Goal: Task Accomplishment & Management: Use online tool/utility

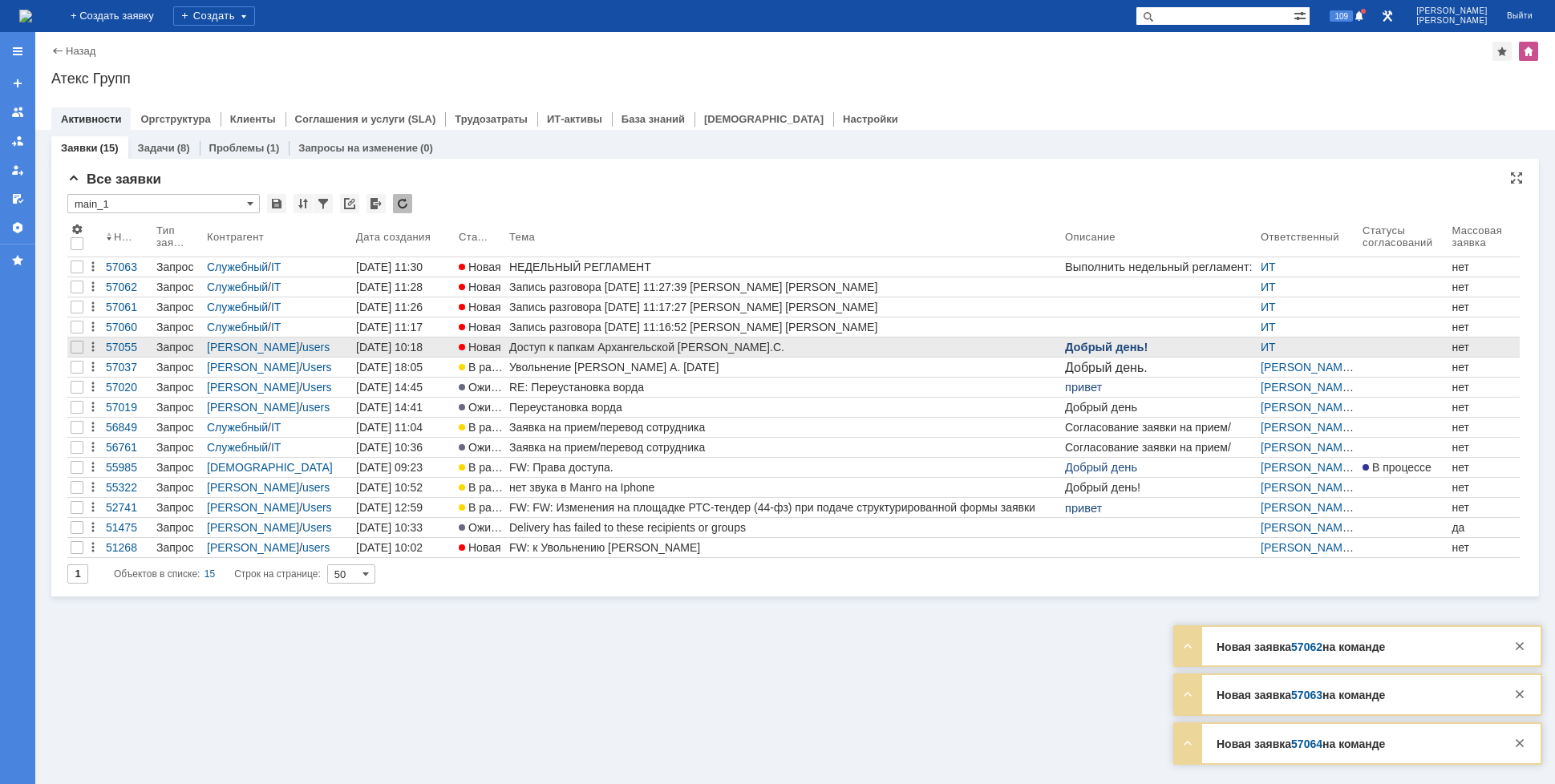
click at [572, 347] on div "Доступ к папкам Архангельской [PERSON_NAME].С." at bounding box center [784, 347] width 550 height 13
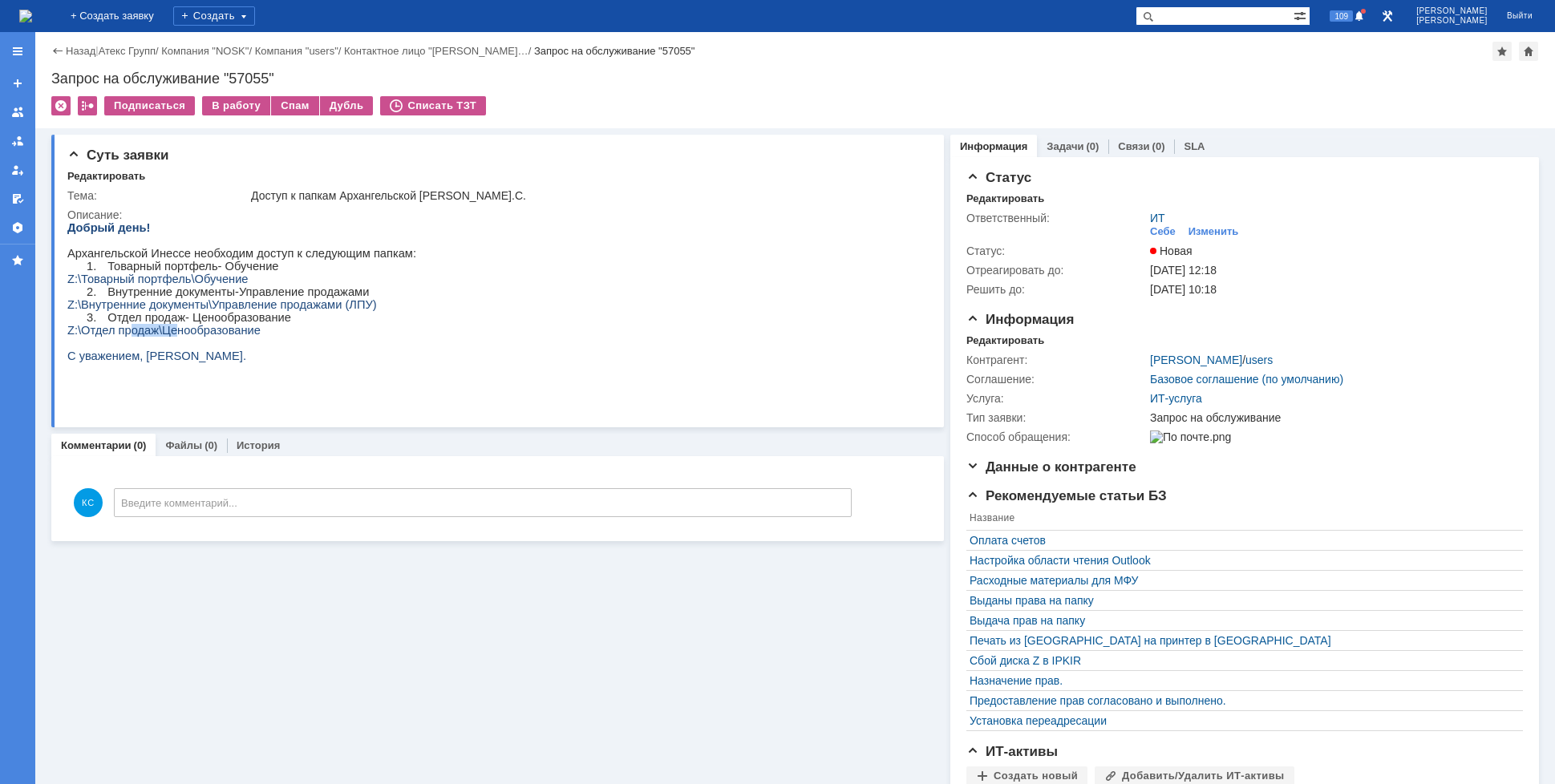
drag, startPoint x: 126, startPoint y: 342, endPoint x: 171, endPoint y: 344, distance: 45.0
click at [171, 337] on span "Z:\Отдел продаж\Ценообразование" at bounding box center [164, 331] width 193 height 13
drag, startPoint x: 125, startPoint y: 312, endPoint x: 230, endPoint y: 311, distance: 105.0
click at [214, 311] on span "Z:\Внутренние документы\Управление продажами (ЛПУ)" at bounding box center [222, 305] width 310 height 13
drag, startPoint x: 261, startPoint y: 312, endPoint x: 327, endPoint y: 312, distance: 66.0
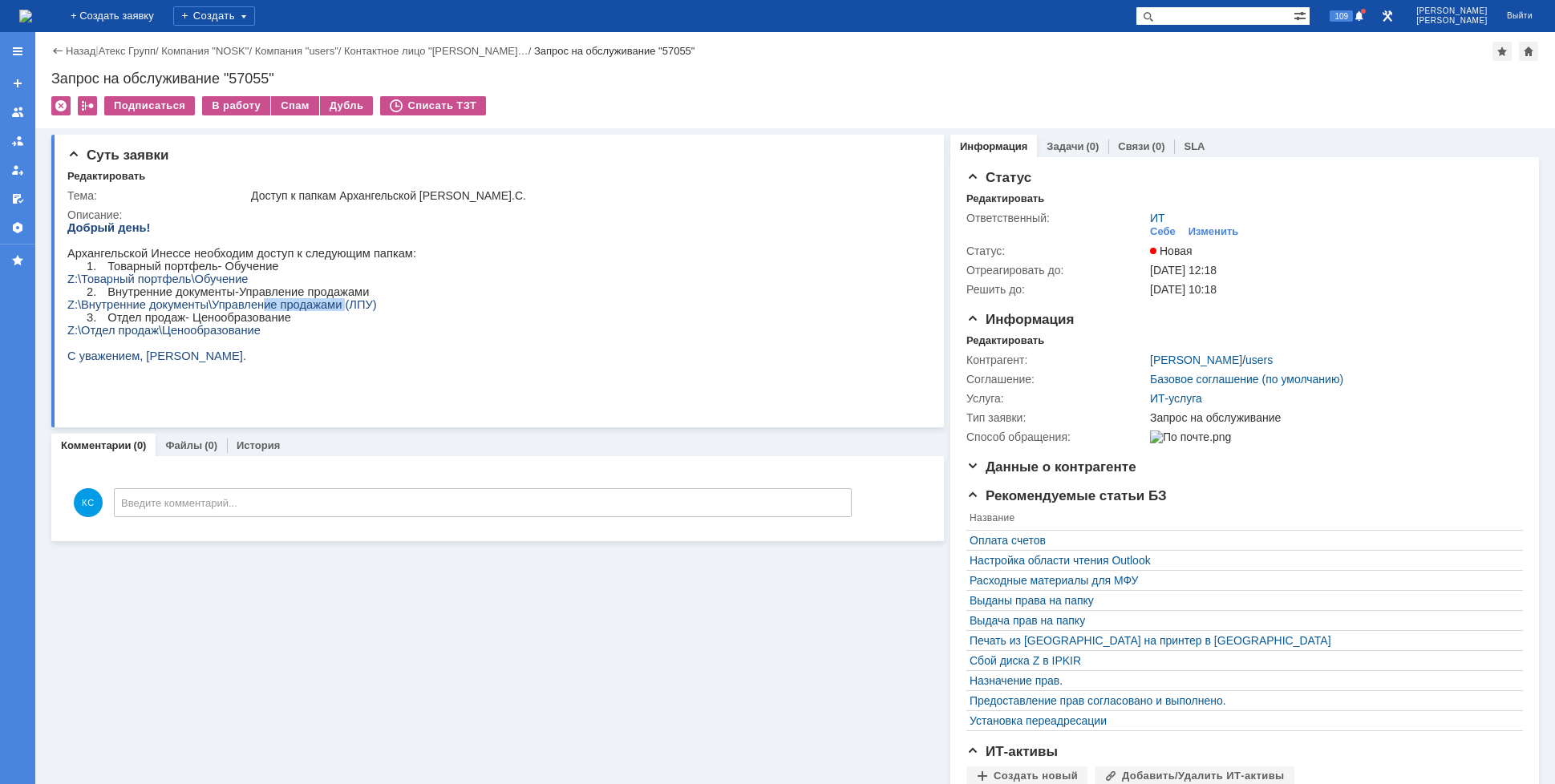
click at [324, 311] on span "Z:\Внутренние документы\Управление продажами (ЛПУ)" at bounding box center [222, 305] width 310 height 13
drag, startPoint x: 344, startPoint y: 313, endPoint x: 335, endPoint y: 319, distance: 10.8
click at [352, 311] on span "Z:\Внутренние документы\Управление продажами (ЛПУ)" at bounding box center [222, 305] width 310 height 13
drag, startPoint x: 208, startPoint y: 311, endPoint x: 249, endPoint y: 312, distance: 41.0
click at [249, 311] on span "Z:\Внутренние документы\Управление продажами (ЛПУ)" at bounding box center [222, 305] width 310 height 13
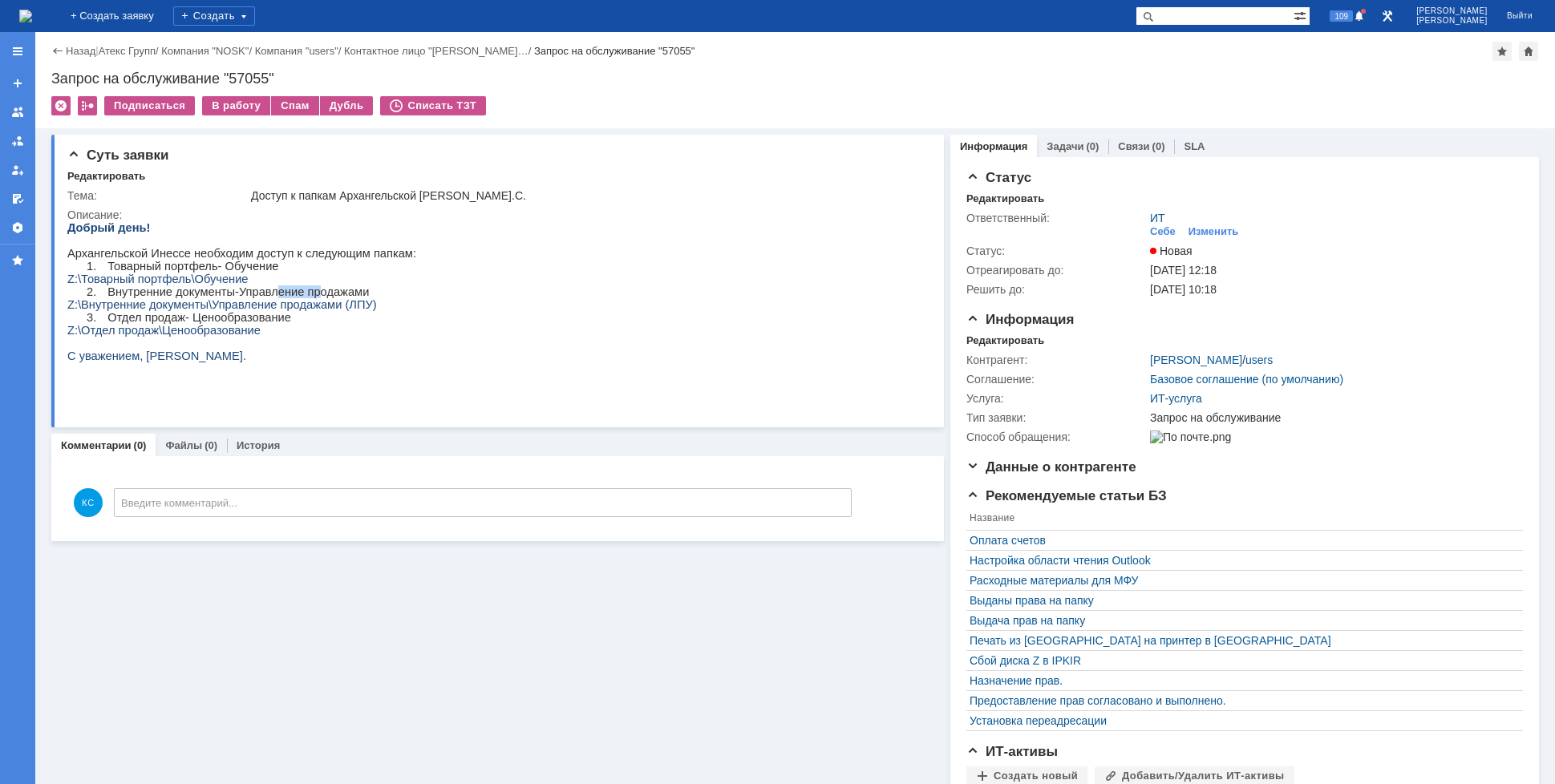
drag, startPoint x: 263, startPoint y: 302, endPoint x: 315, endPoint y: 304, distance: 52.0
click at [315, 298] on p "2. Внутренние документы-Управление продажами" at bounding box center [261, 292] width 310 height 13
drag, startPoint x: 210, startPoint y: 317, endPoint x: 291, endPoint y: 317, distance: 81.0
click at [281, 311] on span "Z:\Внутренние документы\Управление продажами (ЛПУ)" at bounding box center [222, 305] width 310 height 13
drag, startPoint x: 314, startPoint y: 314, endPoint x: 344, endPoint y: 314, distance: 30.0
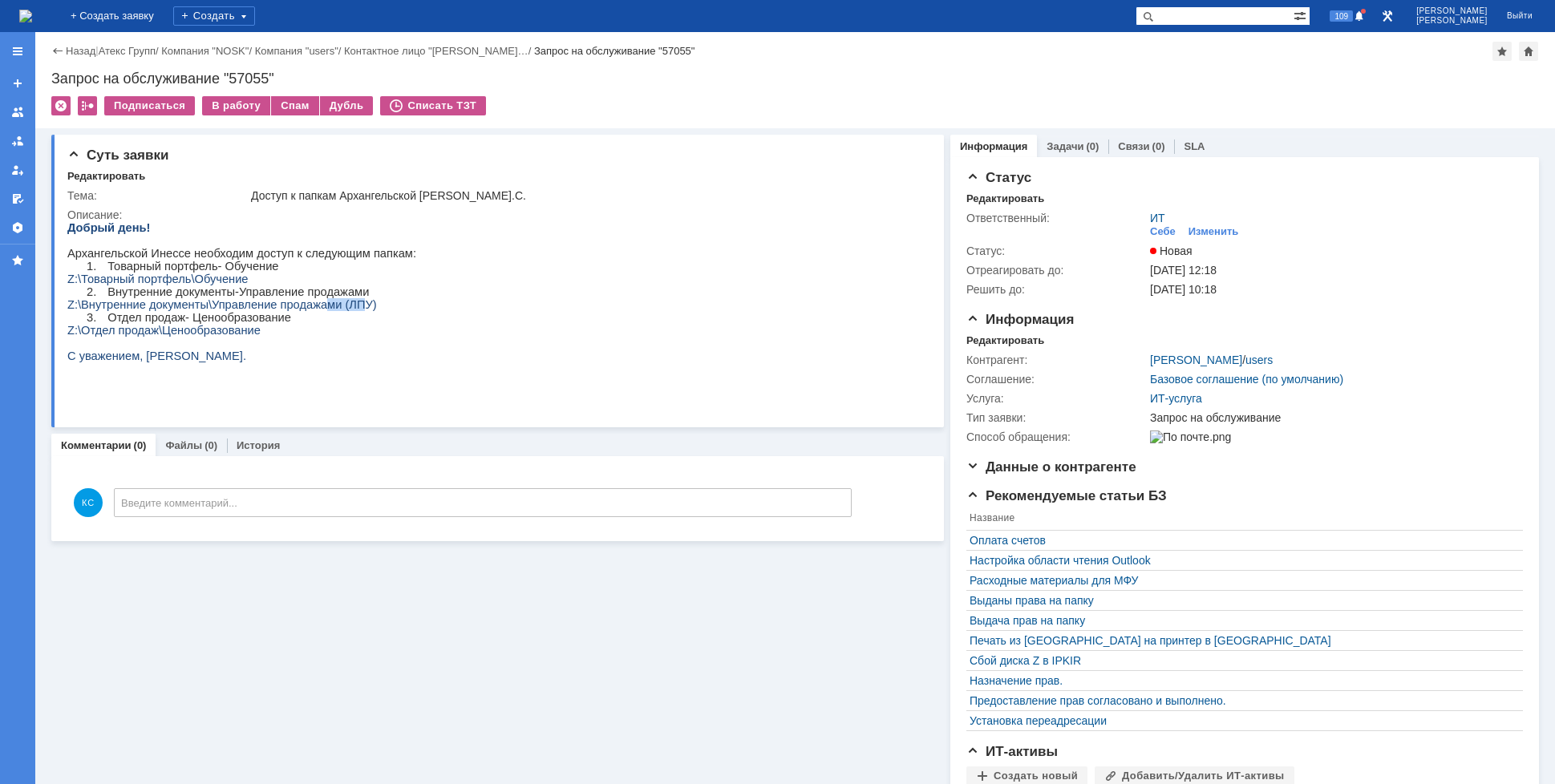
click at [343, 311] on span "Z:\Внутренние документы\Управление продажами (ЛПУ)" at bounding box center [222, 305] width 310 height 13
drag, startPoint x: 176, startPoint y: 317, endPoint x: 248, endPoint y: 306, distance: 72.8
click at [248, 306] on div "Добрый день! Архангельской Инессе необходим доступ к следующим папкам: 1. Товар…" at bounding box center [242, 305] width 349 height 167
click at [225, 295] on p "2. Внутренние документы-Управление продажами" at bounding box center [261, 292] width 310 height 13
drag, startPoint x: 192, startPoint y: 314, endPoint x: 286, endPoint y: 314, distance: 94.0
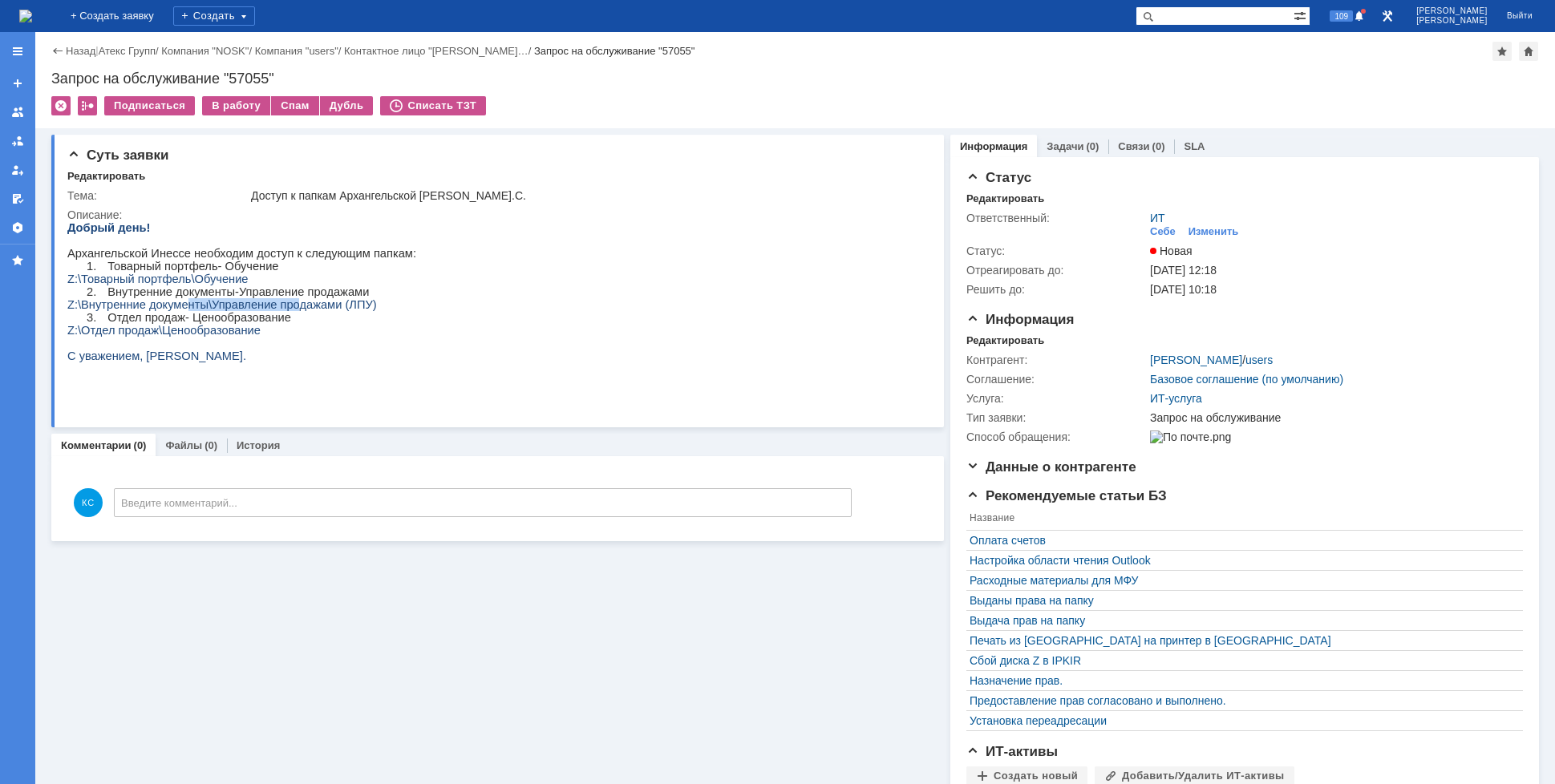
click at [286, 311] on span "Z:\Внутренние документы\Управление продажами (ЛПУ)" at bounding box center [222, 305] width 310 height 13
drag, startPoint x: 125, startPoint y: 320, endPoint x: 225, endPoint y: 323, distance: 100.0
click at [219, 323] on div "Добрый день! Архангельской Инессе необходим доступ к следующим папкам: 1. Товар…" at bounding box center [242, 305] width 349 height 167
click at [226, 324] on p "3. Отдел продаж- Ценообразование" at bounding box center [261, 318] width 310 height 13
drag, startPoint x: 232, startPoint y: 314, endPoint x: 333, endPoint y: 314, distance: 101.0
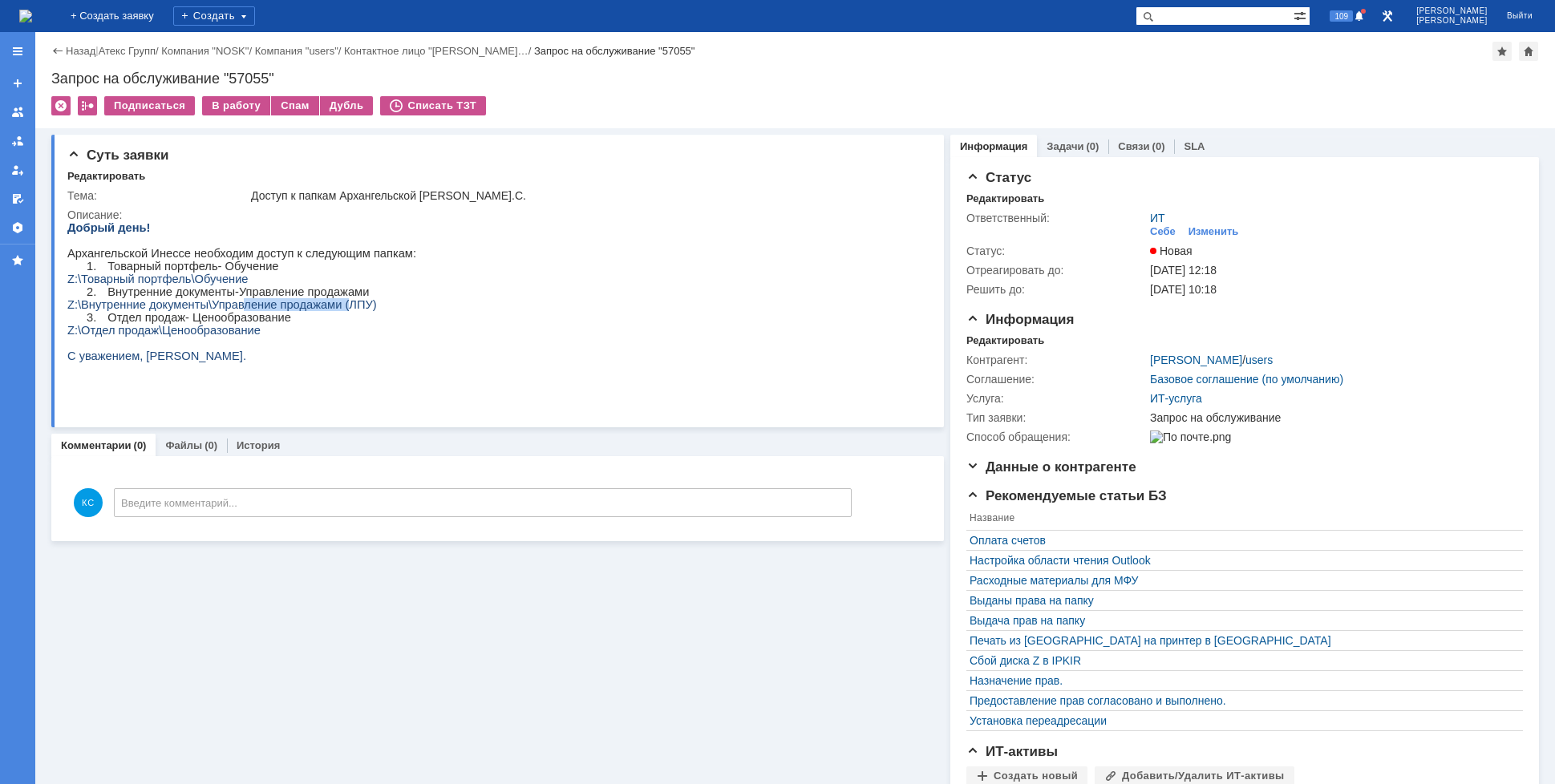
click at [331, 311] on span "Z:\Внутренние документы\Управление продажами (ЛПУ)" at bounding box center [222, 305] width 310 height 13
click at [346, 311] on span "Z:\Внутренние документы\Управление продажами (ЛПУ)" at bounding box center [222, 305] width 310 height 13
click at [32, 12] on img at bounding box center [26, 17] width 13 height 13
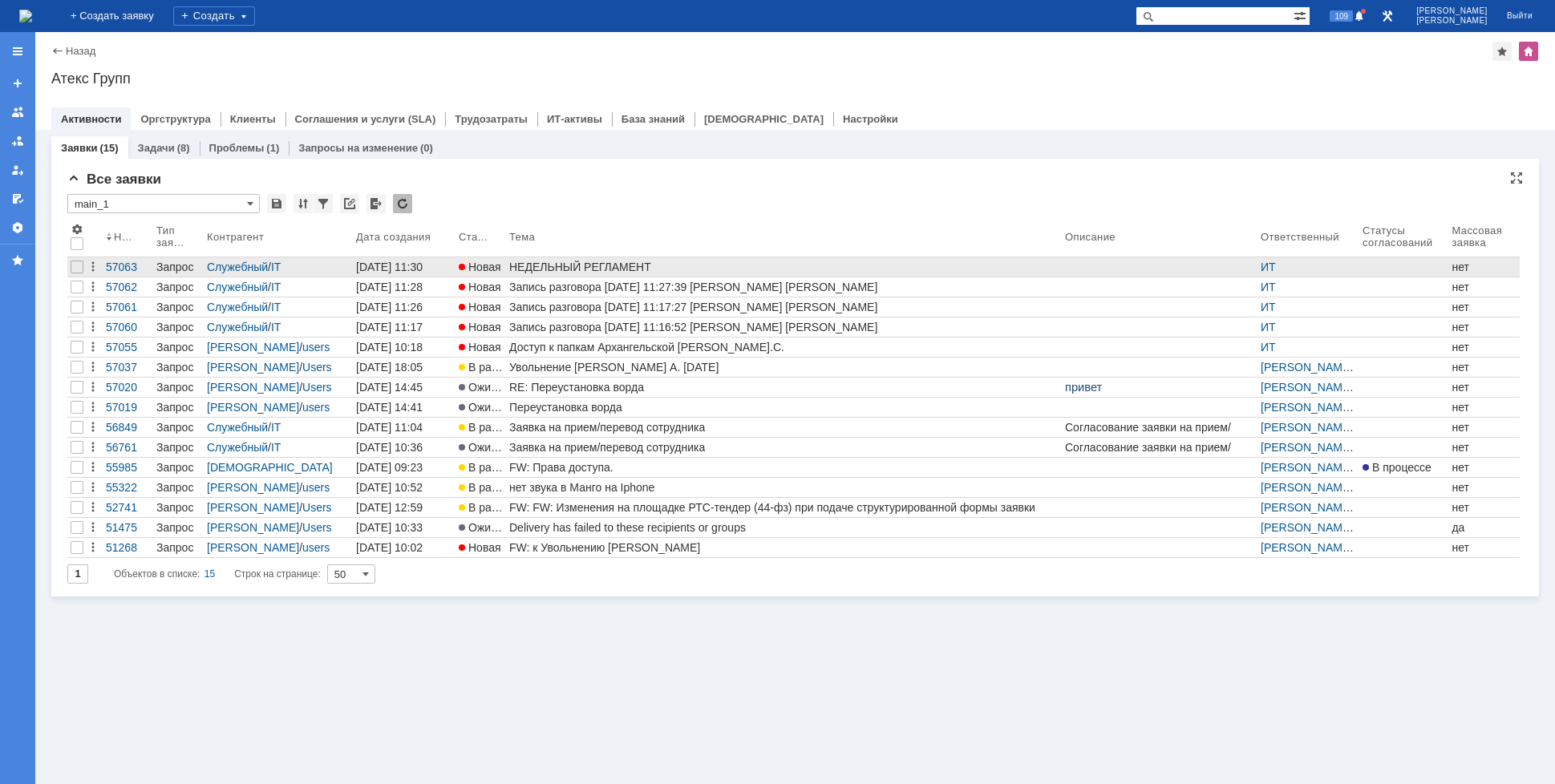
click at [583, 273] on link "НЕДЕЛЬНЫЙ РЕГЛАМЕНТ" at bounding box center [783, 267] width 555 height 19
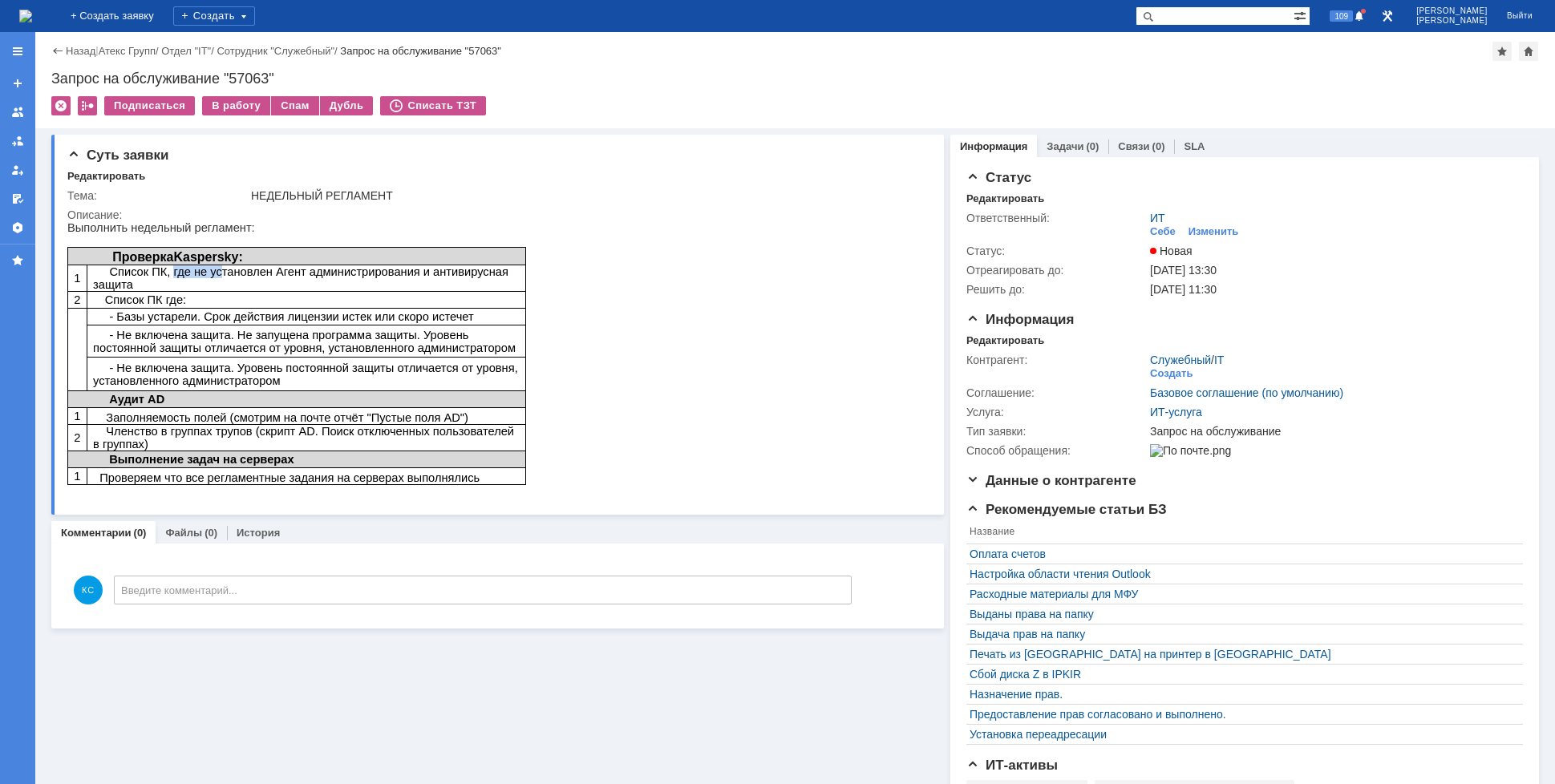
drag, startPoint x: 163, startPoint y: 273, endPoint x: 222, endPoint y: 272, distance: 59.0
click at [209, 272] on span "Список ПК, где не установлен Агент администрирования и антивирусная защита" at bounding box center [300, 278] width 415 height 26
drag, startPoint x: 324, startPoint y: 272, endPoint x: 375, endPoint y: 270, distance: 51.0
click at [327, 272] on span "Список ПК, где не установлен Агент администрирования и антивирусная защита" at bounding box center [300, 278] width 415 height 26
drag, startPoint x: 437, startPoint y: 268, endPoint x: 515, endPoint y: 268, distance: 78.0
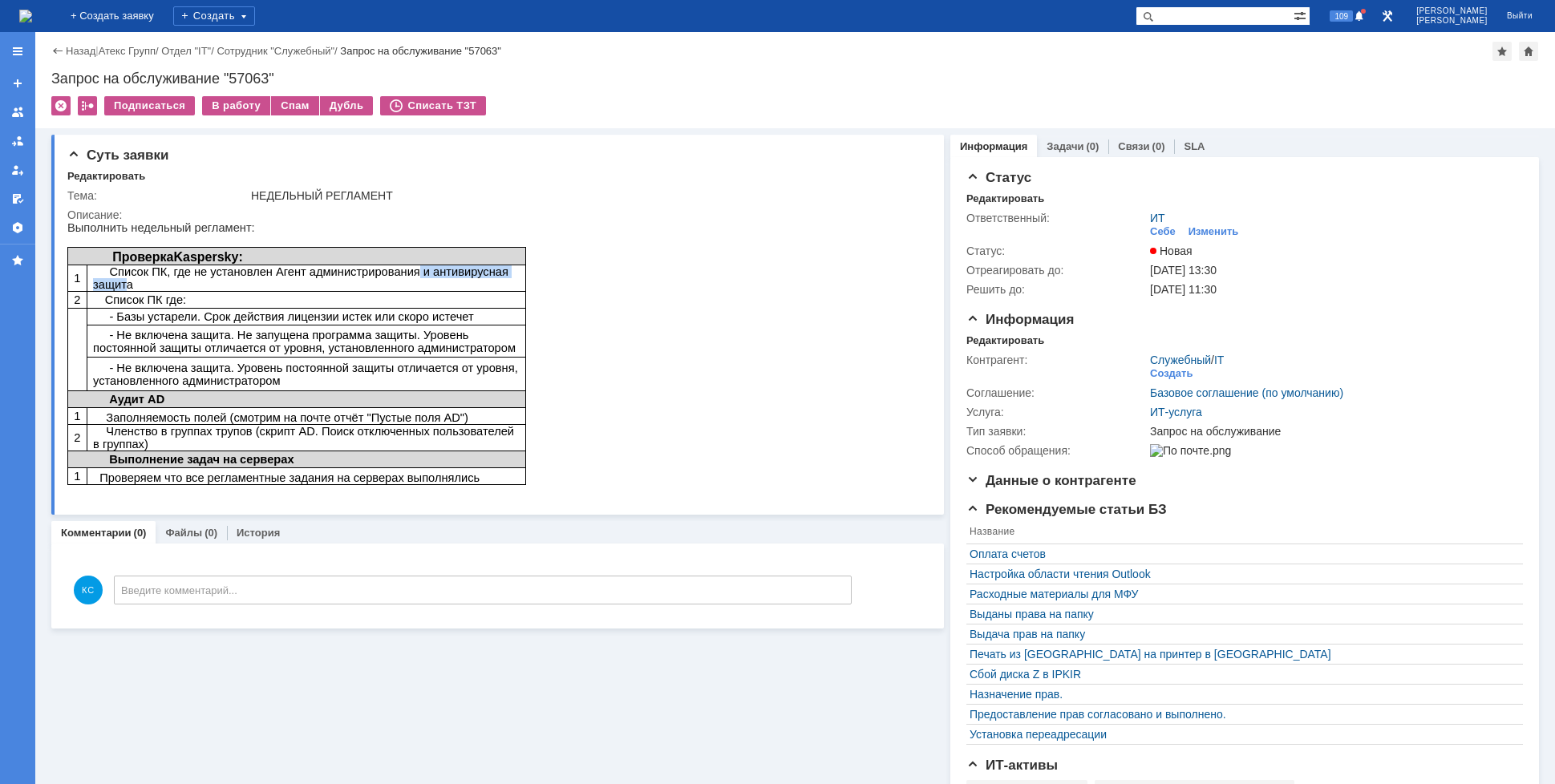
click at [515, 268] on td "Список ПК, где не установлен Агент администрирования и антивирусная защита" at bounding box center [305, 279] width 438 height 26
drag, startPoint x: 155, startPoint y: 308, endPoint x: 189, endPoint y: 309, distance: 34.0
click at [189, 310] on span "- Базы устарели. Срок действия лицензии истек или скоро истечет" at bounding box center [283, 317] width 380 height 13
drag, startPoint x: 211, startPoint y: 309, endPoint x: 287, endPoint y: 313, distance: 76.1
click at [273, 311] on span "- Базы устарели. Срок действия лицензии истек или скоро истечет" at bounding box center [283, 317] width 380 height 13
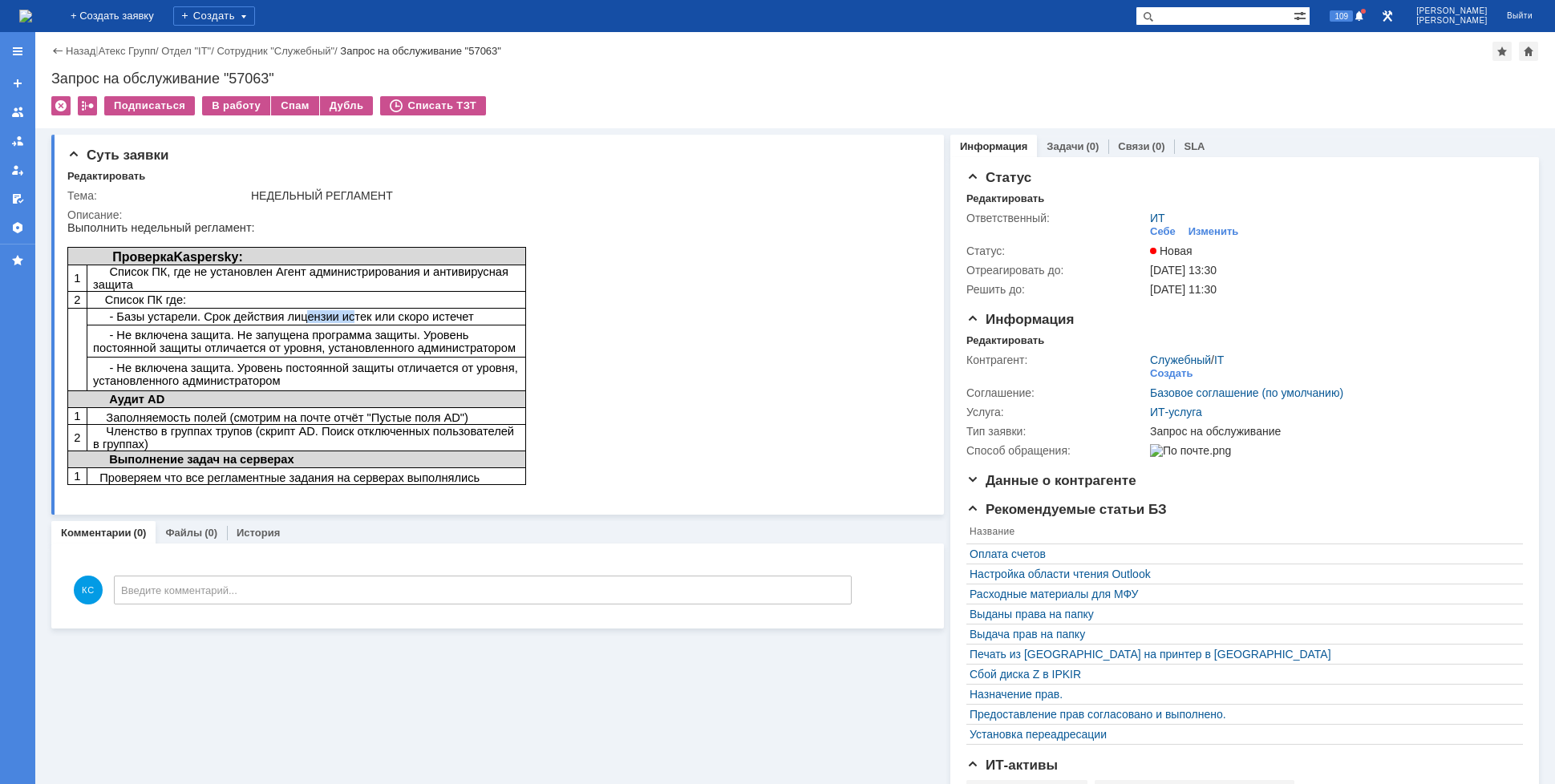
drag, startPoint x: 287, startPoint y: 313, endPoint x: 357, endPoint y: 312, distance: 70.0
click at [357, 312] on span "- Базы устарели. Срок действия лицензии истек или скоро истечет" at bounding box center [283, 317] width 380 height 13
drag, startPoint x: 376, startPoint y: 312, endPoint x: 426, endPoint y: 310, distance: 50.0
click at [424, 310] on span "- Базы устарели. Срок действия лицензии истек или скоро истечет" at bounding box center [283, 317] width 380 height 13
click at [32, 17] on img at bounding box center [26, 17] width 13 height 13
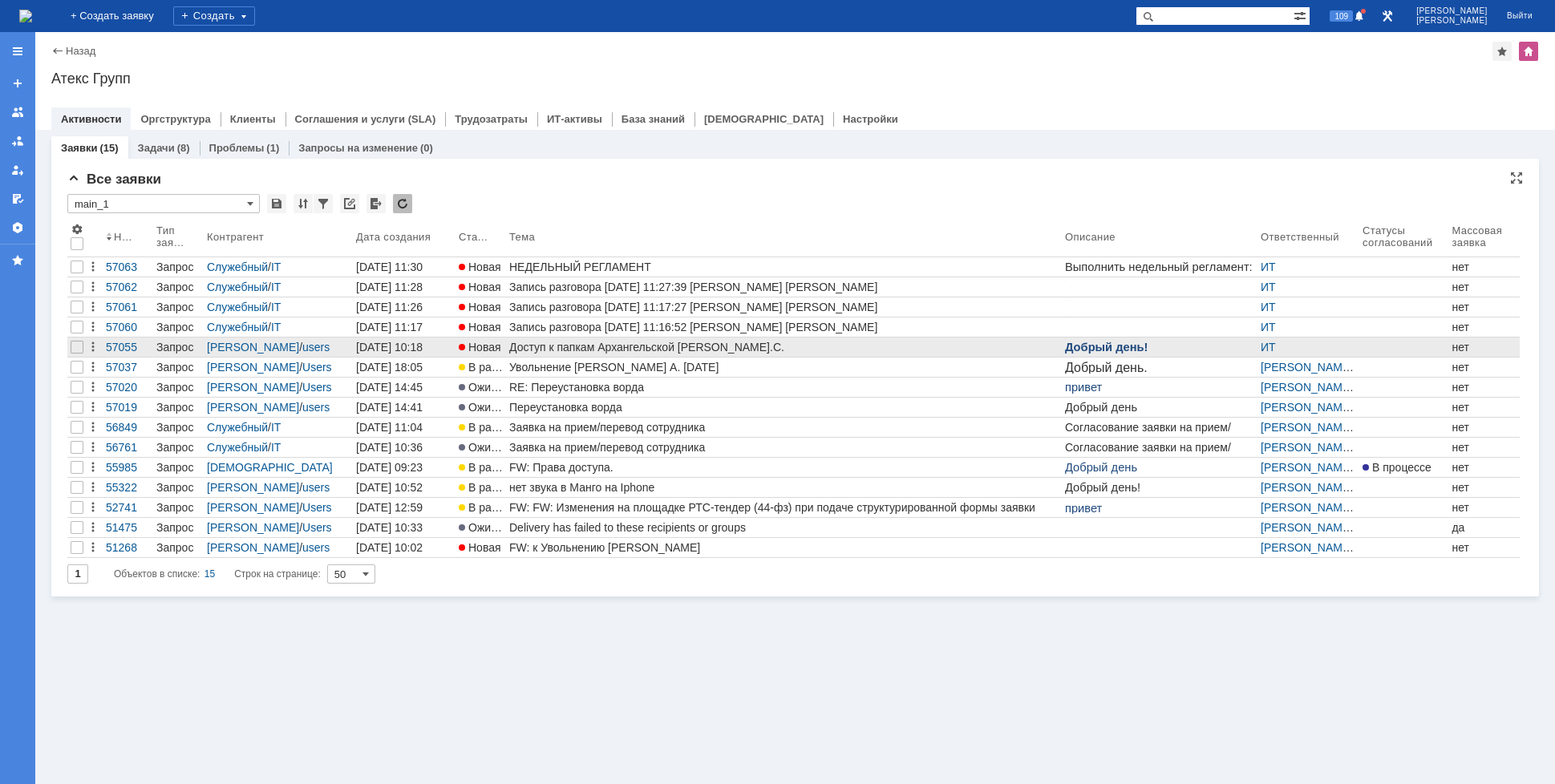
click at [555, 350] on div "Доступ к папкам Архангельской [PERSON_NAME].С." at bounding box center [784, 347] width 550 height 13
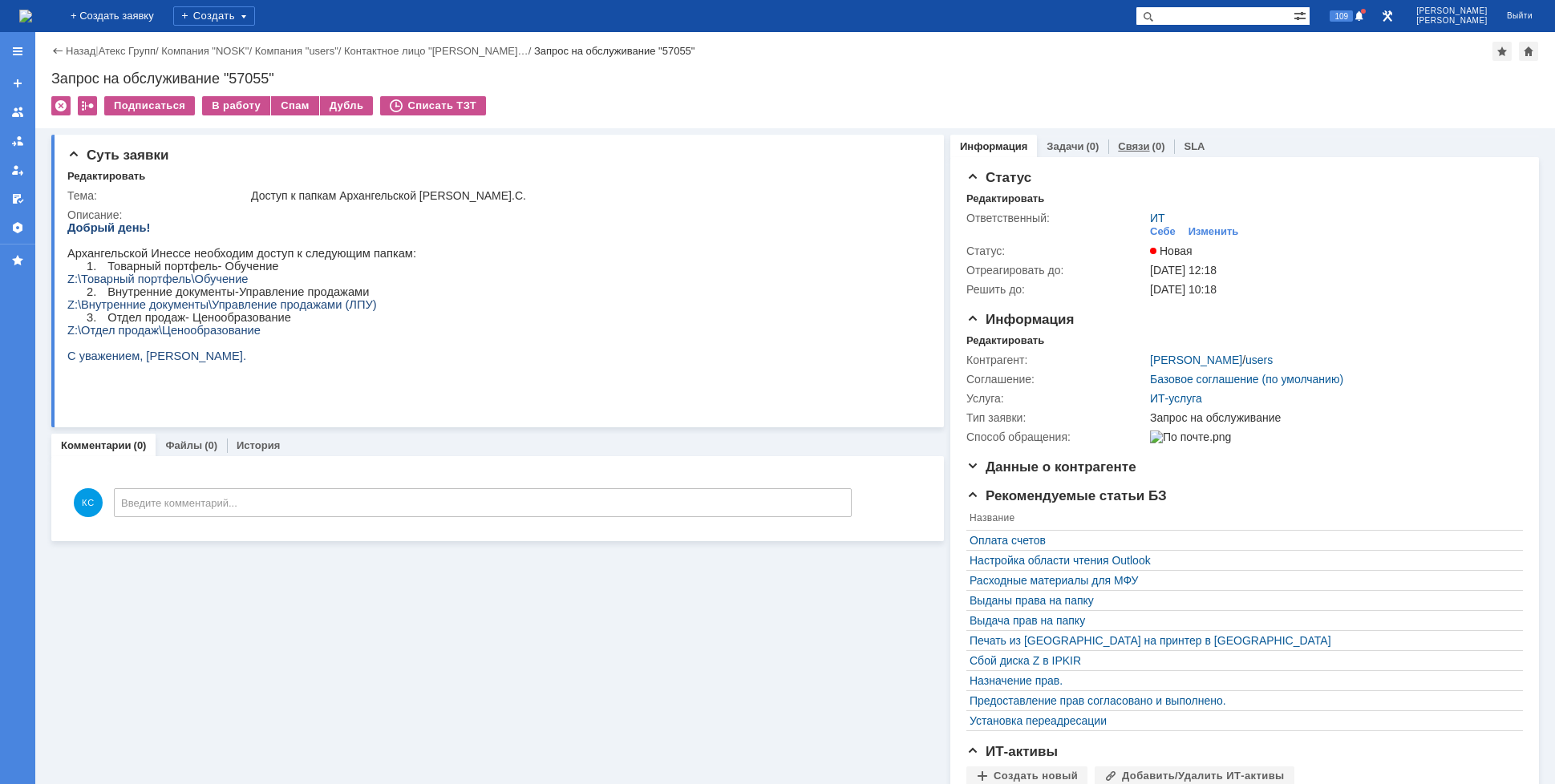
click at [1118, 143] on link "Связи" at bounding box center [1133, 146] width 31 height 12
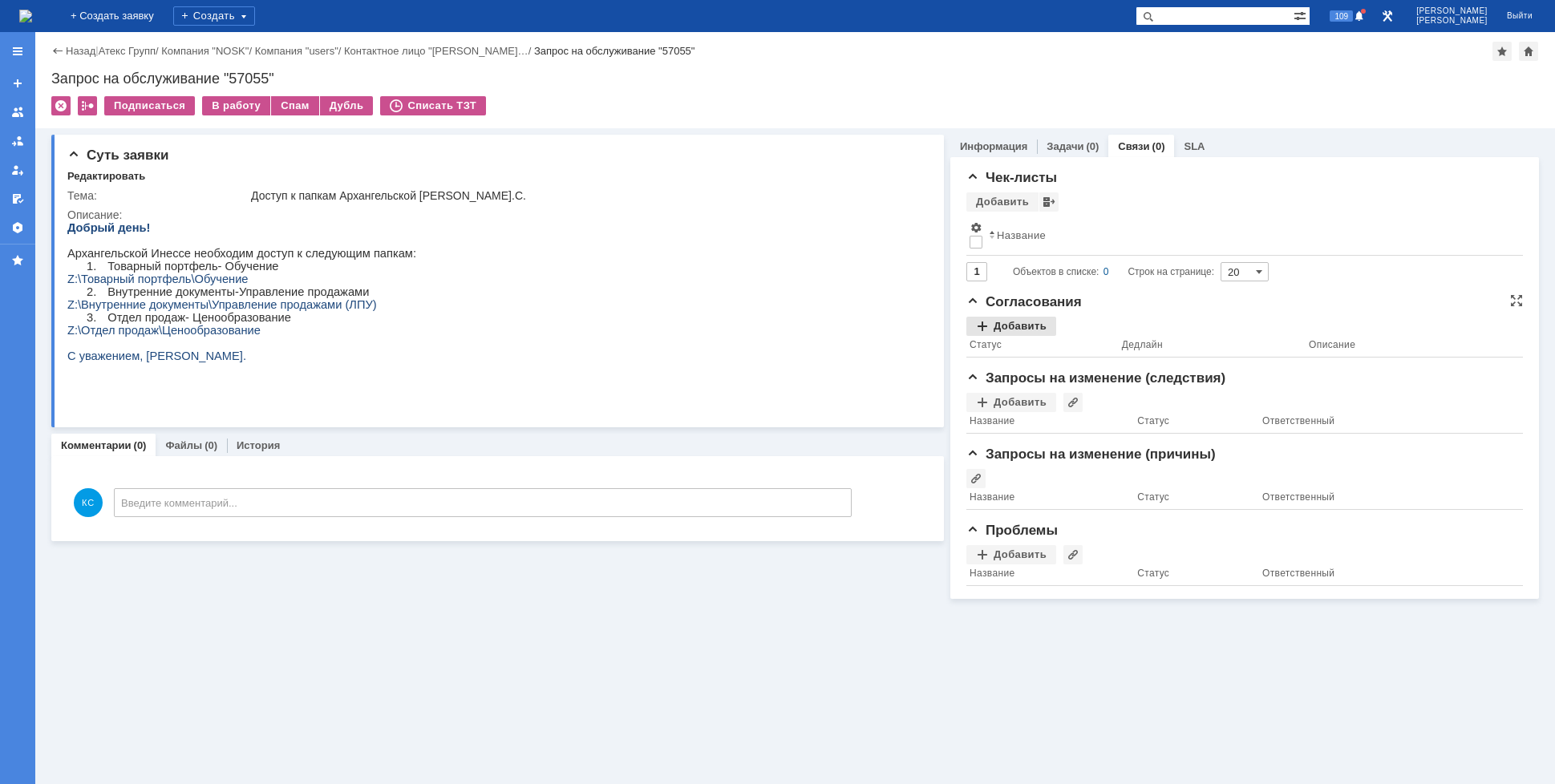
click at [1006, 328] on div "Добавить" at bounding box center [1011, 326] width 90 height 19
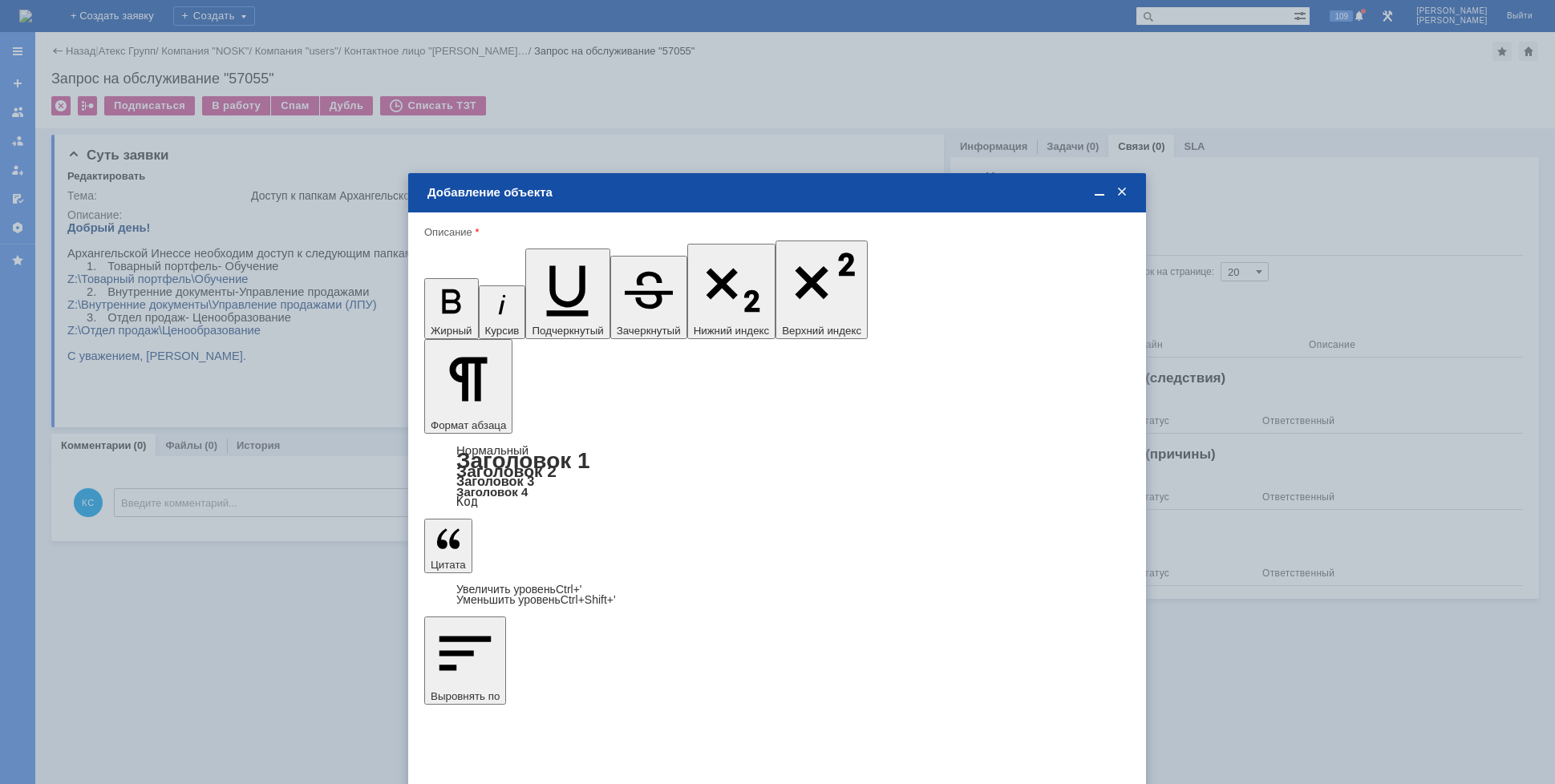
drag, startPoint x: 518, startPoint y: 422, endPoint x: 389, endPoint y: 420, distance: 129.0
click at [389, 420] on body "Идет загрузка, пожалуйста, подождите. На домашнюю + Создать заявку Создать 109 …" at bounding box center [778, 392] width 1555 height 784
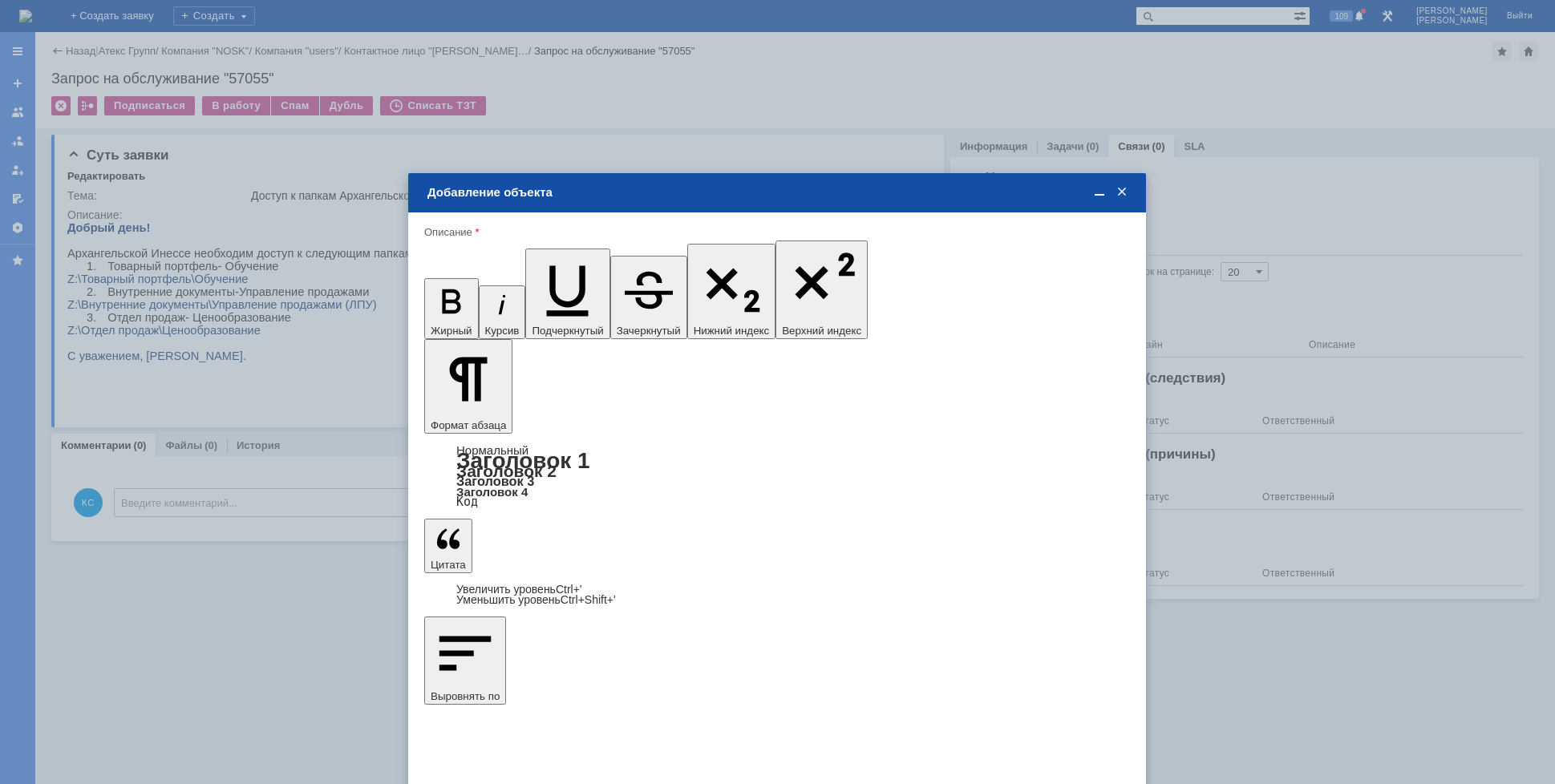
click at [526, 520] on span "[PERSON_NAME]" at bounding box center [558, 520] width 86 height 12
click at [0, 0] on input "[PERSON_NAME]" at bounding box center [0, 0] width 0 height 0
type input "Выбрано: 1 (объекты класса 'Сотрудник')"
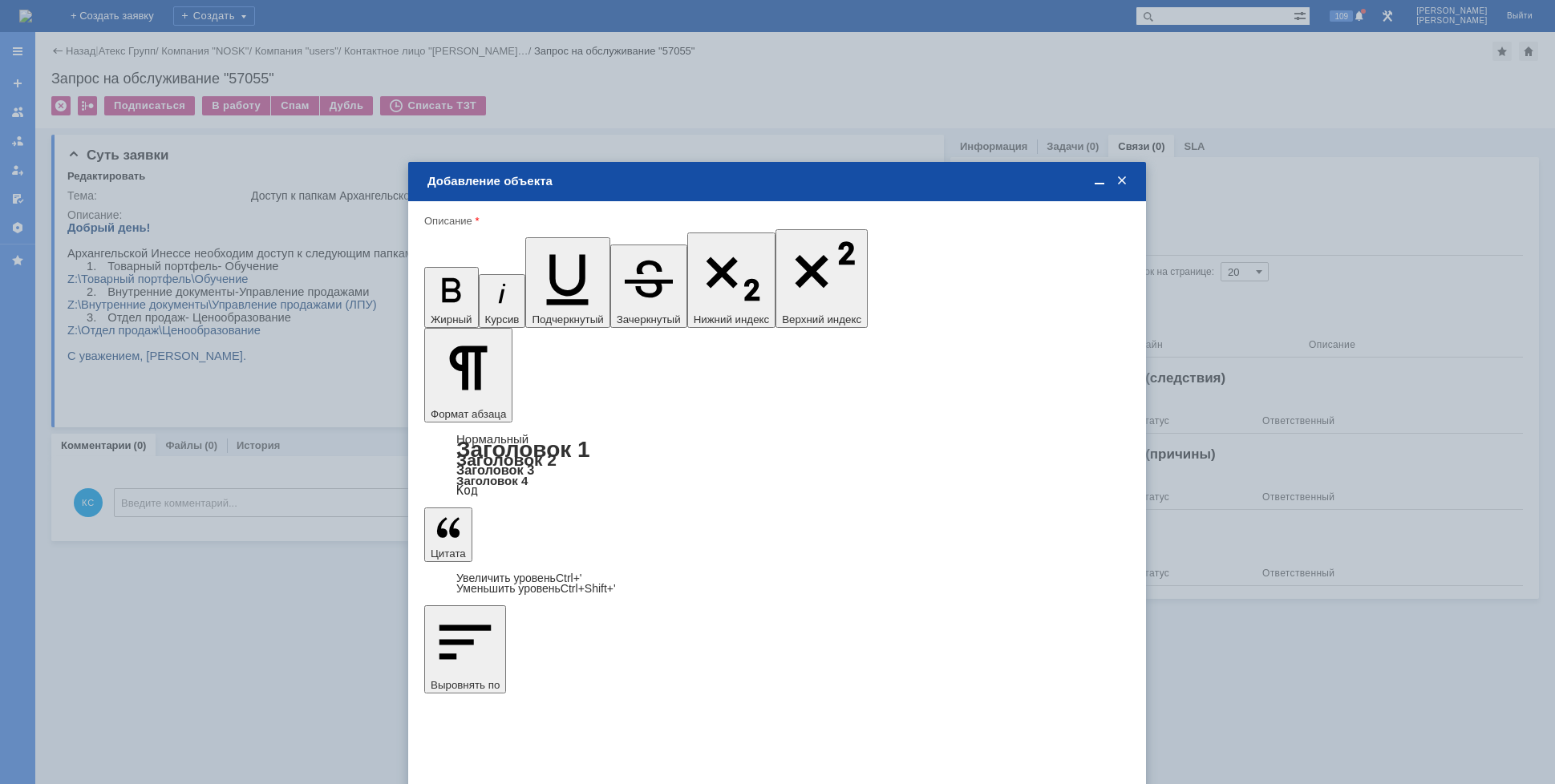
type input "1"
click at [880, 537] on span "дней" at bounding box center [896, 536] width 63 height 13
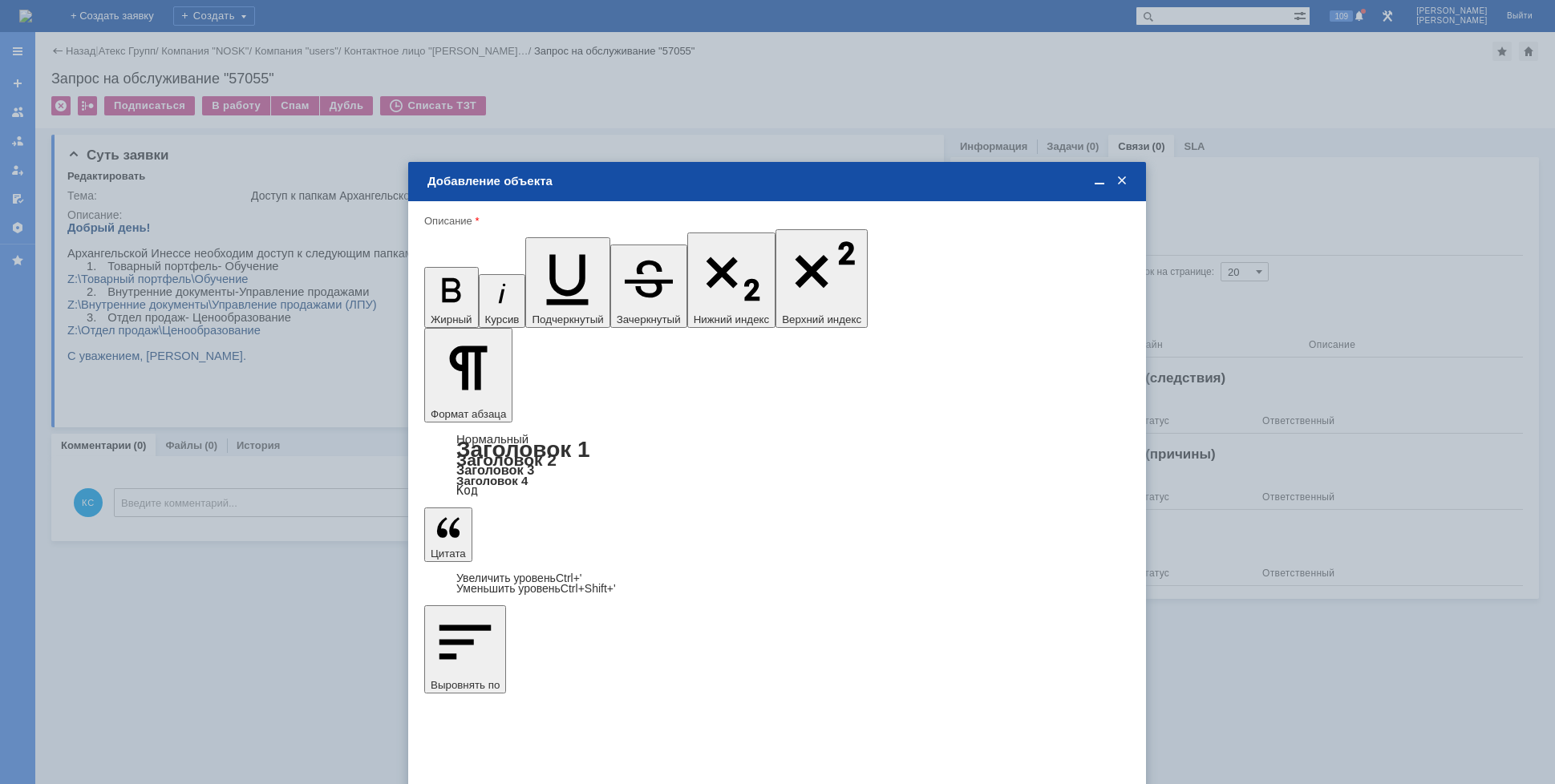
type input "дней"
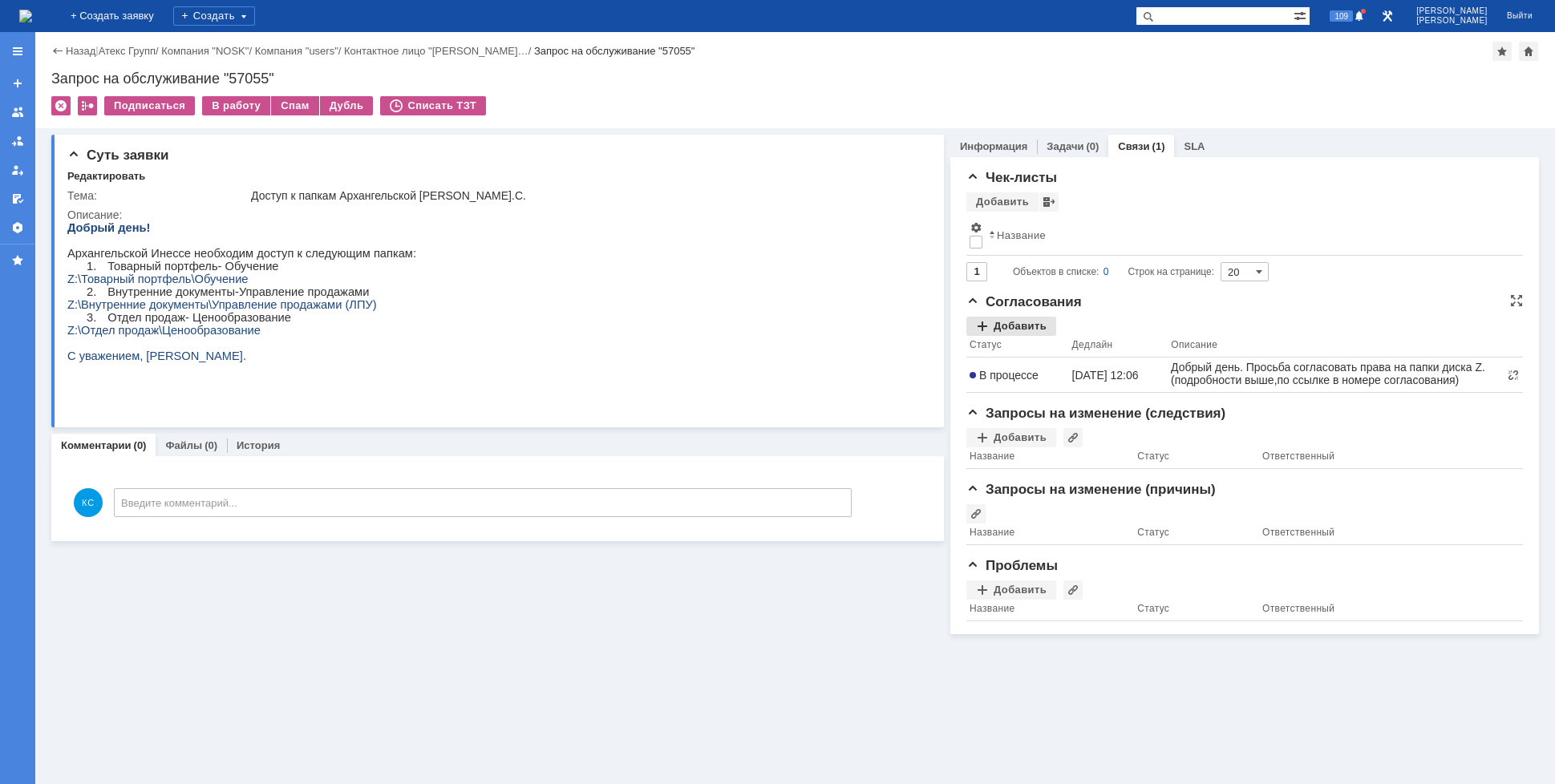
click at [998, 322] on div "Добавить" at bounding box center [1011, 326] width 90 height 19
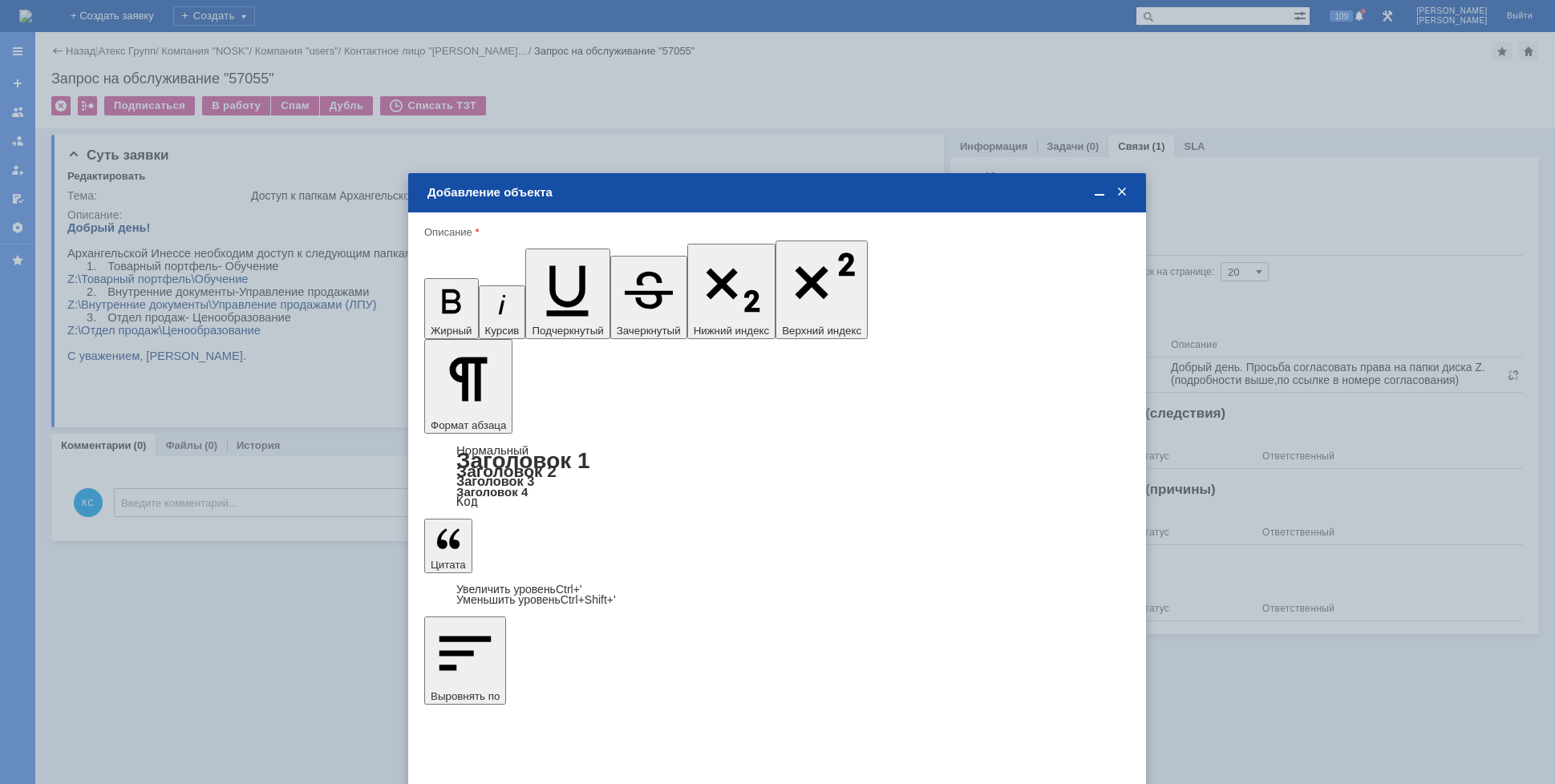
type input "Выбрано: 0 (объекты класса 'Сотрудник')"
click at [564, 523] on span "[PERSON_NAME]" at bounding box center [558, 520] width 86 height 12
click at [0, 0] on input "[PERSON_NAME]" at bounding box center [0, 0] width 0 height 0
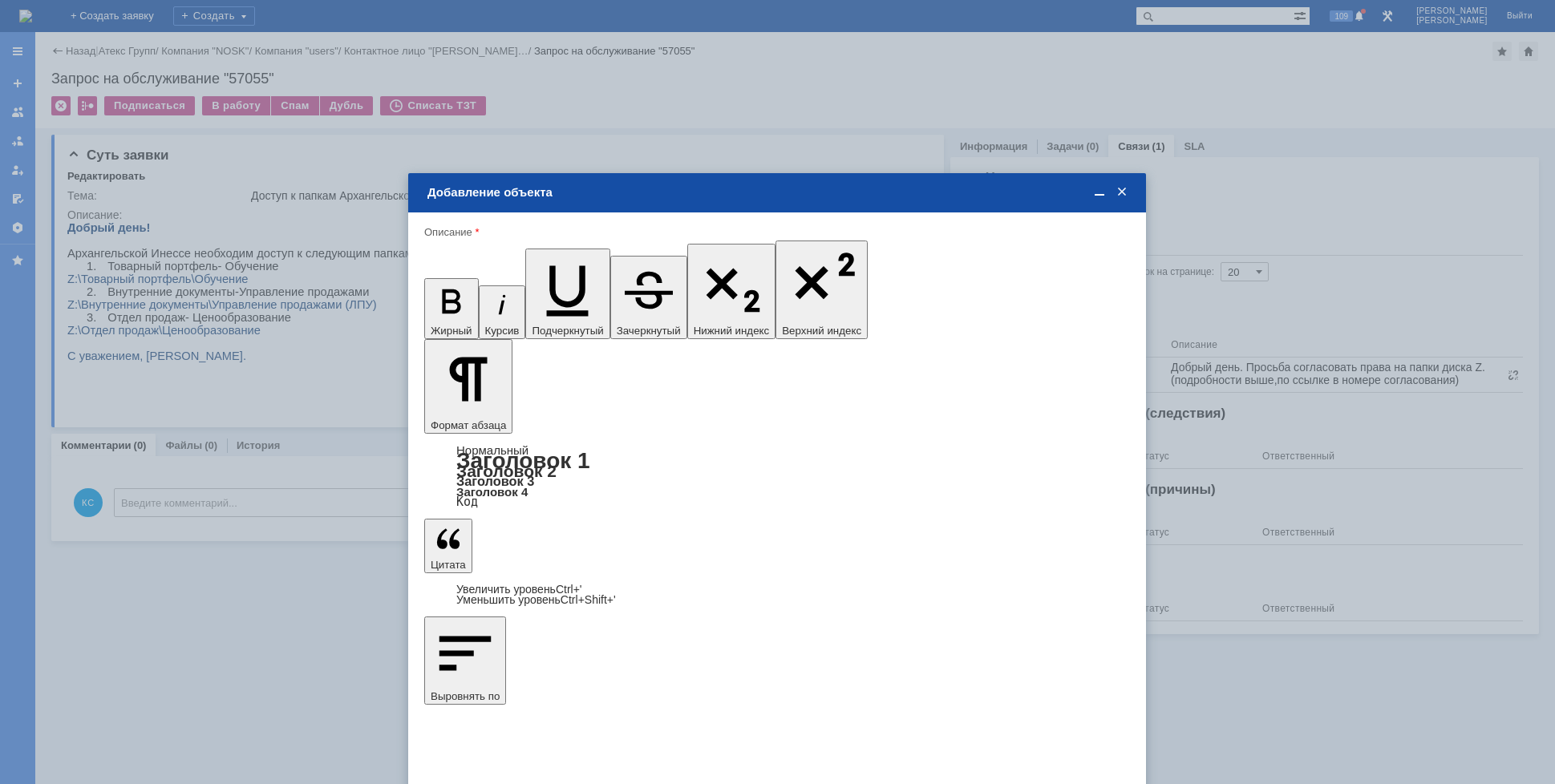
type input "Выбрано: 1 (объекты класса 'Сотрудник')"
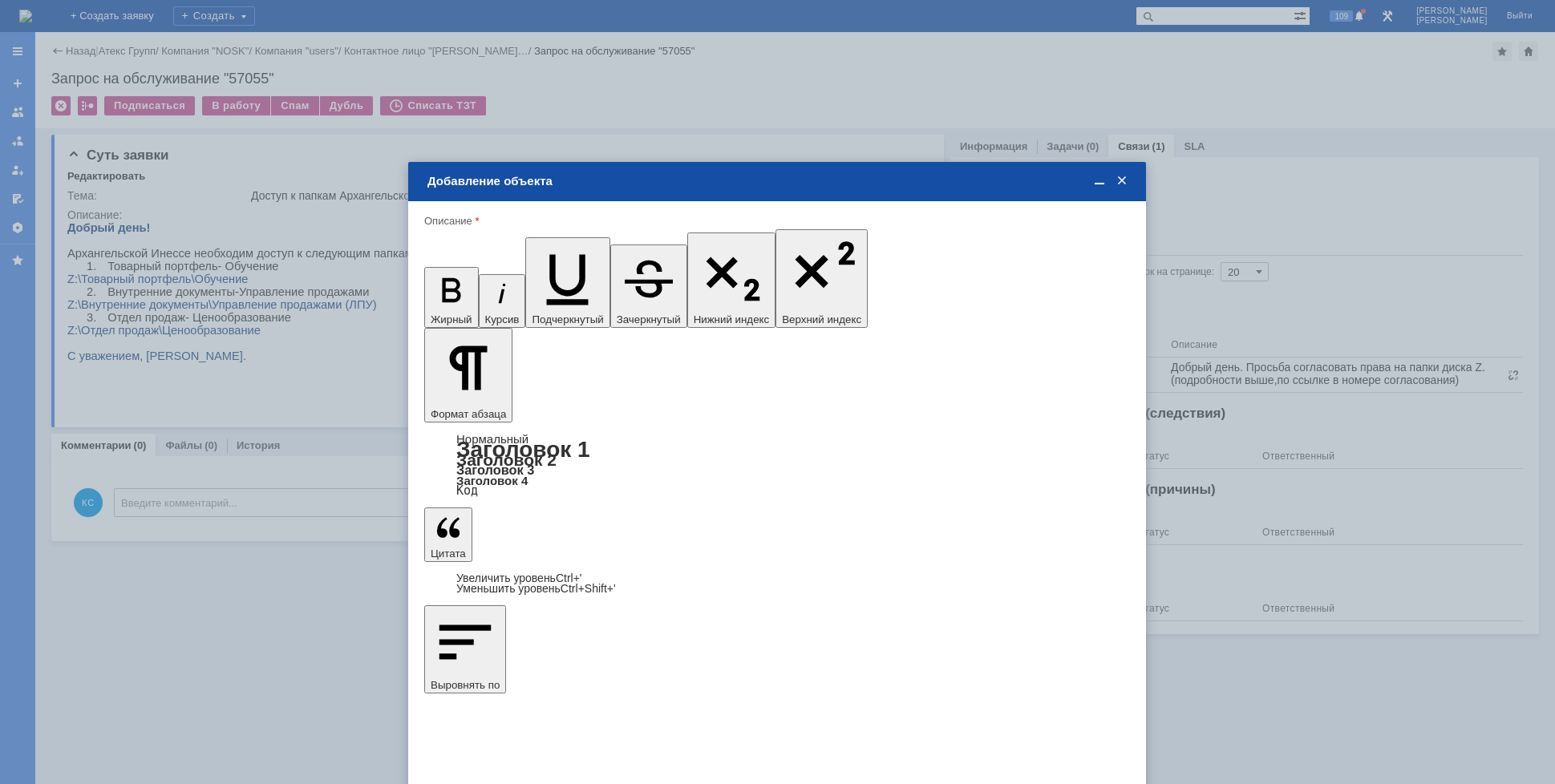
type input "1"
click at [884, 529] on div "дней" at bounding box center [896, 536] width 75 height 17
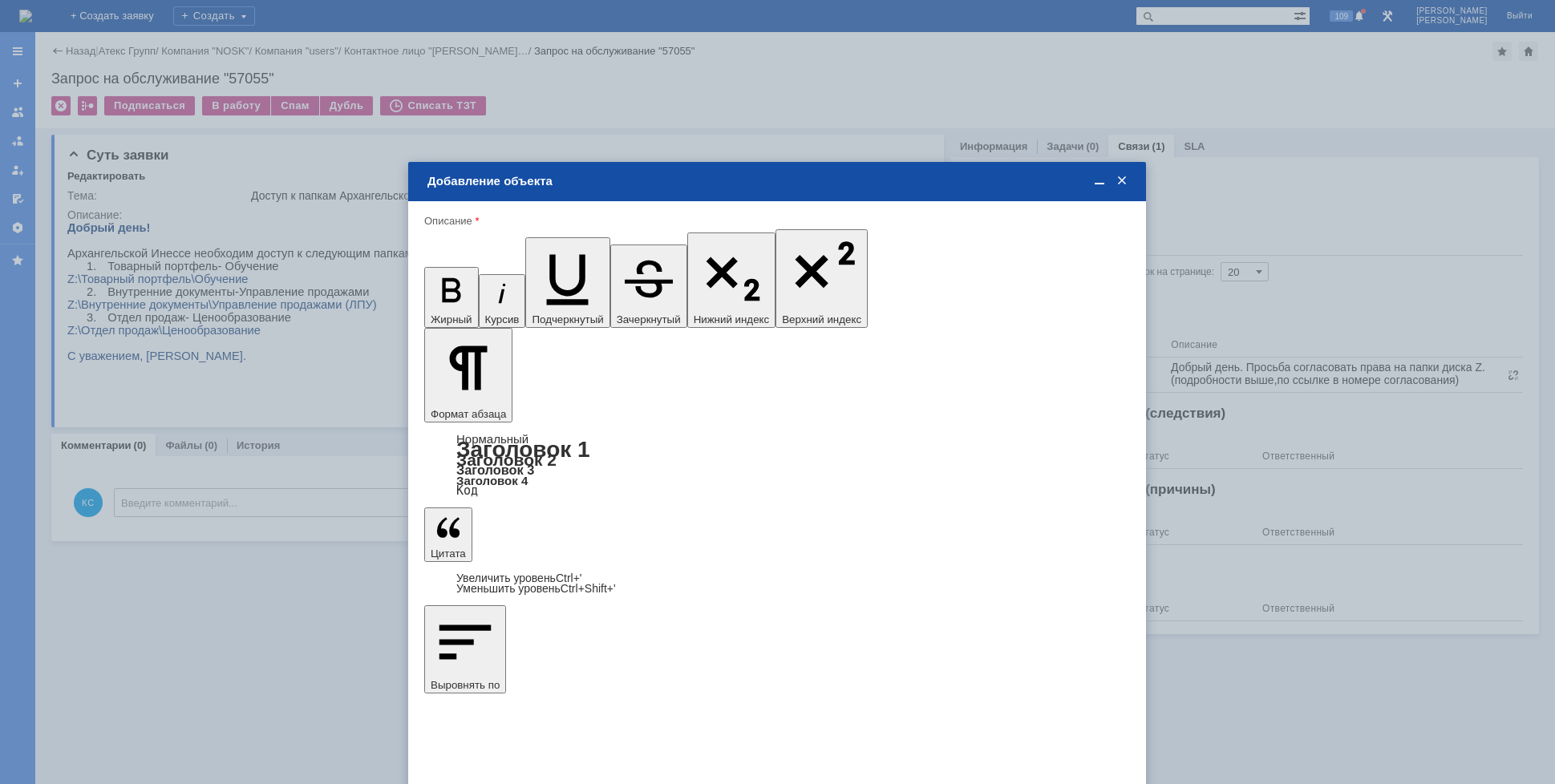
type input "дней"
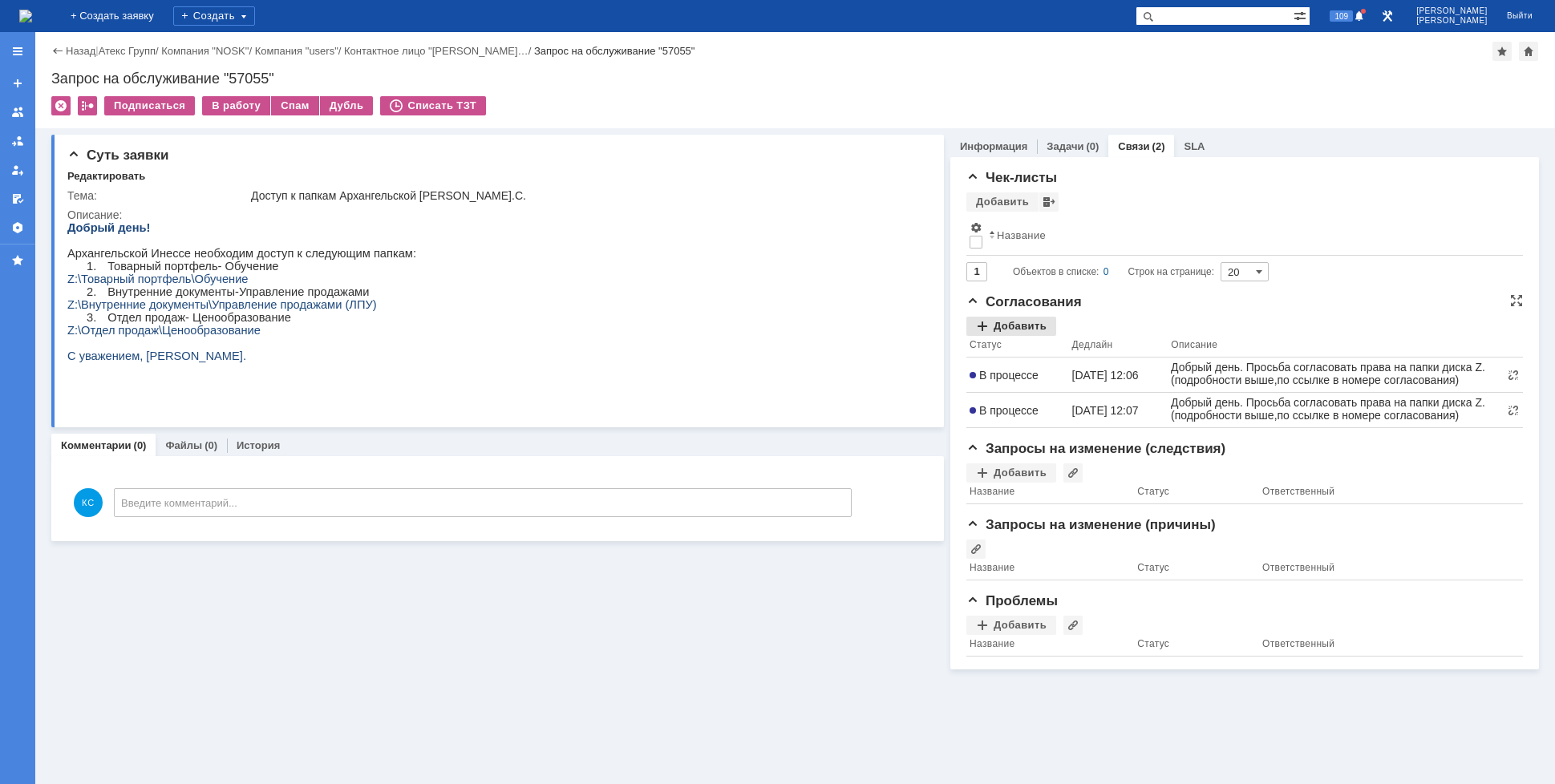
click at [1014, 319] on div "Добавить" at bounding box center [1011, 326] width 90 height 19
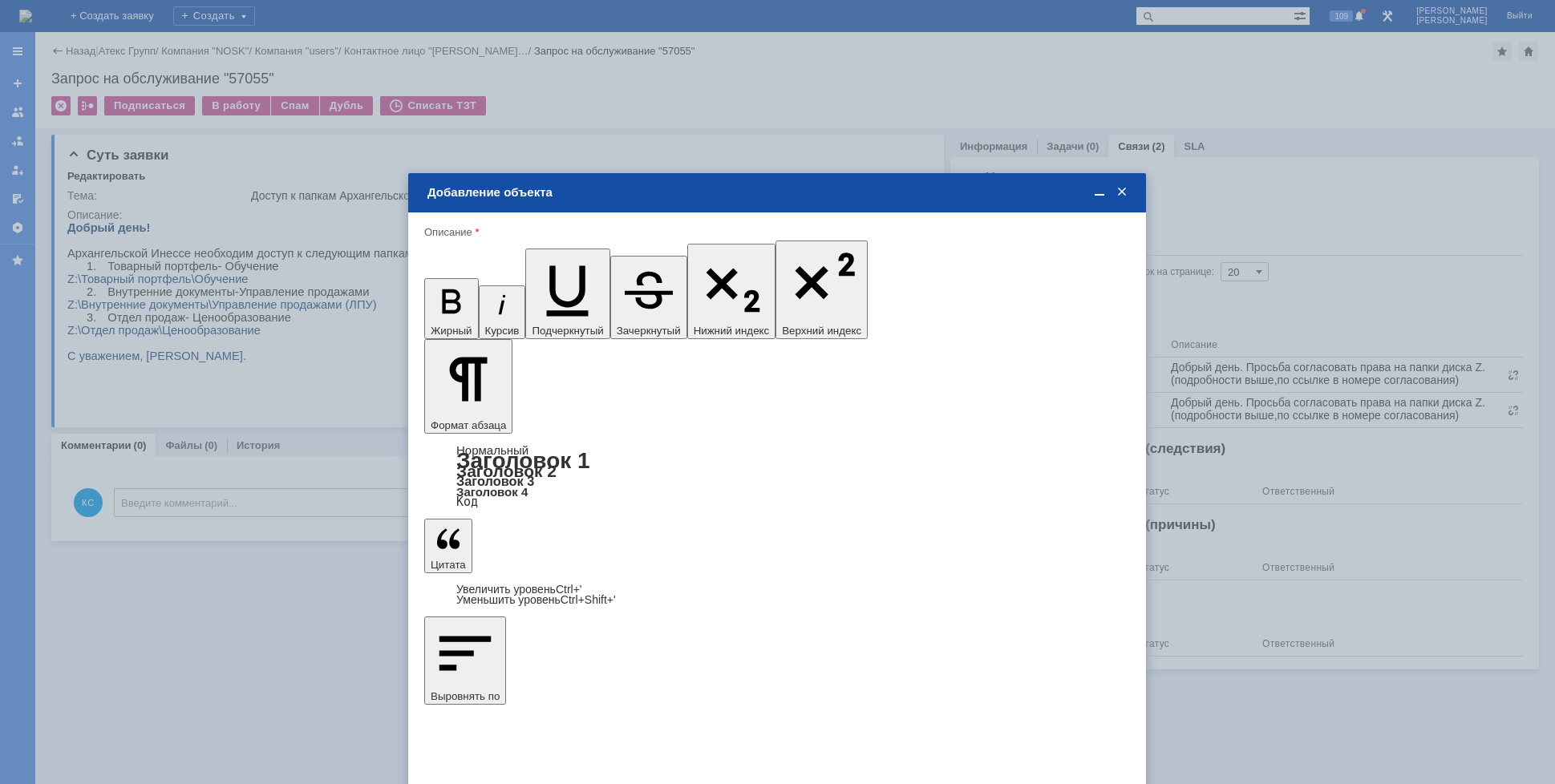
click at [570, 523] on span "[PERSON_NAME]" at bounding box center [558, 520] width 86 height 12
click at [0, 0] on input "[PERSON_NAME]" at bounding box center [0, 0] width 0 height 0
type input "Выбрано: 1 (объекты класса 'Сотрудник')"
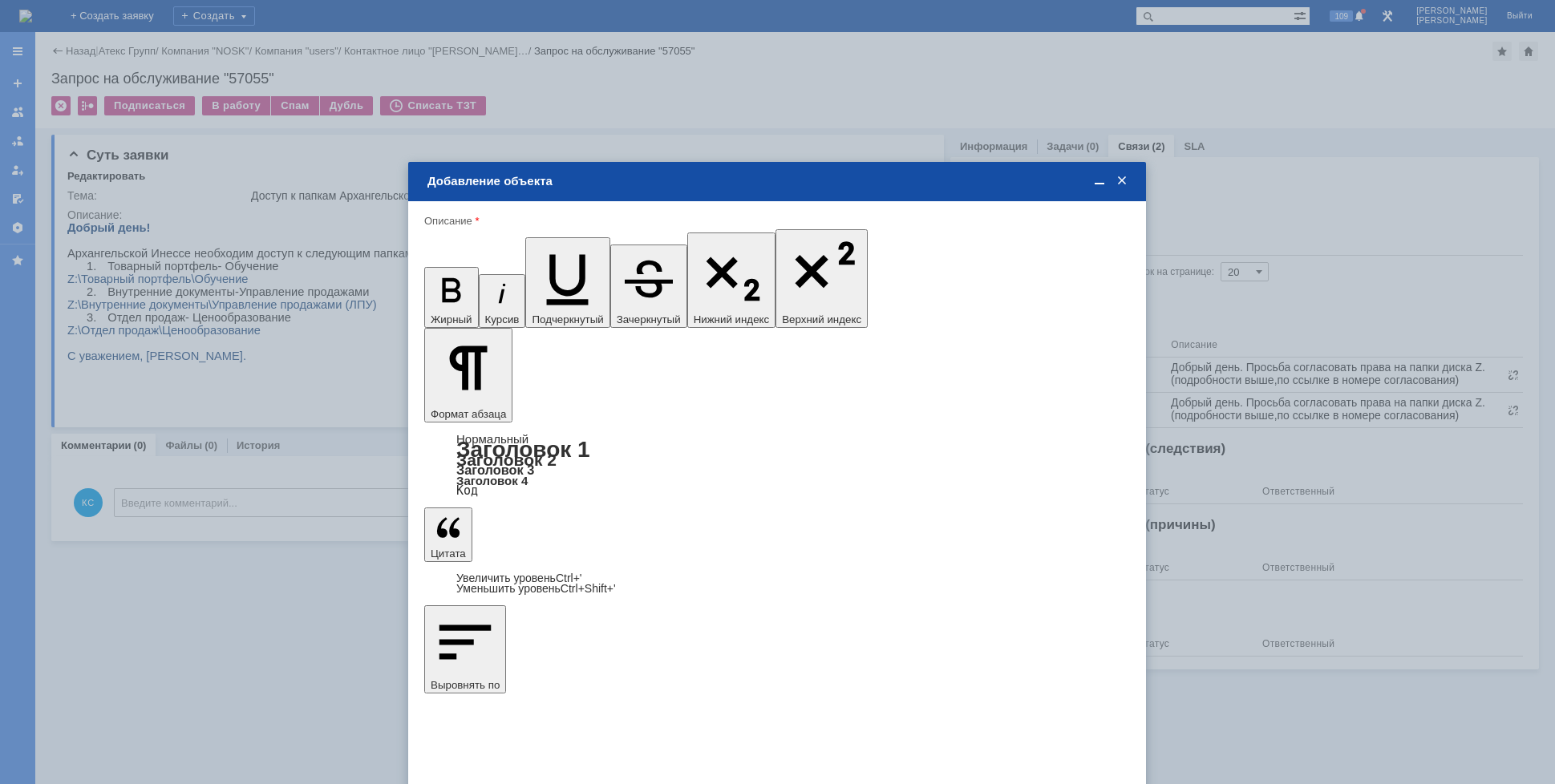
type input "1"
click at [886, 524] on div "часов" at bounding box center [896, 517] width 75 height 17
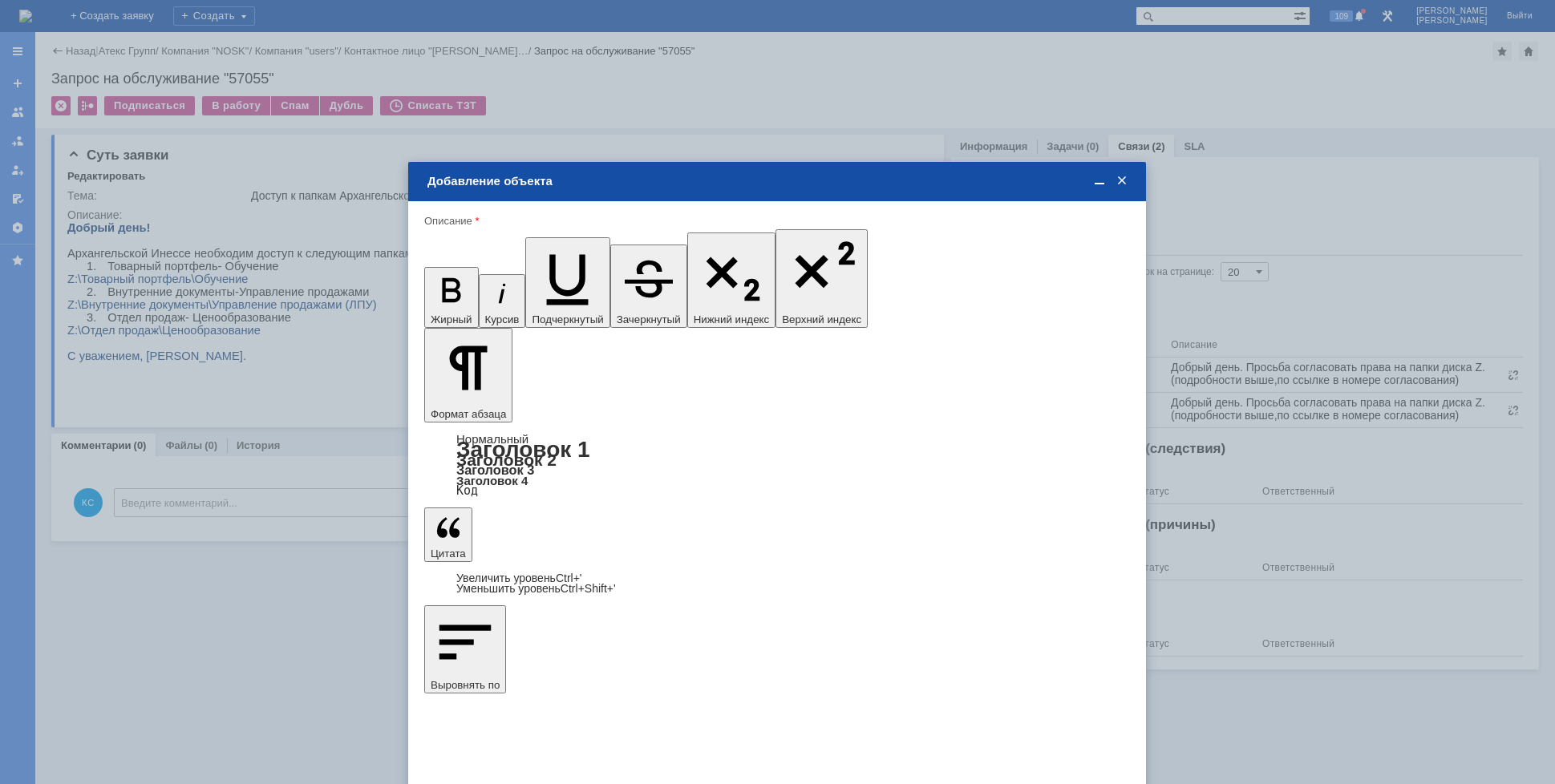
drag, startPoint x: 886, startPoint y: 531, endPoint x: 834, endPoint y: 547, distance: 54.4
click at [885, 533] on span "дней" at bounding box center [896, 536] width 63 height 13
type input "дней"
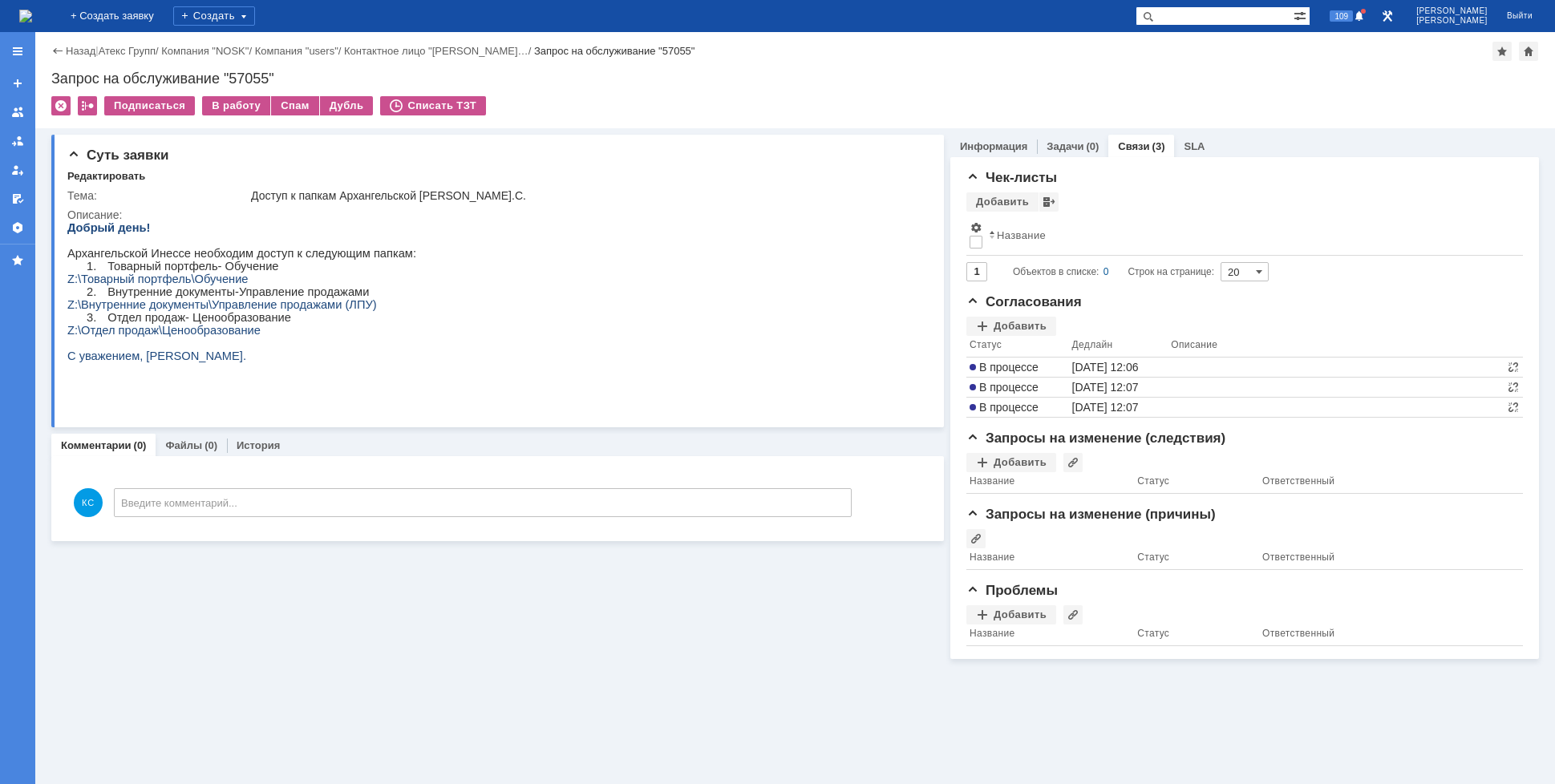
click at [32, 22] on img at bounding box center [26, 17] width 13 height 13
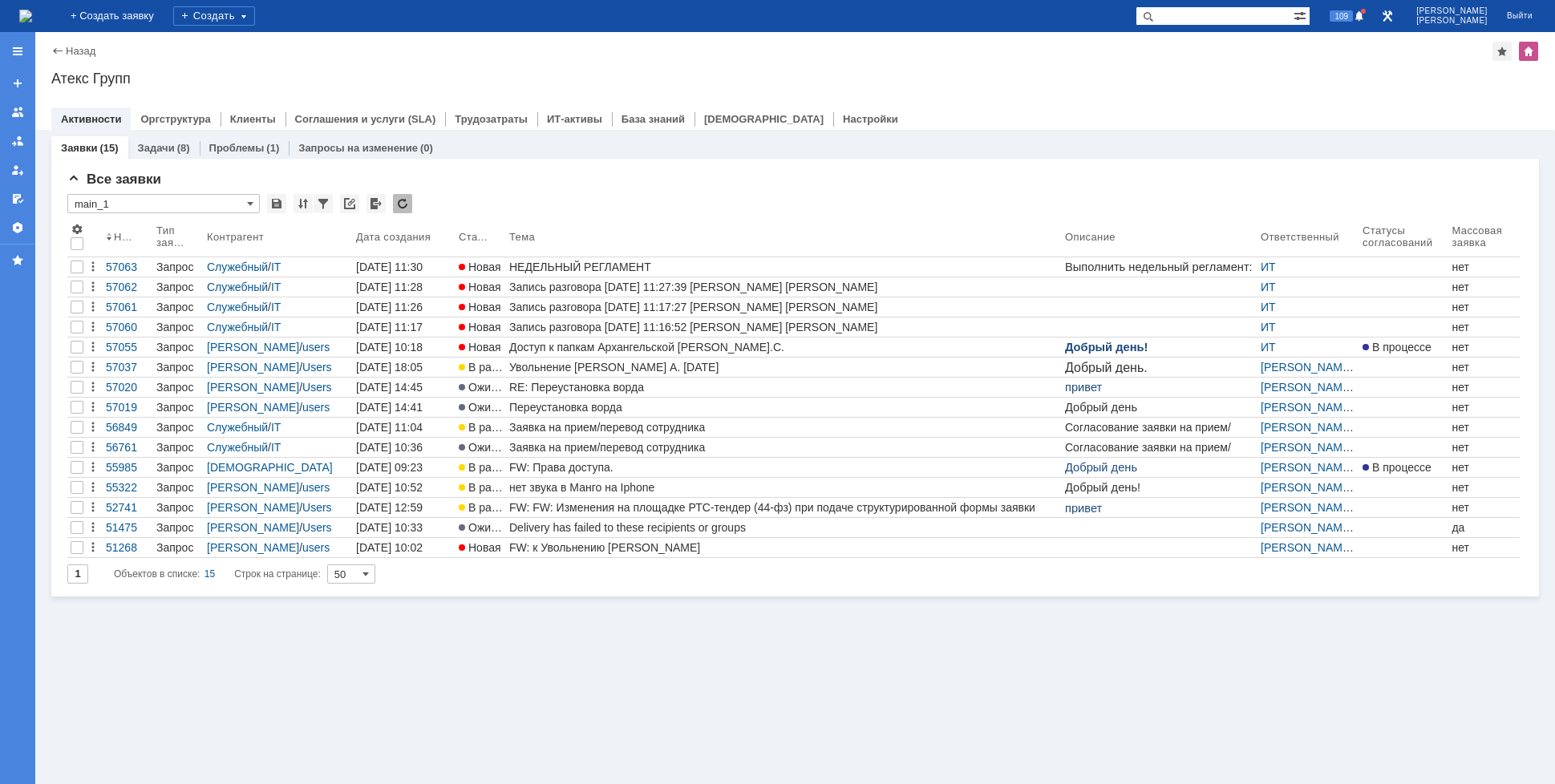
click at [560, 643] on div "Заявки (15) Задачи (8) Проблемы (1) Запросы на изменение (0) Все заявки * main_…" at bounding box center [795, 456] width 1520 height 654
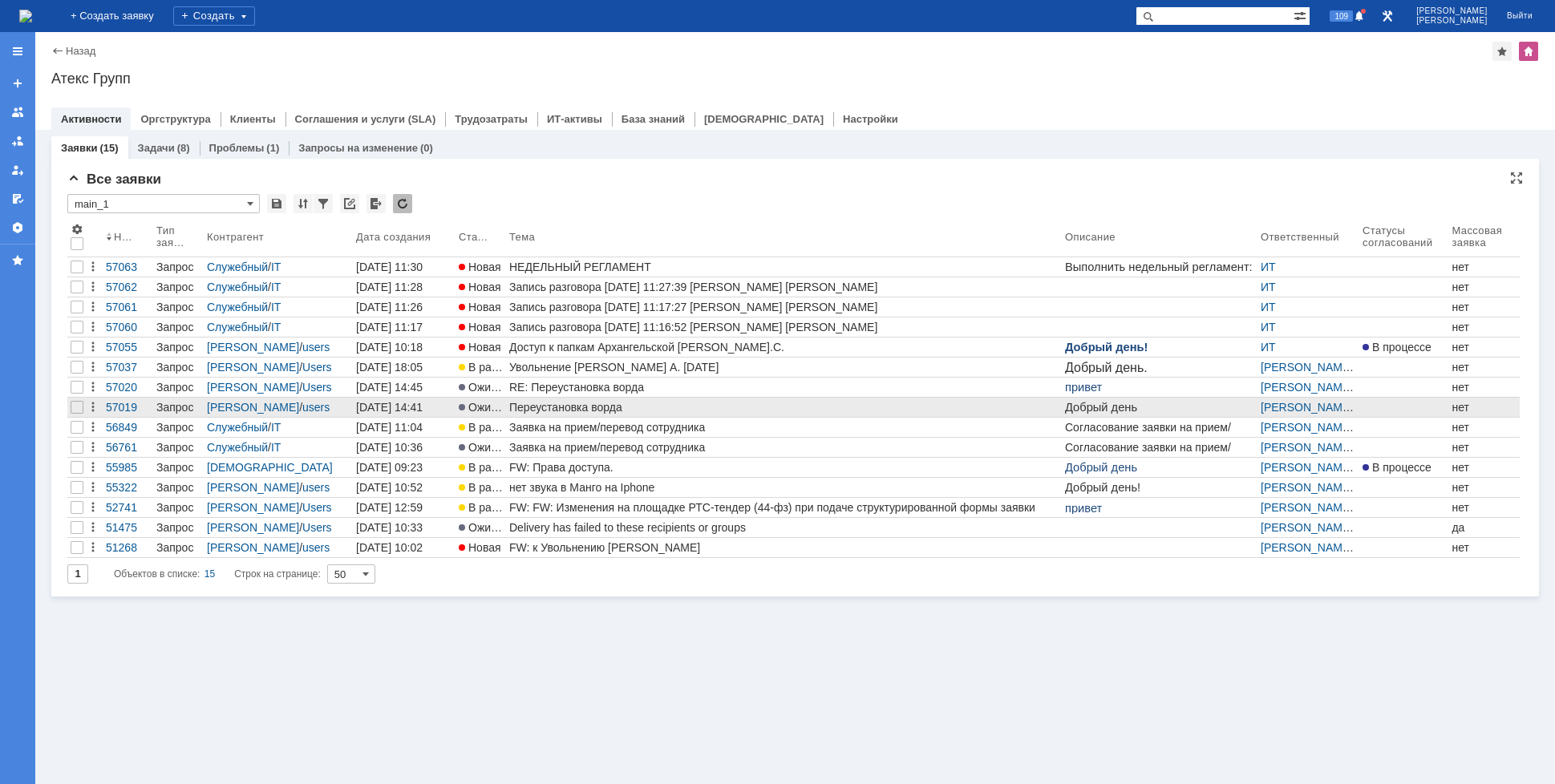
click at [578, 410] on div "Переустановка ворда" at bounding box center [784, 408] width 550 height 13
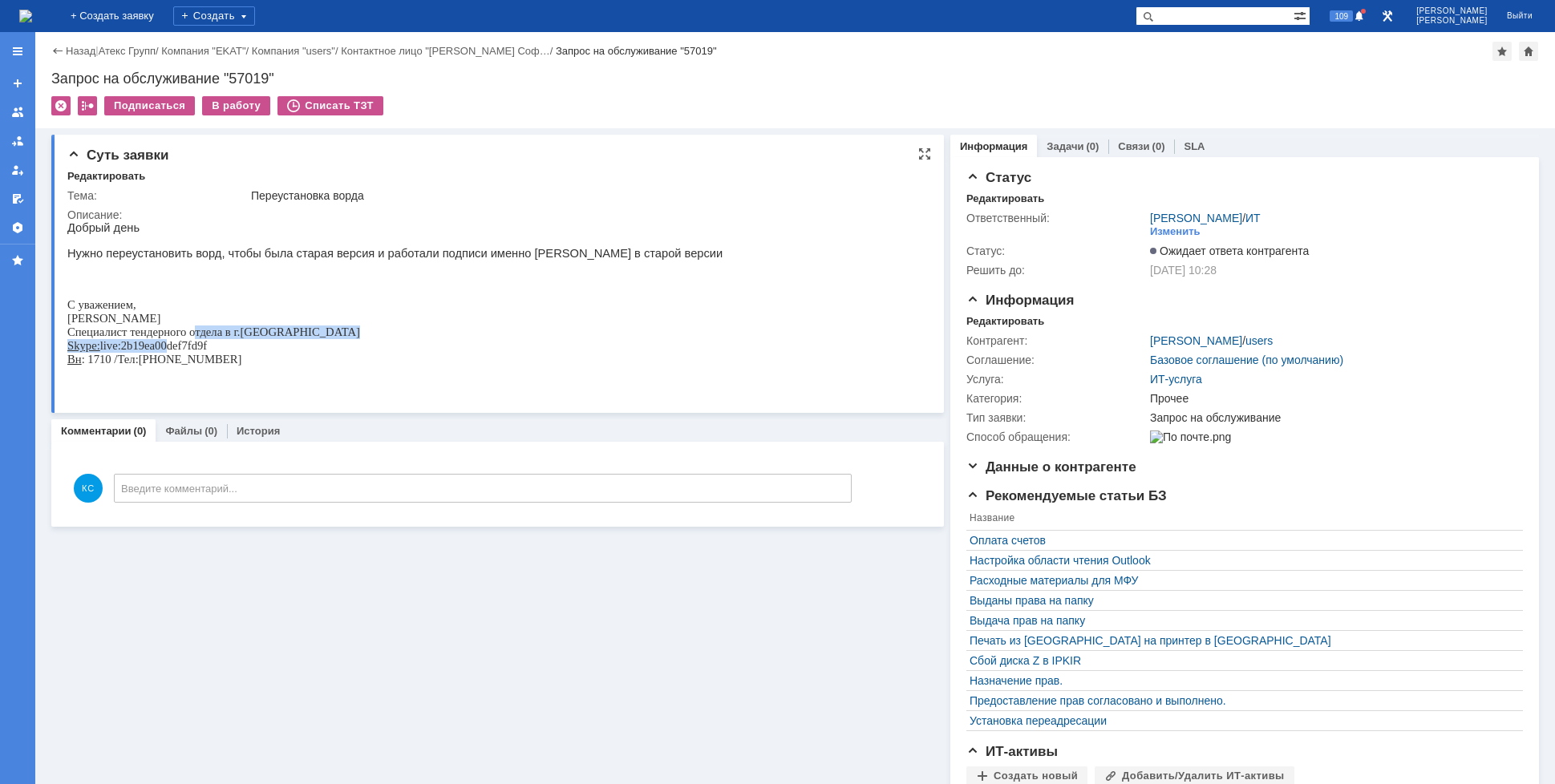
drag, startPoint x: 162, startPoint y: 352, endPoint x: 196, endPoint y: 350, distance: 34.1
click at [196, 350] on div "Добрый день Нужно переустановить ворд, чтобы была старая версия и работали подп…" at bounding box center [395, 300] width 655 height 158
drag, startPoint x: 165, startPoint y: 344, endPoint x: 151, endPoint y: 344, distance: 14.0
click at [165, 338] on span "Специалист тендерного отдела в г.[GEOGRAPHIC_DATA]" at bounding box center [214, 332] width 293 height 13
drag, startPoint x: 128, startPoint y: 342, endPoint x: 181, endPoint y: 348, distance: 53.3
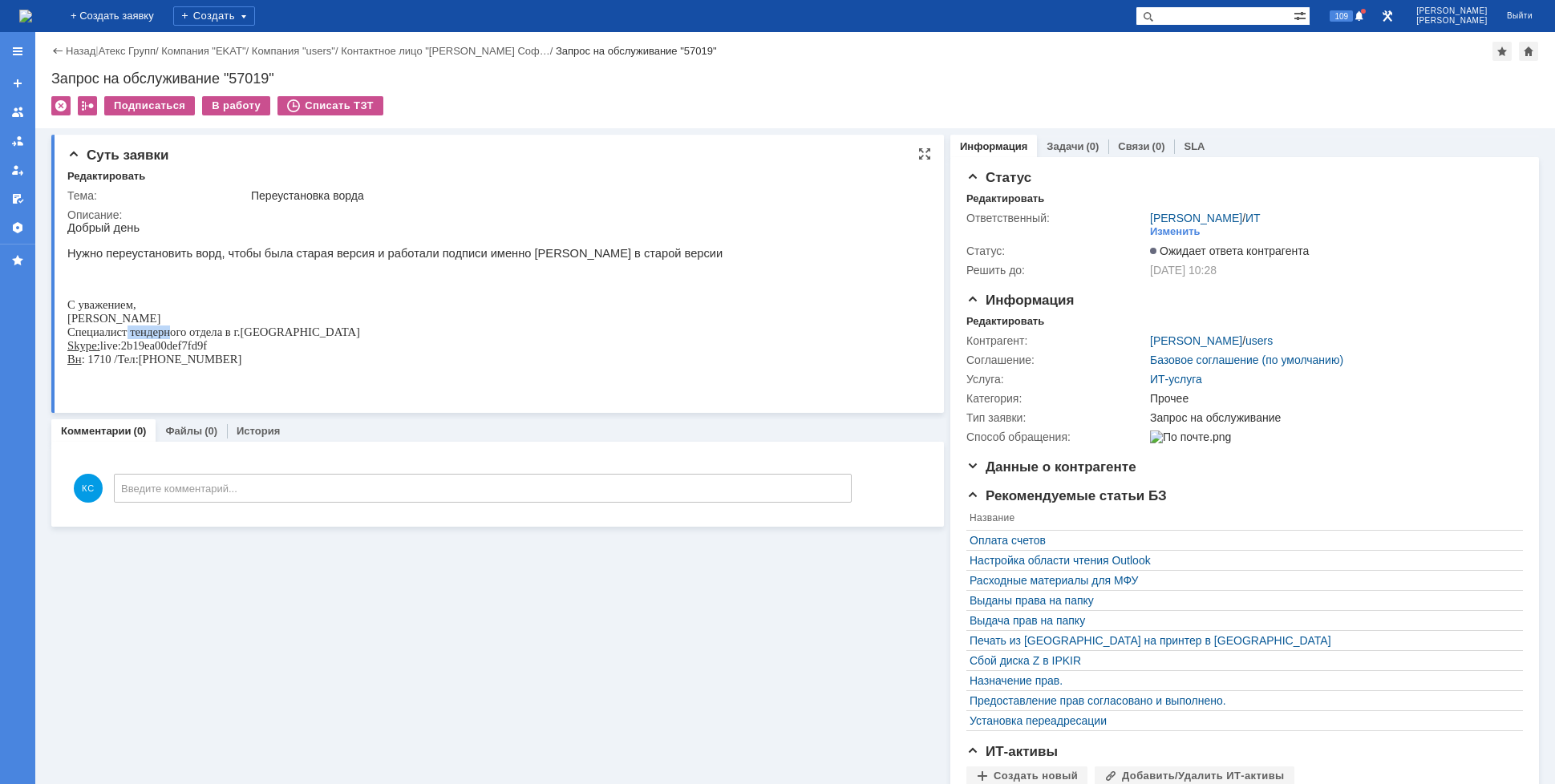
click at [173, 338] on span "Специалист тендерного отдела в г.[GEOGRAPHIC_DATA]" at bounding box center [214, 332] width 293 height 13
drag, startPoint x: 206, startPoint y: 348, endPoint x: 234, endPoint y: 349, distance: 28.0
click at [234, 338] on span "Специалист тендерного отдела в г.[GEOGRAPHIC_DATA]" at bounding box center [214, 332] width 293 height 13
drag, startPoint x: 130, startPoint y: 359, endPoint x: 211, endPoint y: 359, distance: 81.0
click at [211, 352] on p "Skype: live:2b19ea00def7fd9f" at bounding box center [395, 346] width 655 height 14
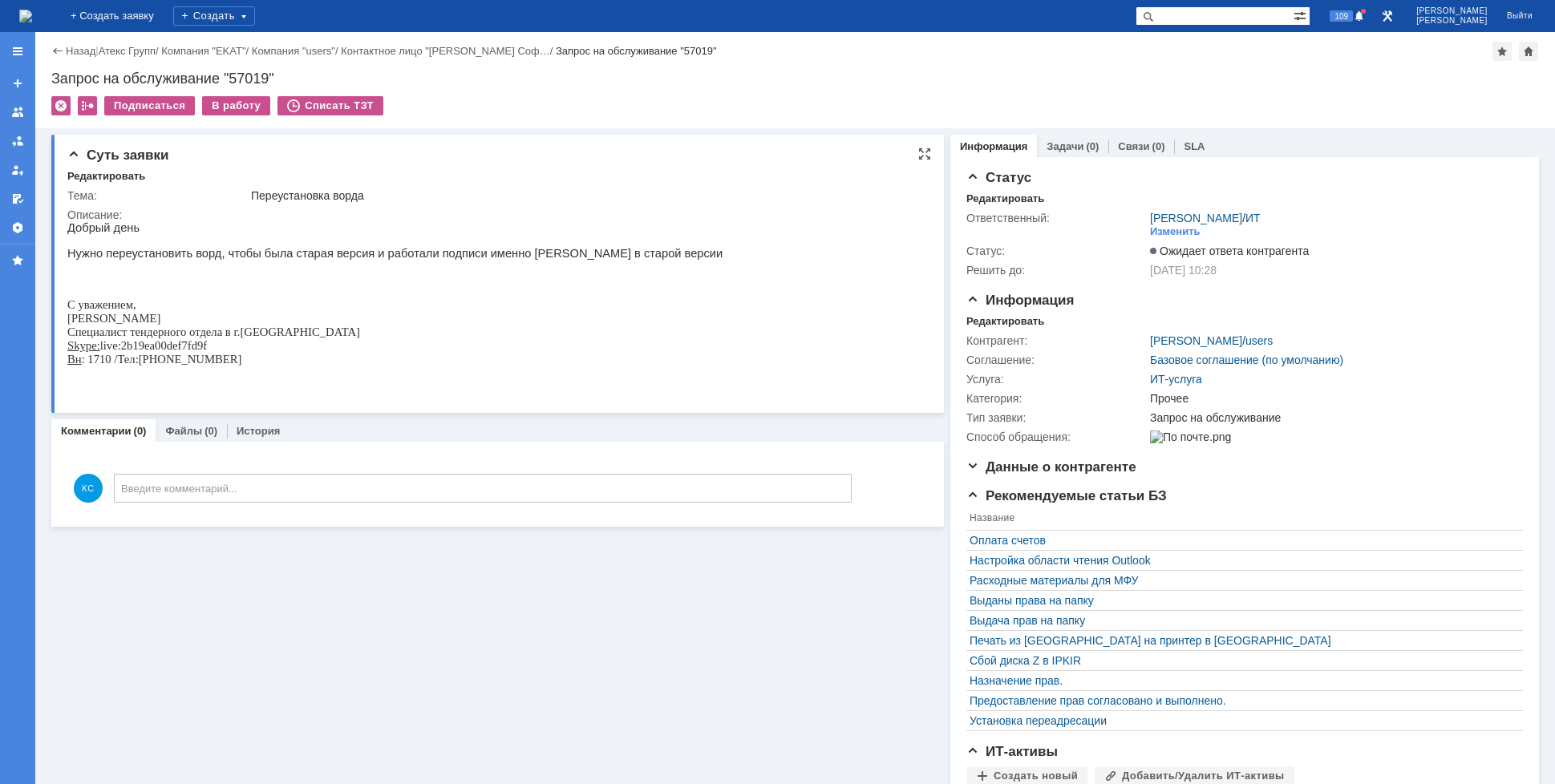
click at [212, 366] on span ":[PHONE_NUMBER]" at bounding box center [188, 359] width 106 height 13
drag, startPoint x: 150, startPoint y: 375, endPoint x: 186, endPoint y: 377, distance: 36.1
click at [186, 366] on span ":[PHONE_NUMBER]" at bounding box center [188, 359] width 106 height 13
click at [113, 366] on span ": 1710 /" at bounding box center [100, 359] width 36 height 13
drag, startPoint x: 112, startPoint y: 372, endPoint x: 90, endPoint y: 373, distance: 22.0
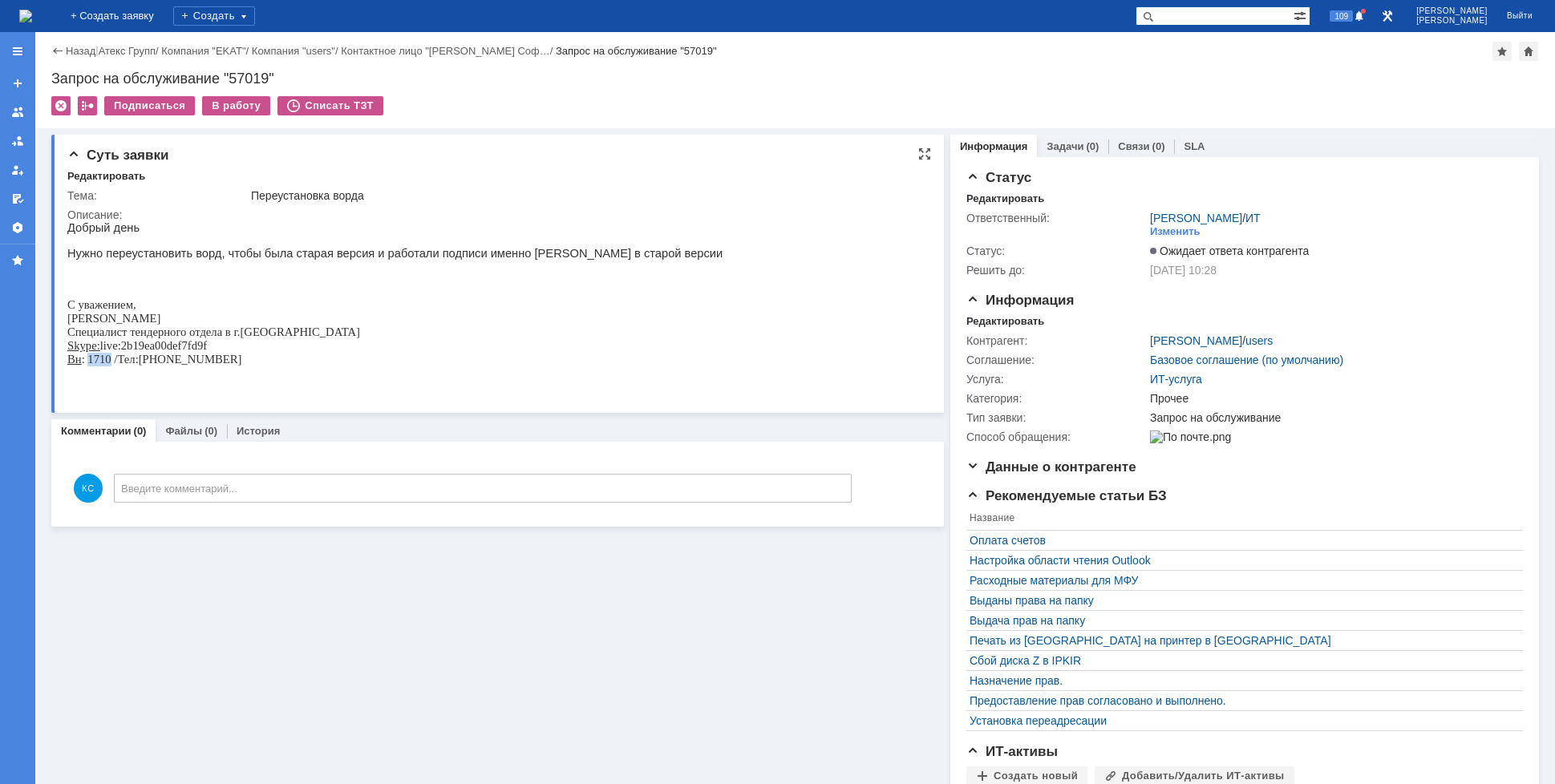
click at [90, 366] on span ": 1710 /" at bounding box center [100, 359] width 36 height 13
click at [135, 366] on span "Тел" at bounding box center [125, 359] width 17 height 13
click at [32, 12] on img at bounding box center [26, 17] width 13 height 13
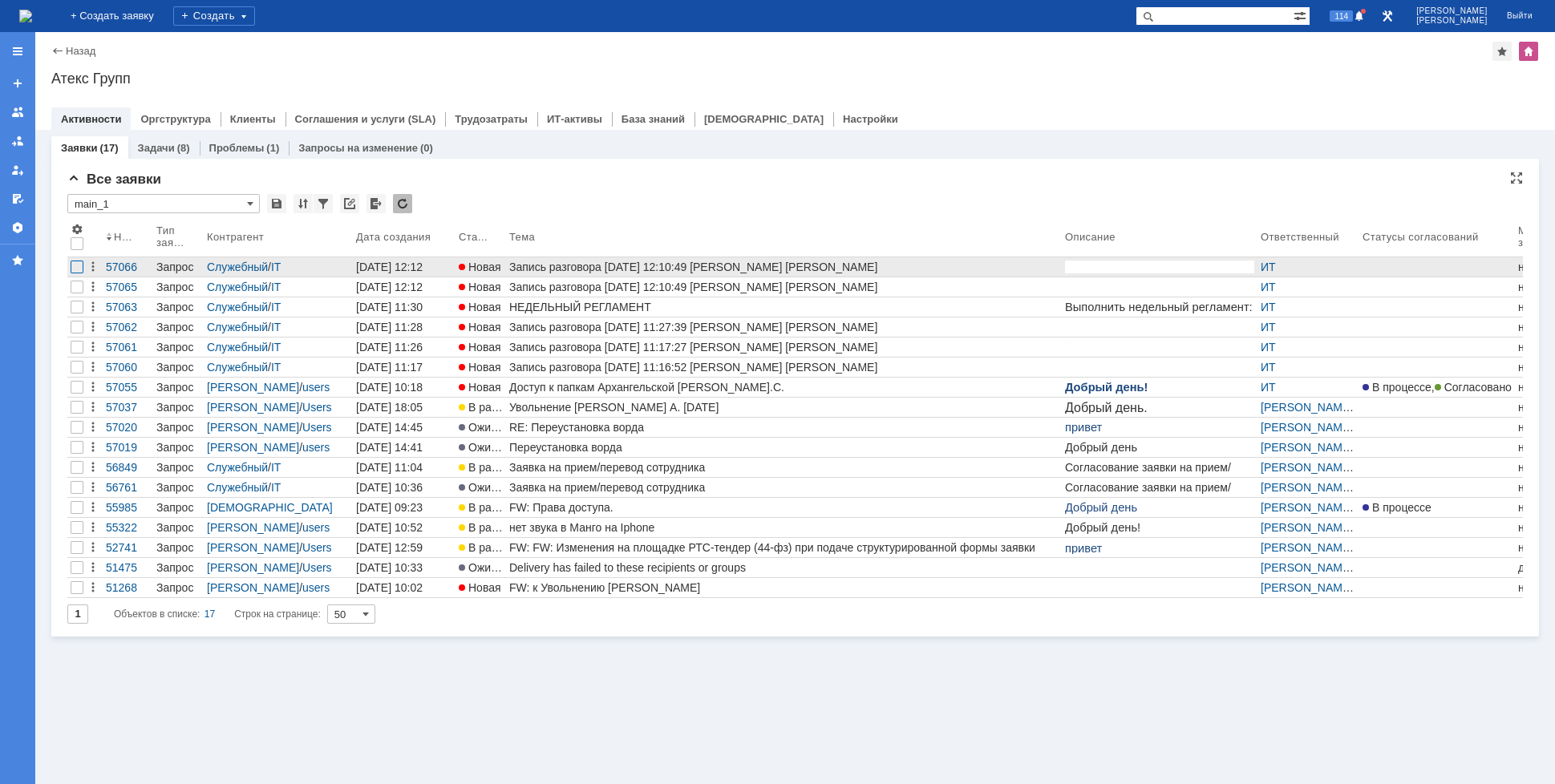
click at [76, 267] on div at bounding box center [77, 267] width 13 height 13
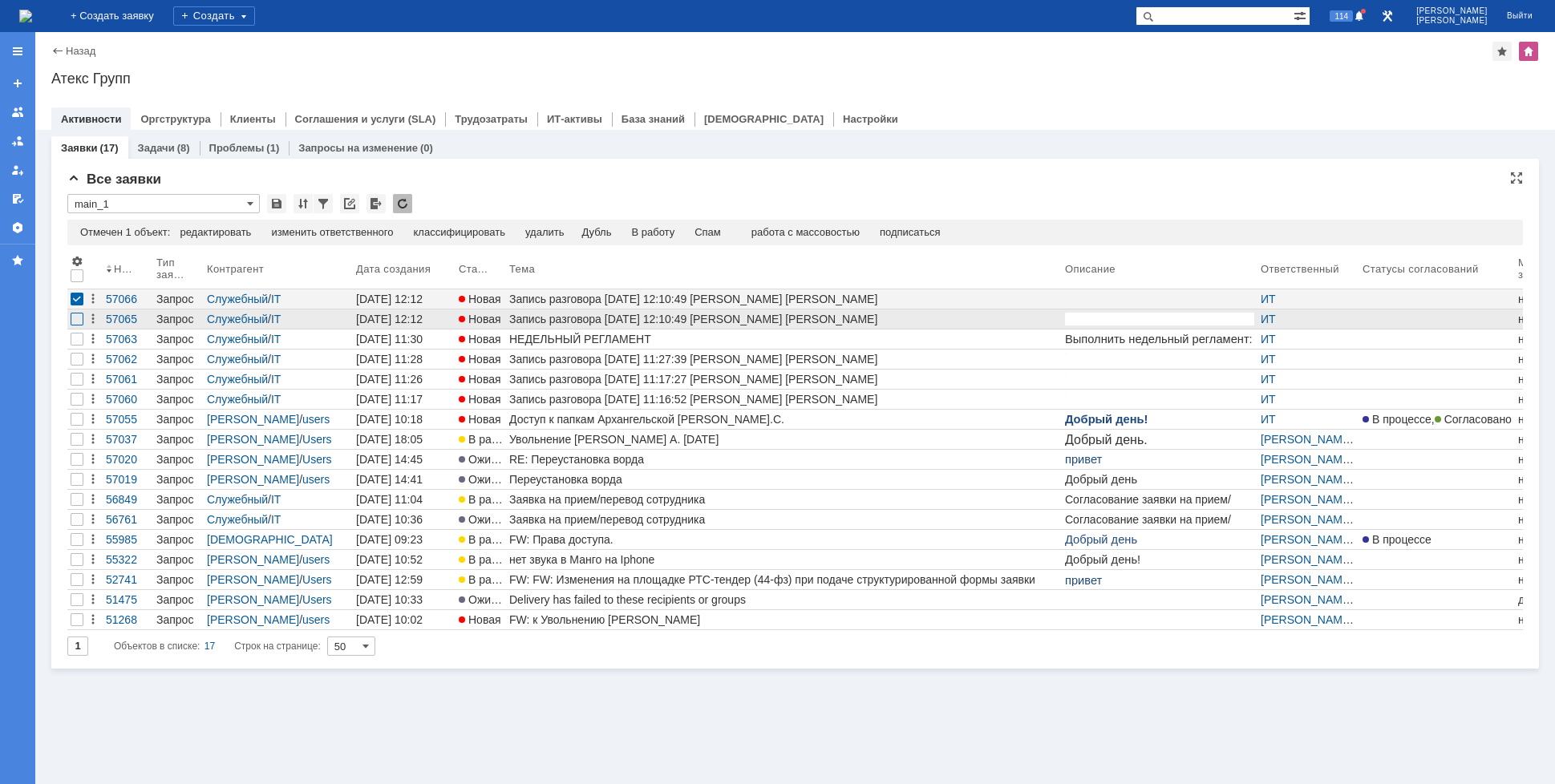
click at [79, 313] on div at bounding box center [77, 319] width 13 height 13
click at [688, 233] on div "Спам" at bounding box center [675, 233] width 26 height 13
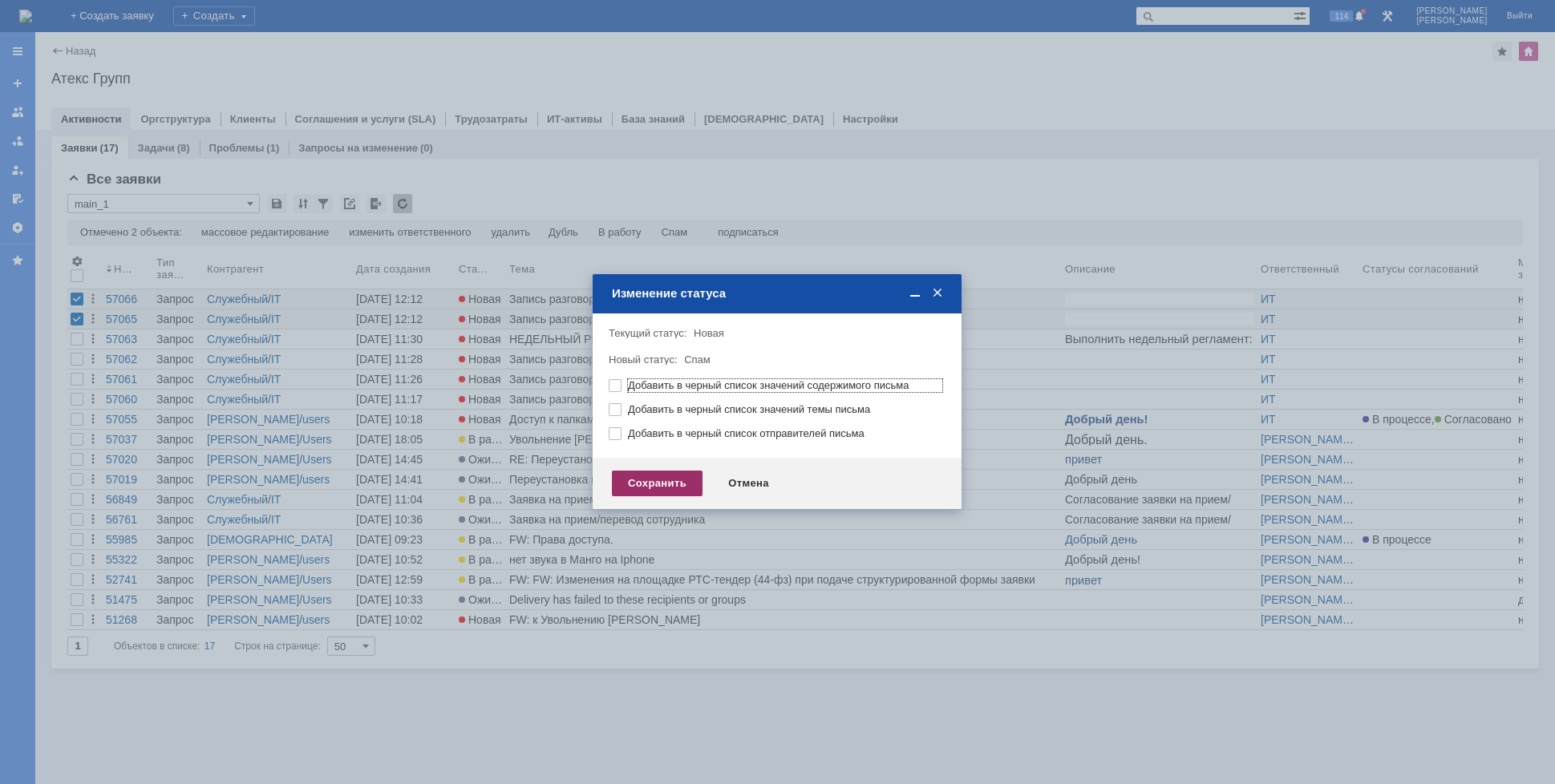
click at [681, 484] on div "Сохранить" at bounding box center [657, 483] width 91 height 26
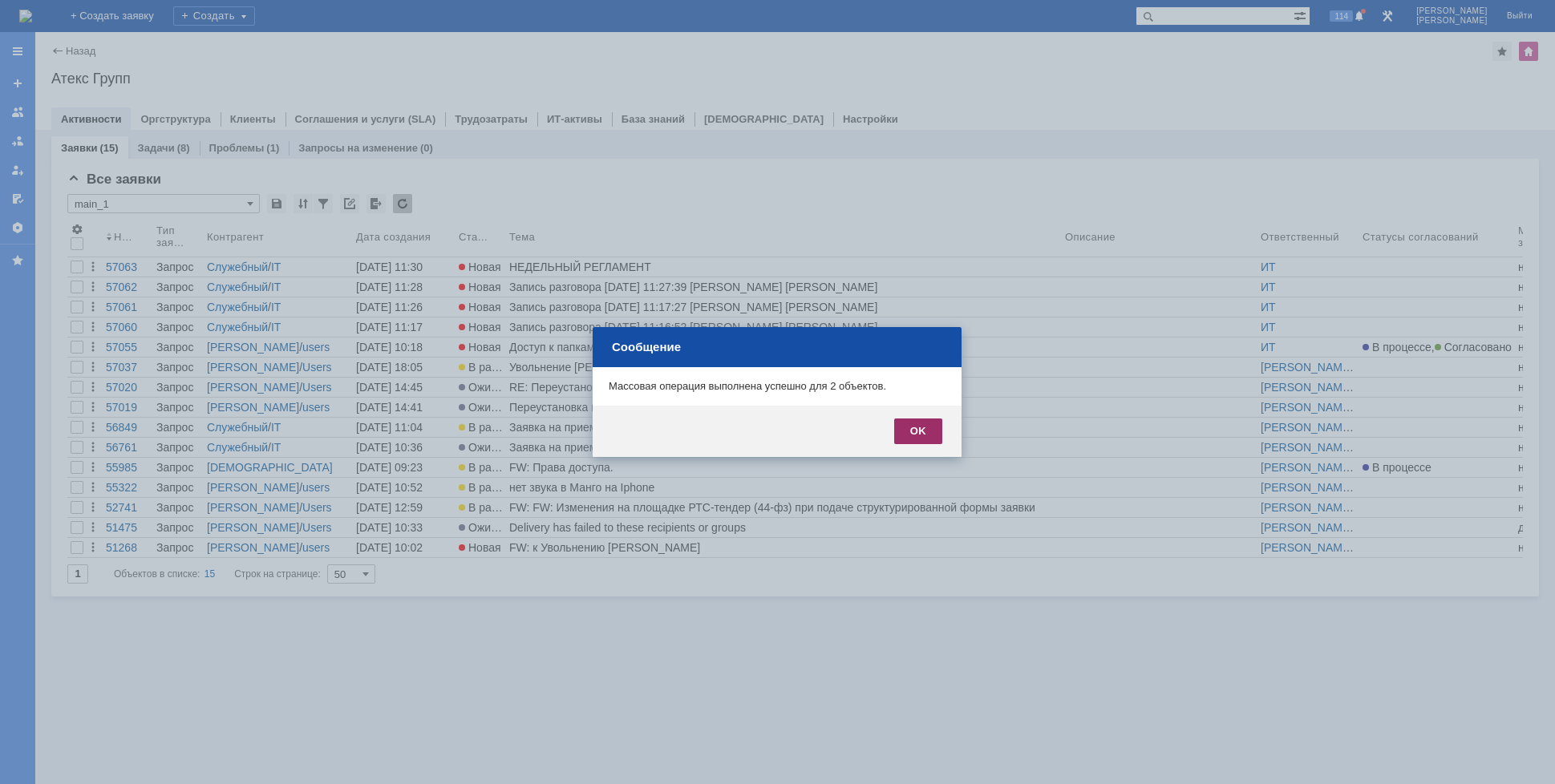
click at [932, 421] on div "OK" at bounding box center [918, 431] width 48 height 26
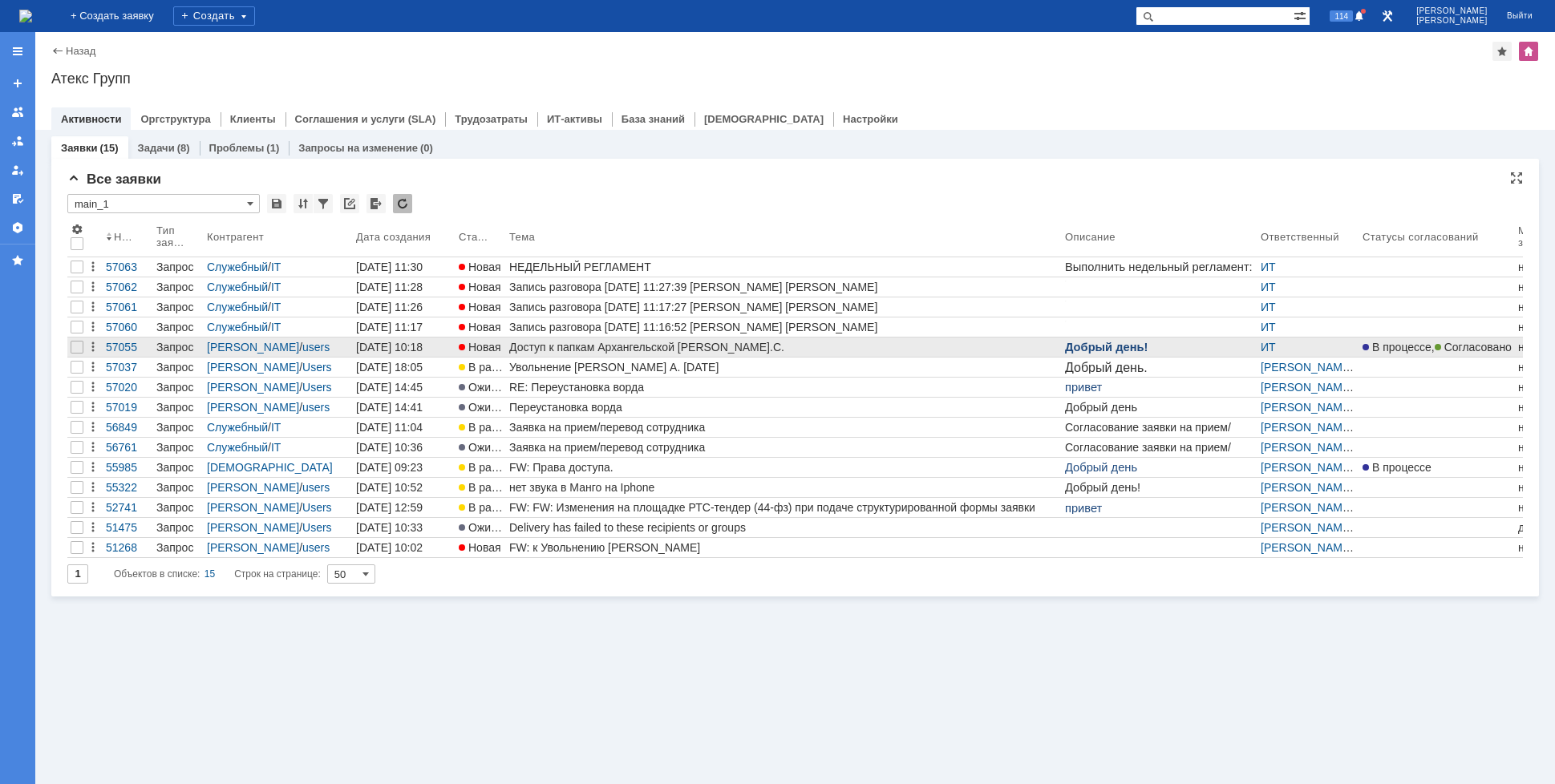
click at [645, 345] on div "Доступ к папкам Архангельской [PERSON_NAME].С." at bounding box center [784, 347] width 550 height 13
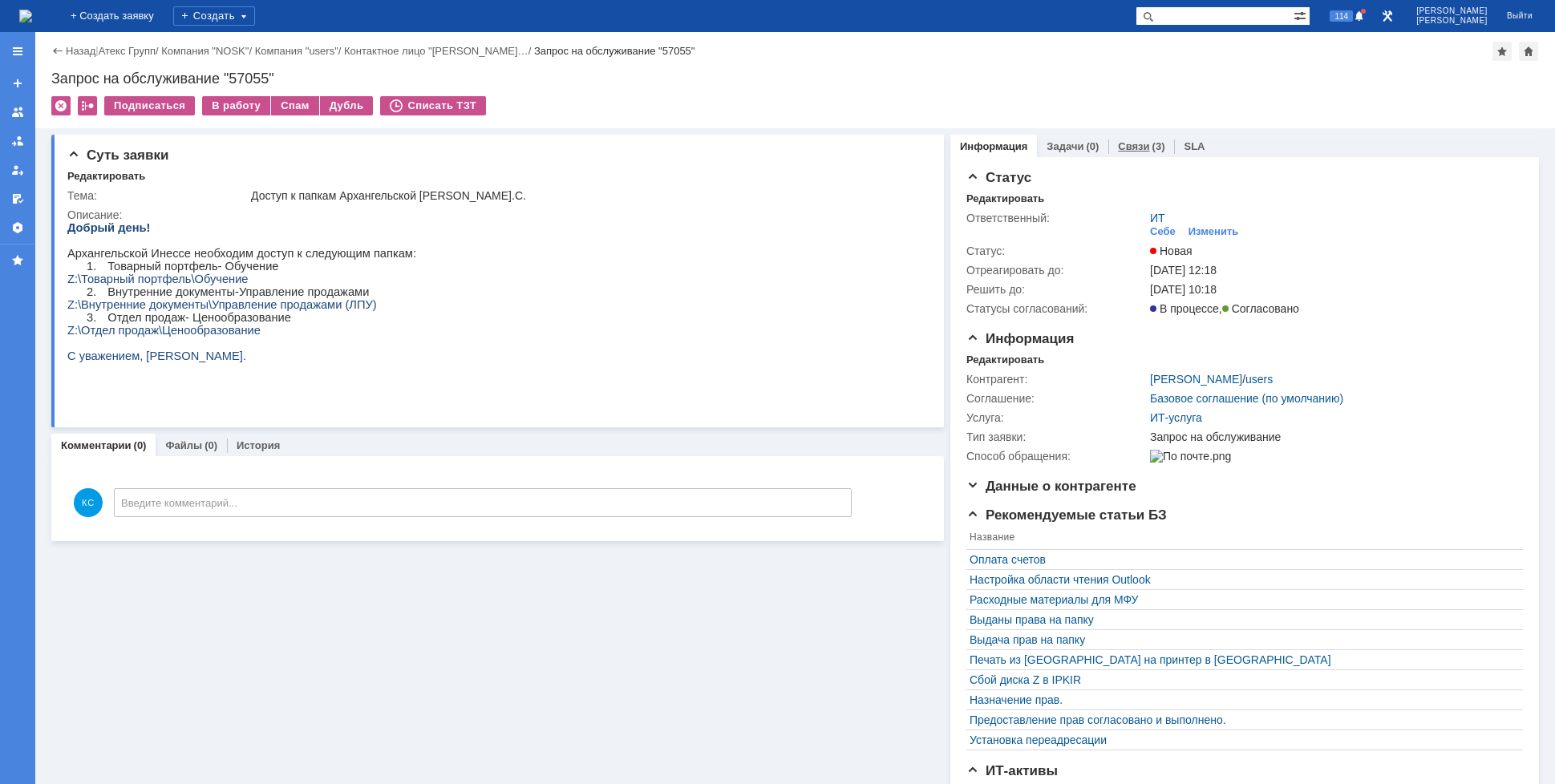
click at [1120, 144] on link "Связи" at bounding box center [1133, 146] width 31 height 12
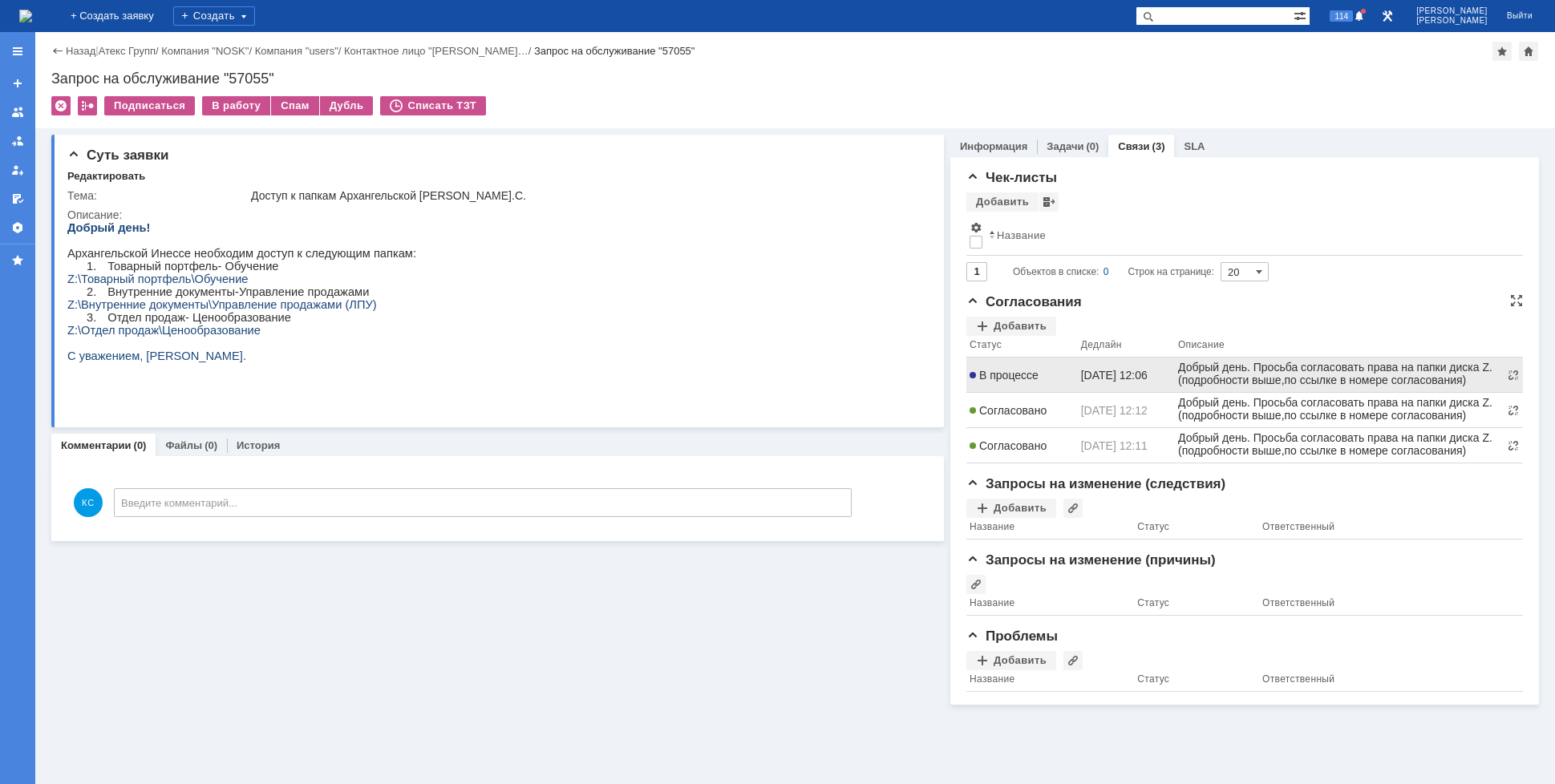
click at [1028, 375] on span "В процессе" at bounding box center [1004, 375] width 69 height 13
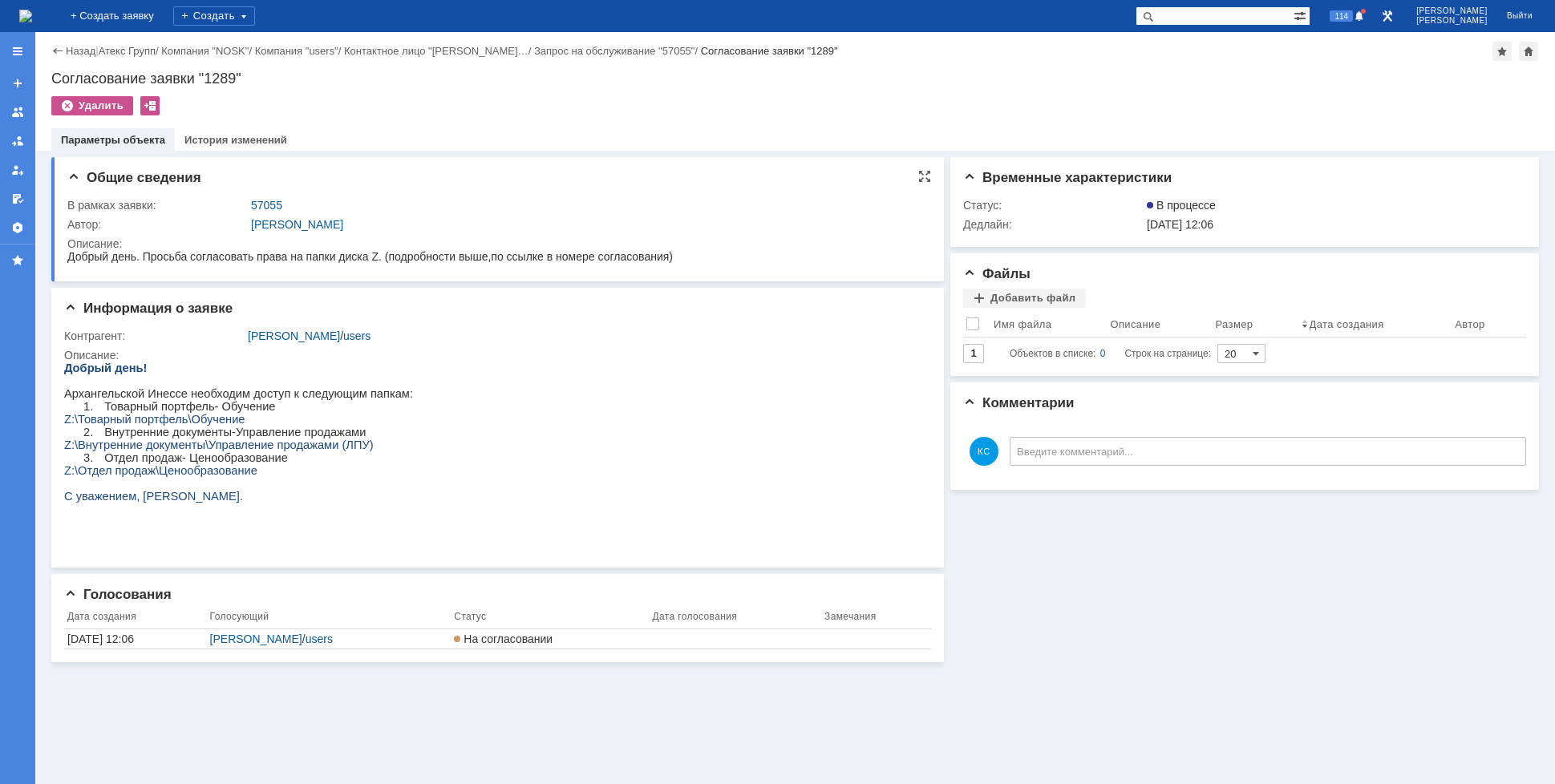
click at [492, 246] on div "Описание:" at bounding box center [495, 244] width 855 height 13
drag, startPoint x: 1057, startPoint y: 584, endPoint x: 593, endPoint y: 344, distance: 522.4
click at [1050, 579] on div "Временные характеристики Статус: В процессе Дедлайн: [DATE] 12:06 Файлы Добавит…" at bounding box center [1241, 407] width 595 height 512
drag, startPoint x: 278, startPoint y: 260, endPoint x: 311, endPoint y: 251, distance: 34.2
click at [311, 251] on span "Добрый день. Просьба согласовать права на папки диска Z. (подробности выше,по с…" at bounding box center [371, 257] width 606 height 13
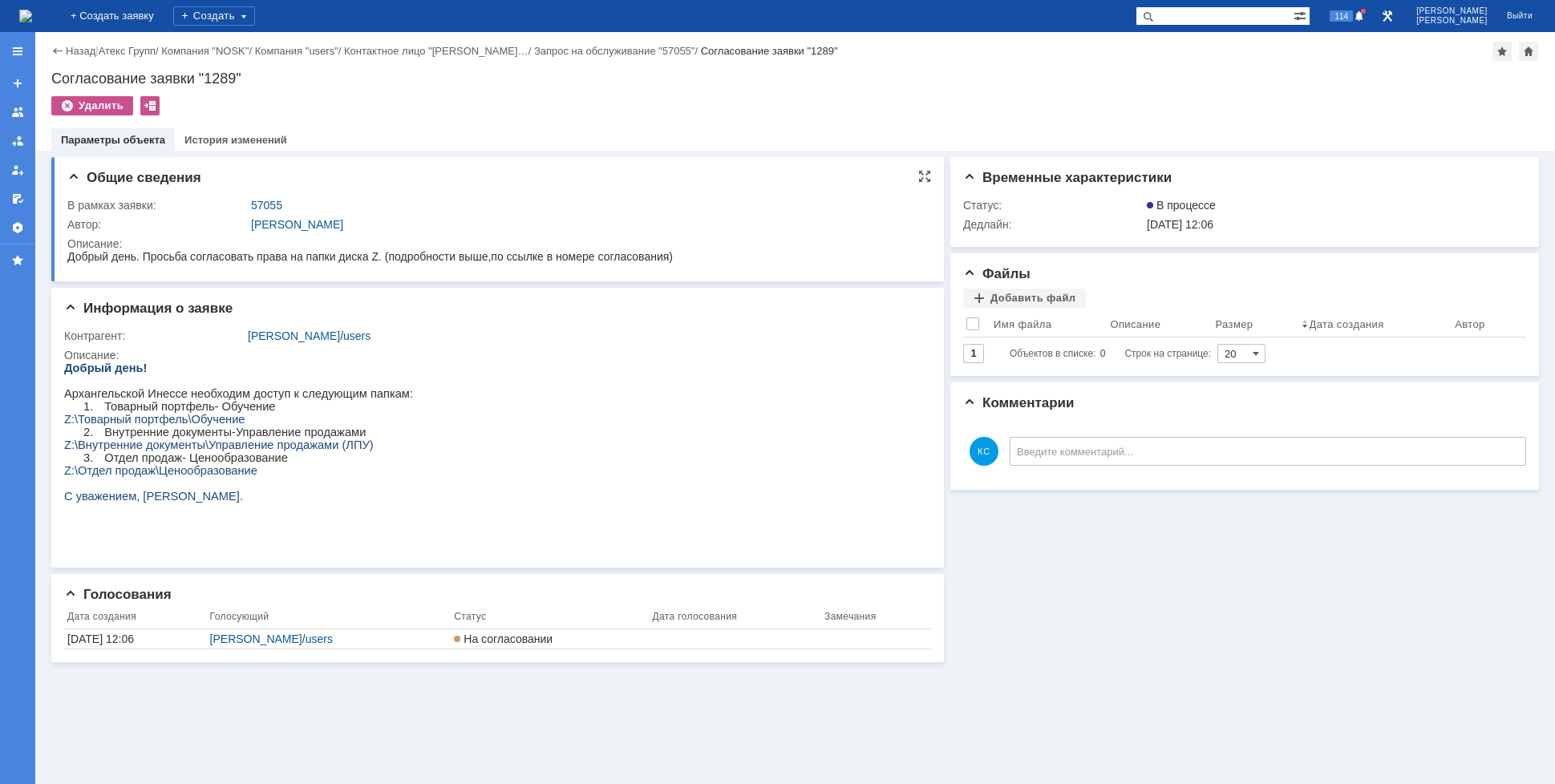
drag, startPoint x: 269, startPoint y: 252, endPoint x: 241, endPoint y: 250, distance: 28.1
click at [268, 252] on span "Добрый день. Просьба согласовать права на папки диска Z. (подробности выше,по с…" at bounding box center [371, 257] width 606 height 13
click at [32, 10] on img at bounding box center [26, 17] width 13 height 13
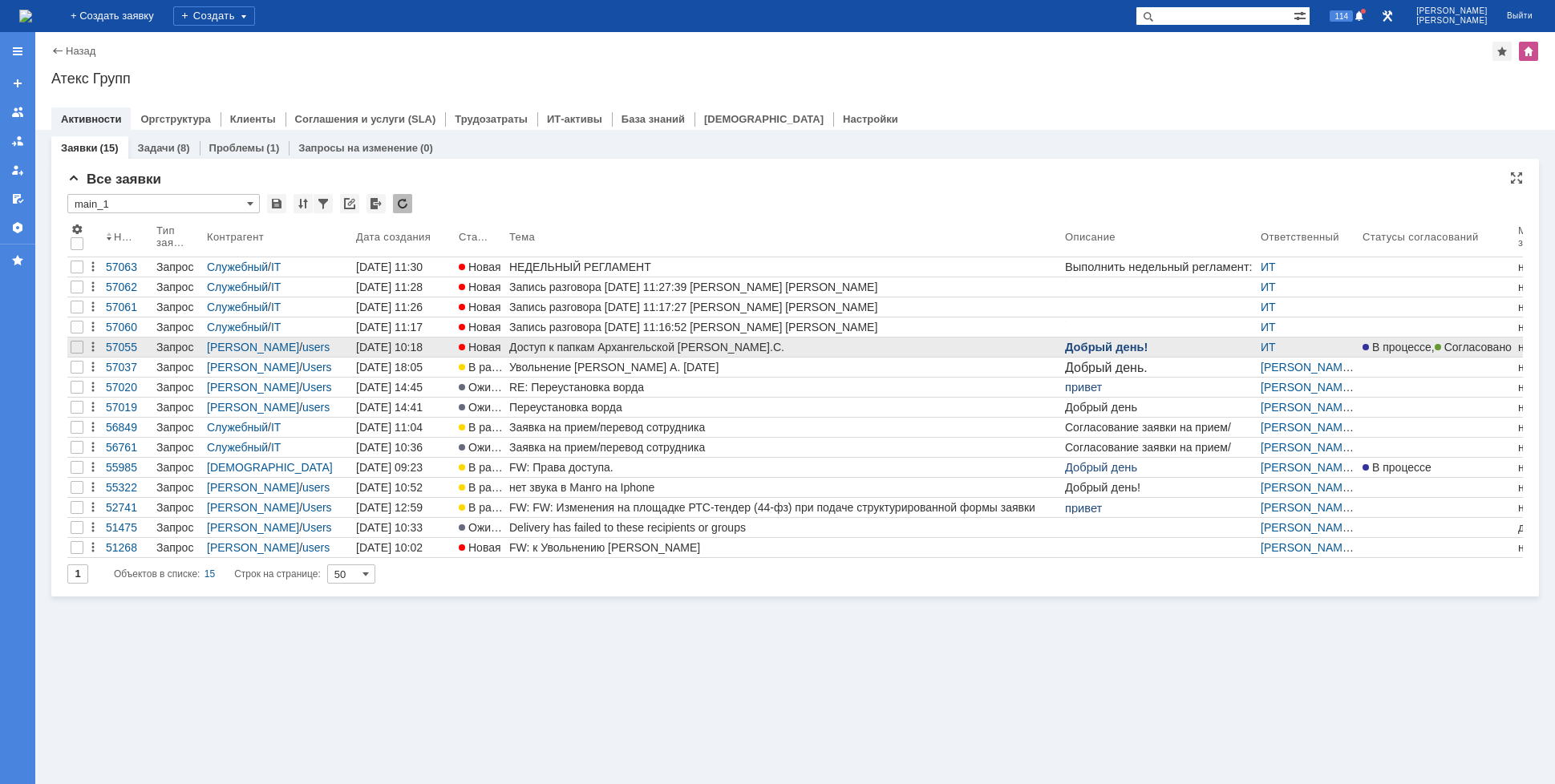
click at [580, 343] on div "Доступ к папкам Архангельской [PERSON_NAME].С." at bounding box center [784, 347] width 550 height 13
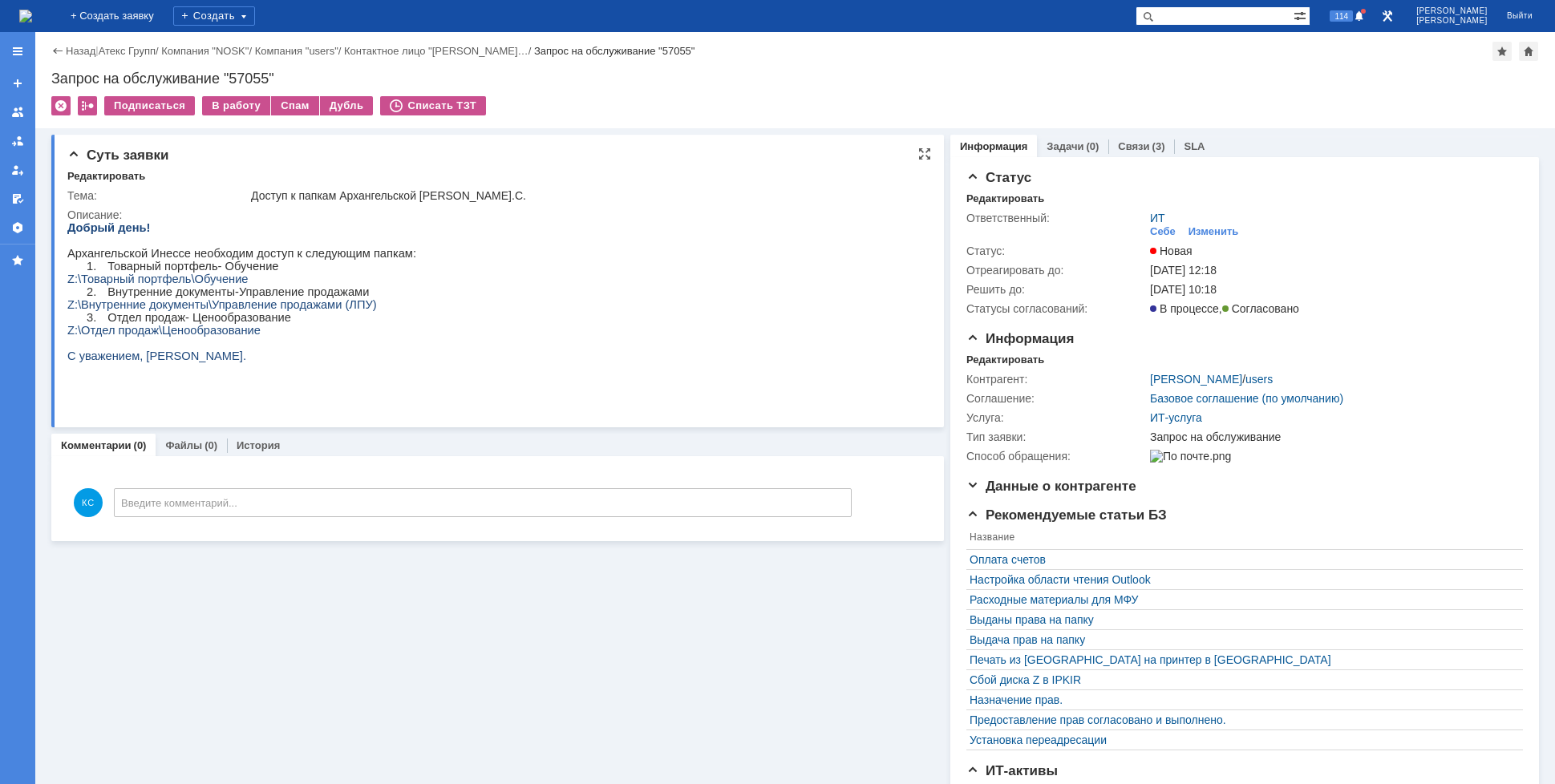
drag, startPoint x: 284, startPoint y: 338, endPoint x: 264, endPoint y: 334, distance: 20.4
click at [279, 337] on p "Z:\Отдел продаж\Ценообразование" at bounding box center [242, 331] width 349 height 13
drag, startPoint x: 219, startPoint y: 324, endPoint x: 184, endPoint y: 308, distance: 38.5
click at [184, 308] on div "Добрый день! Архангельской Инессе необходим доступ к следующим папкам: 1. Товар…" at bounding box center [242, 305] width 349 height 167
click at [148, 311] on span "Z:\Внутренние документы\Управление продажами (ЛПУ)" at bounding box center [222, 305] width 310 height 13
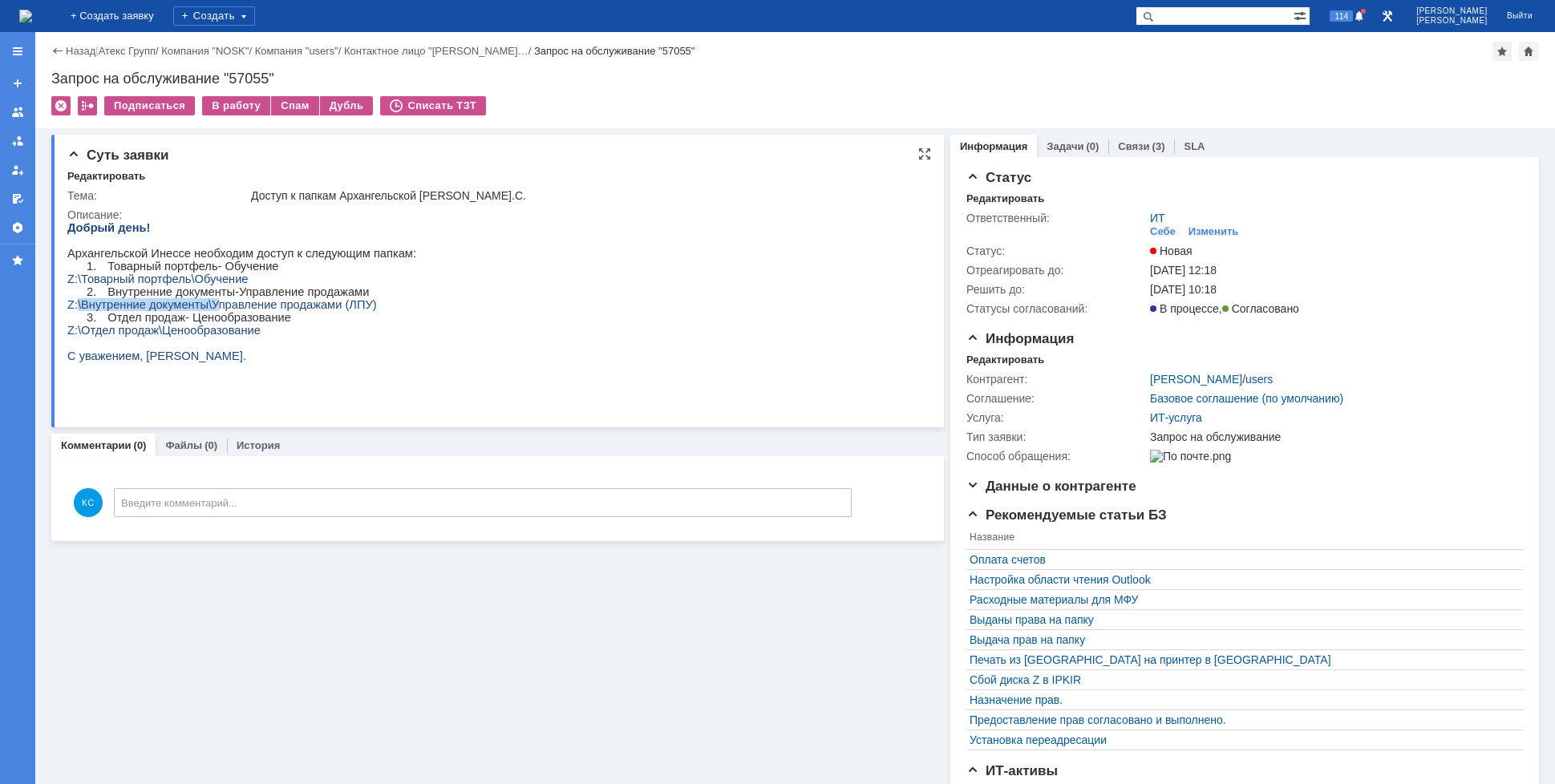
drag, startPoint x: 76, startPoint y: 322, endPoint x: 223, endPoint y: 322, distance: 147.0
click at [223, 311] on span "Z:\Внутренние документы\Управление продажами (ЛПУ)" at bounding box center [222, 305] width 310 height 13
click at [263, 337] on p "Z:\Отдел продаж\Ценообразование" at bounding box center [242, 331] width 349 height 13
drag, startPoint x: 199, startPoint y: 330, endPoint x: 211, endPoint y: 329, distance: 12.0
click at [211, 324] on p "3. Отдел продаж- Ценообразование" at bounding box center [261, 318] width 310 height 13
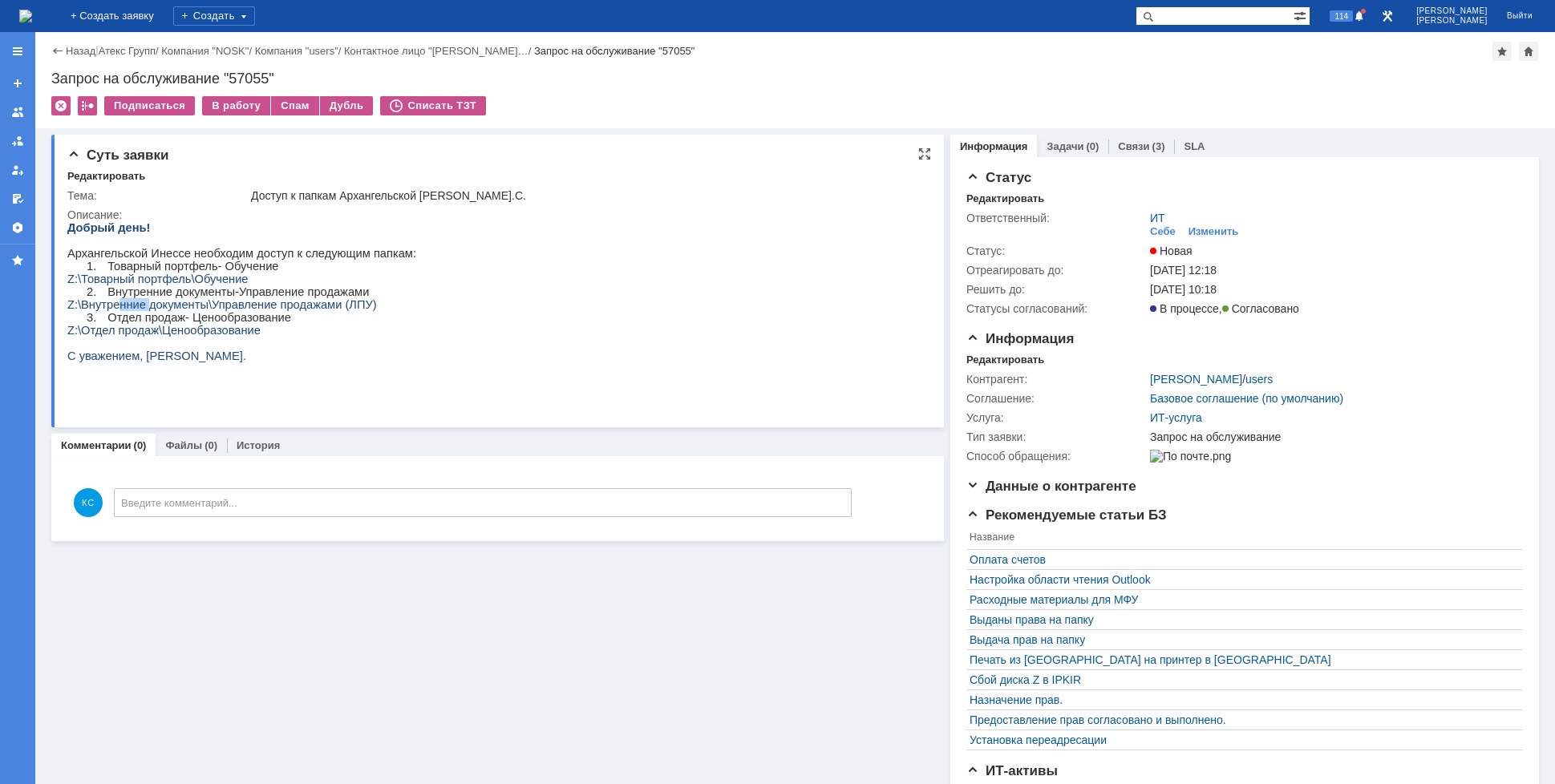
drag, startPoint x: 116, startPoint y: 316, endPoint x: 155, endPoint y: 311, distance: 39.3
click at [154, 311] on span "Z:\Внутренние документы\Управление продажами (ЛПУ)" at bounding box center [222, 305] width 310 height 13
drag, startPoint x: 211, startPoint y: 309, endPoint x: 237, endPoint y: 309, distance: 26.0
click at [229, 309] on span "Z:\Внутренние документы\Управление продажами (ЛПУ)" at bounding box center [222, 305] width 310 height 13
click at [390, 193] on div "Доступ к папкам Архангельской [PERSON_NAME].С." at bounding box center [584, 196] width 668 height 13
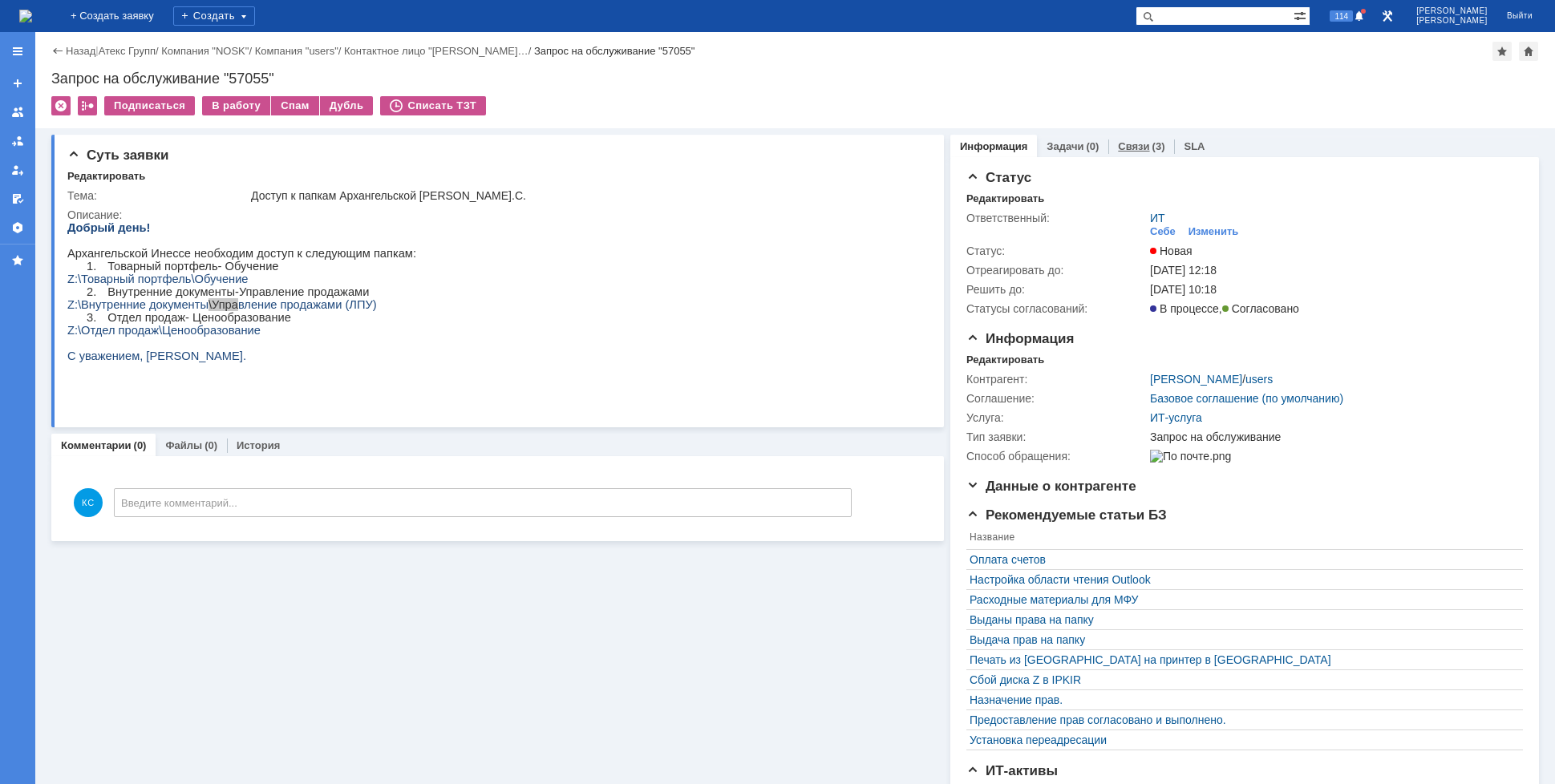
click at [1125, 139] on div "Связи (3)" at bounding box center [1141, 146] width 66 height 23
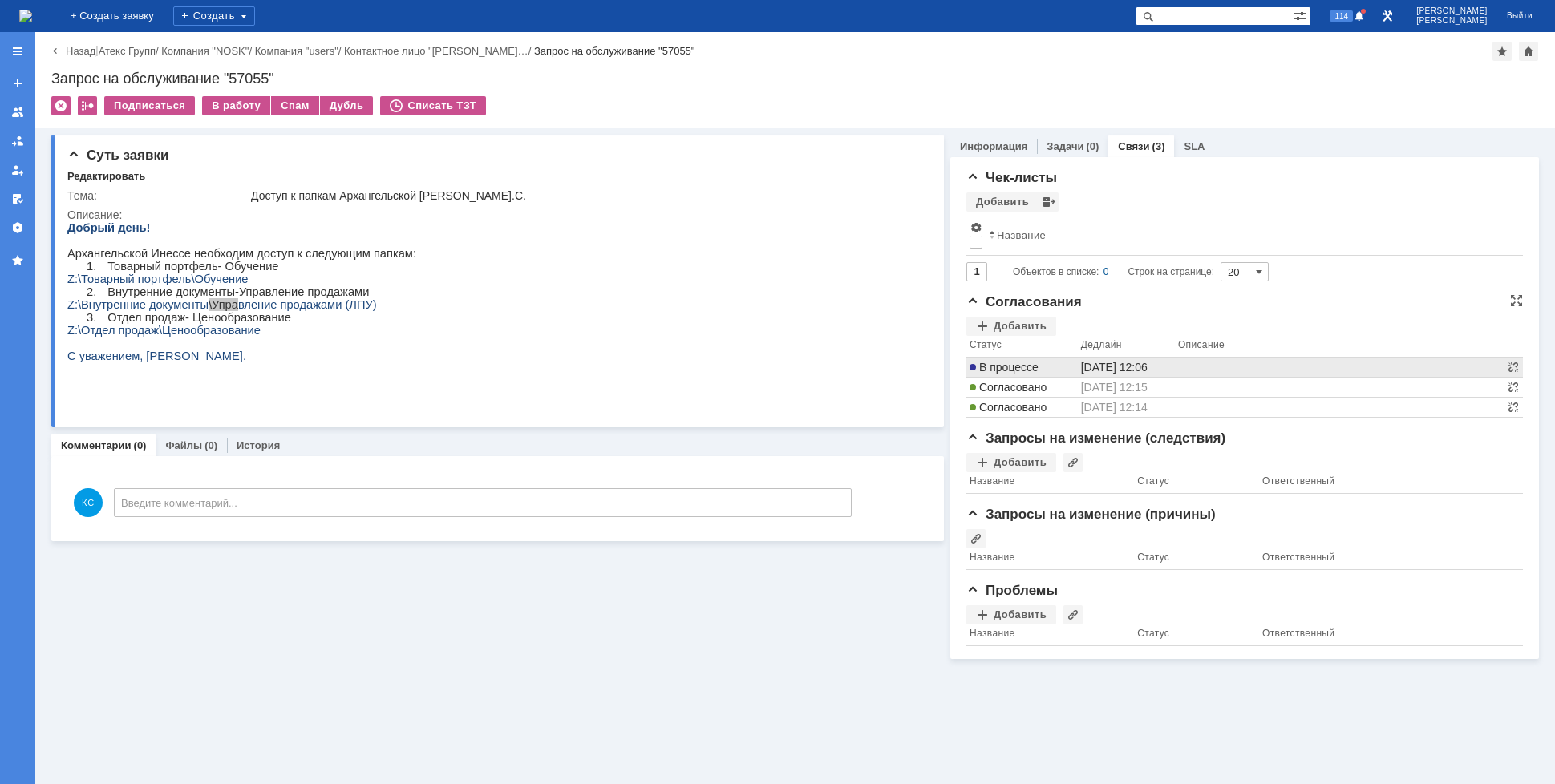
click at [1028, 367] on span "В процессе" at bounding box center [1004, 367] width 69 height 13
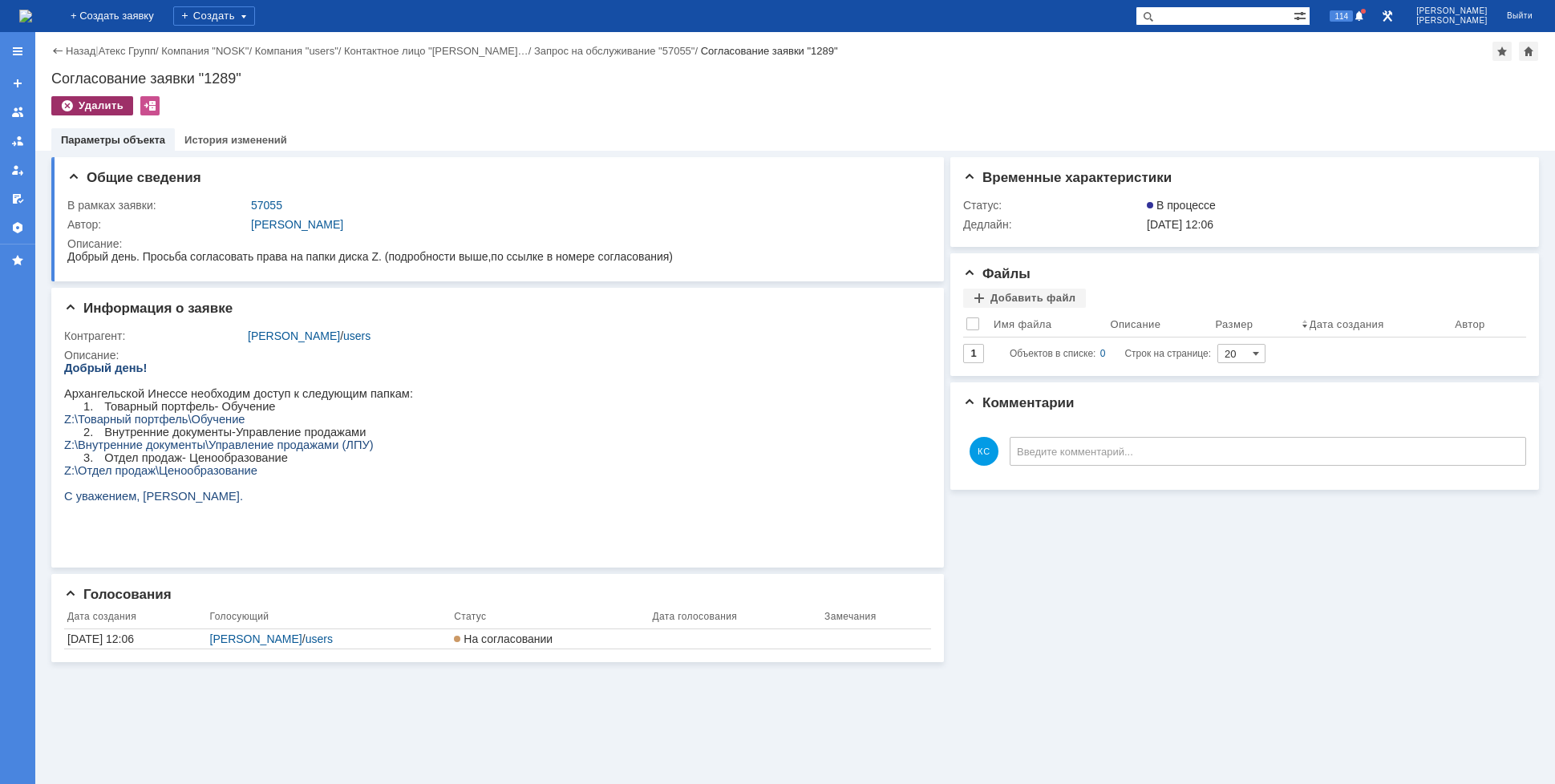
click at [97, 102] on div "Удалить" at bounding box center [92, 106] width 82 height 19
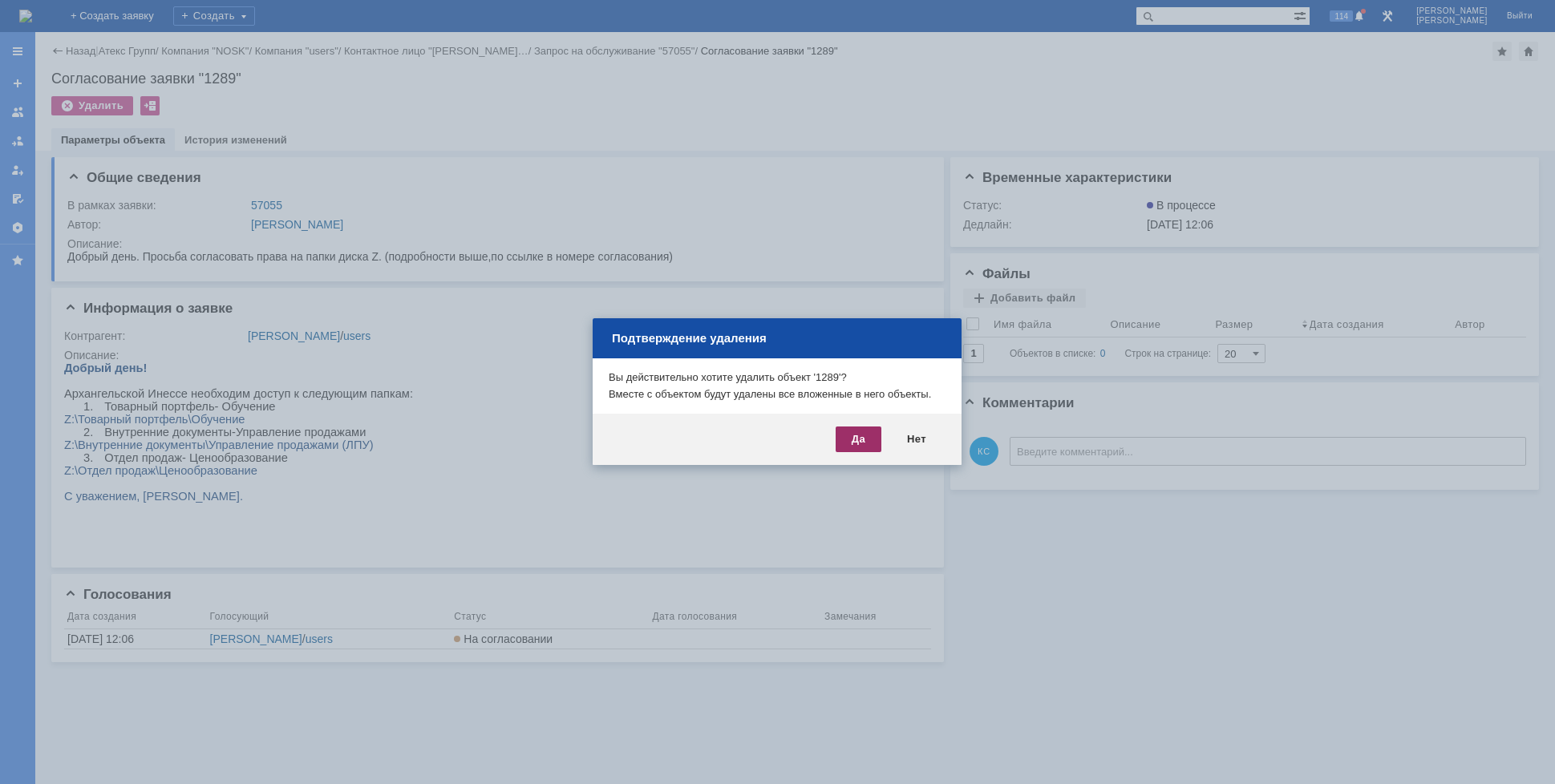
click at [844, 440] on div "Да" at bounding box center [858, 439] width 45 height 26
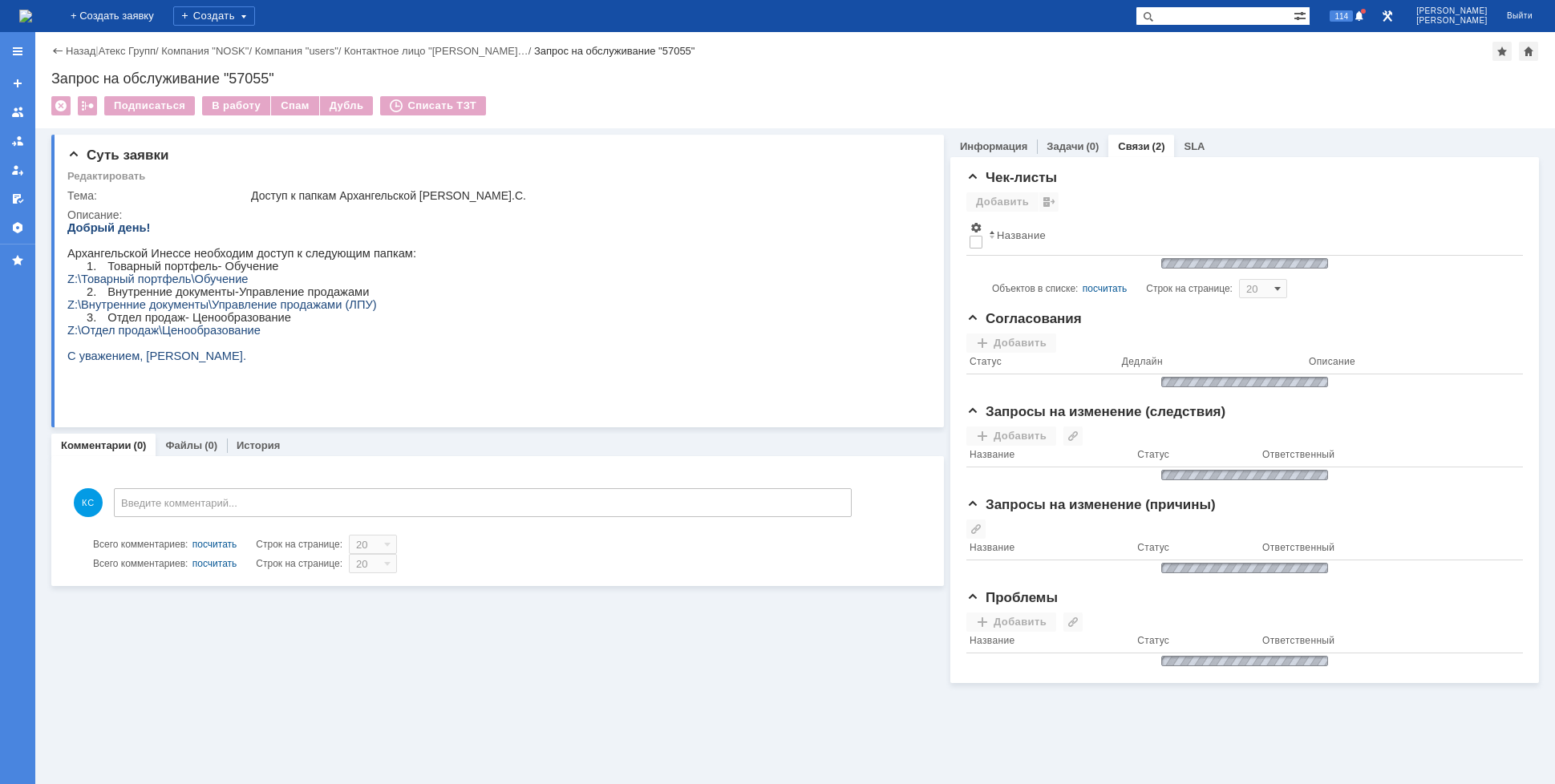
click at [32, 22] on img at bounding box center [26, 17] width 13 height 13
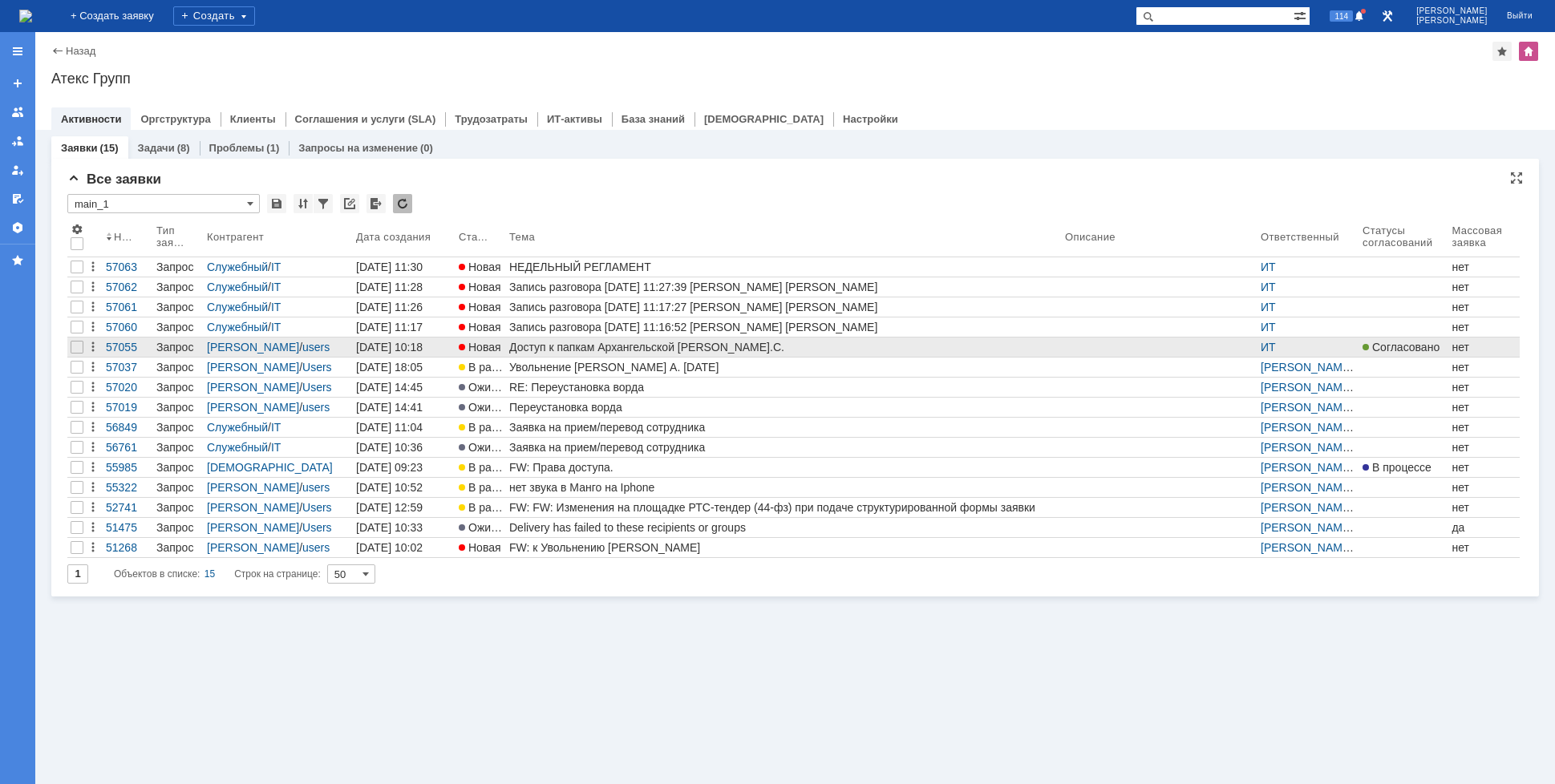
click at [622, 342] on div "Доступ к папкам Архангельской [PERSON_NAME].С." at bounding box center [784, 347] width 550 height 13
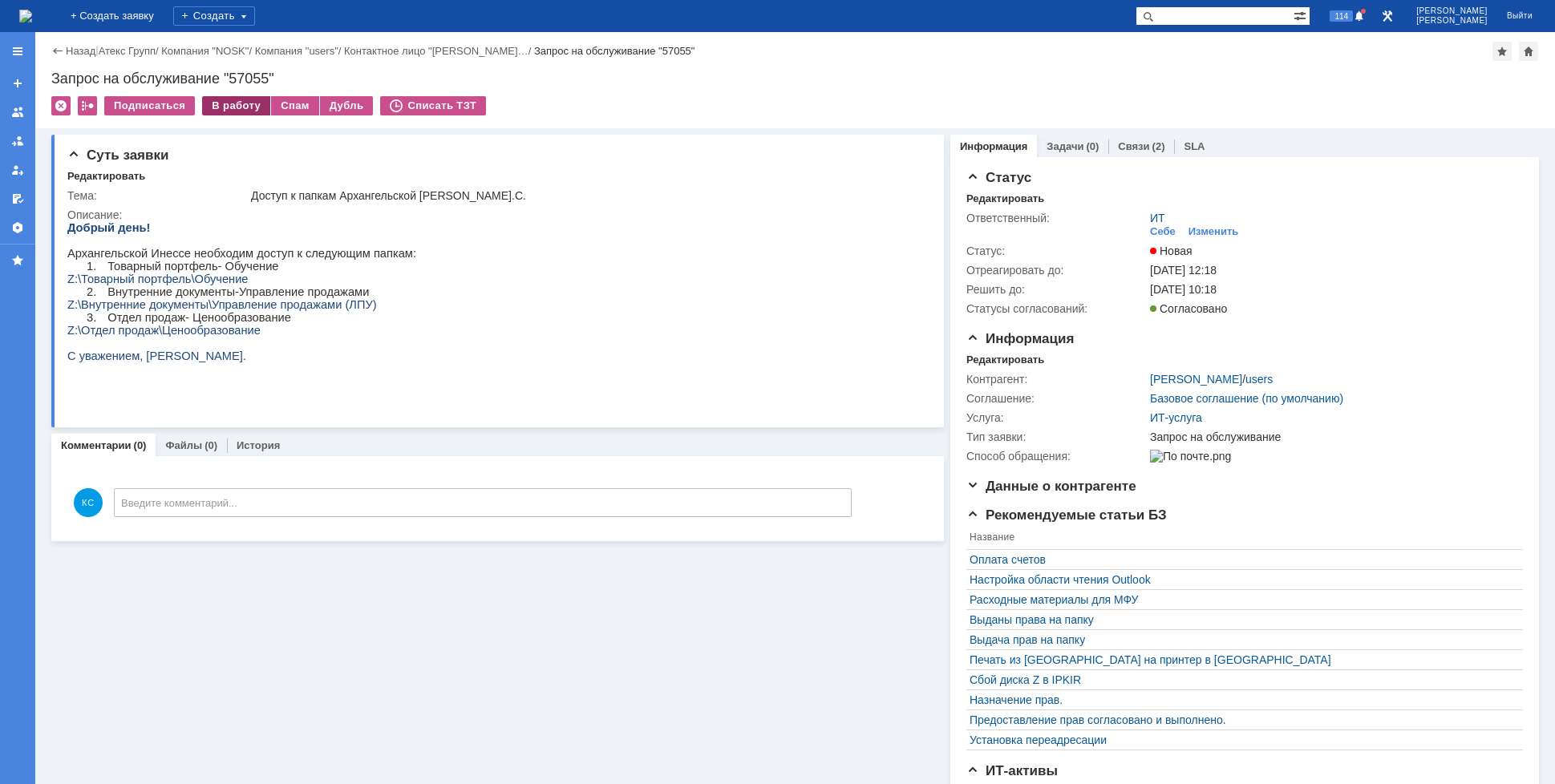
click at [229, 113] on div "В работу" at bounding box center [236, 106] width 69 height 19
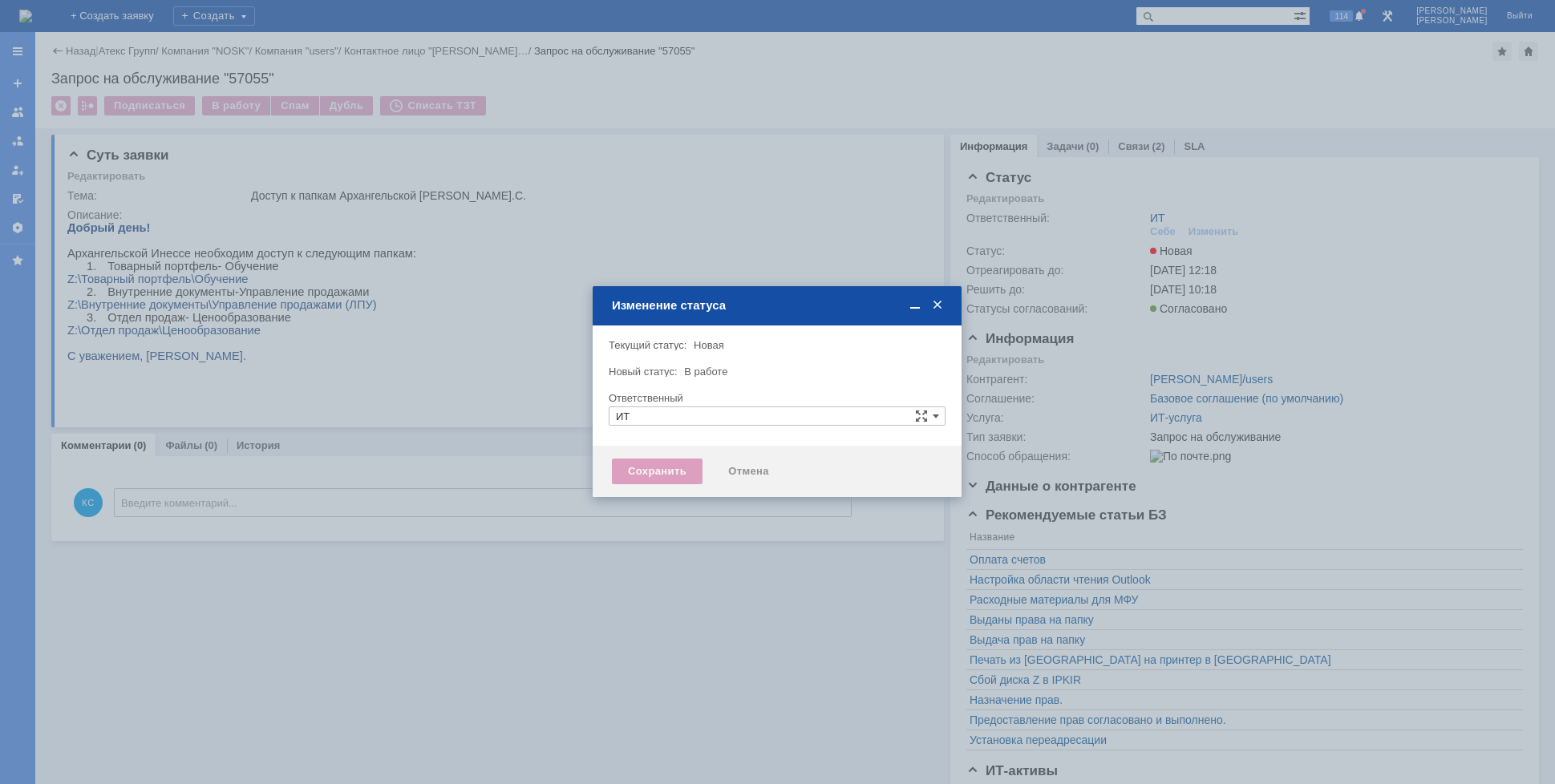
type input "[PERSON_NAME]"
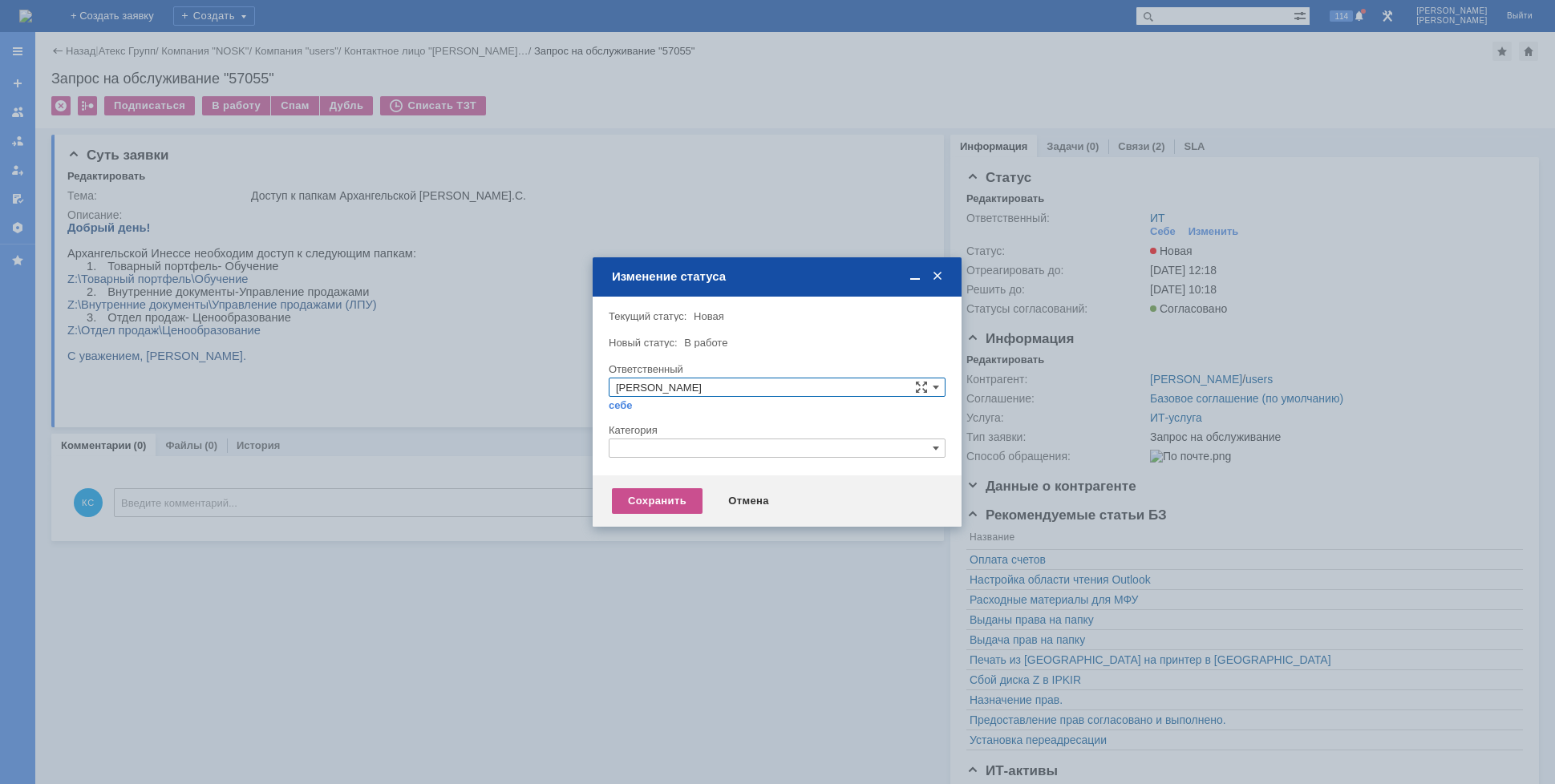
click at [654, 450] on input "text" at bounding box center [777, 447] width 337 height 19
click at [670, 523] on span "Назначение доступа (файловые ресурсы)" at bounding box center [777, 524] width 323 height 13
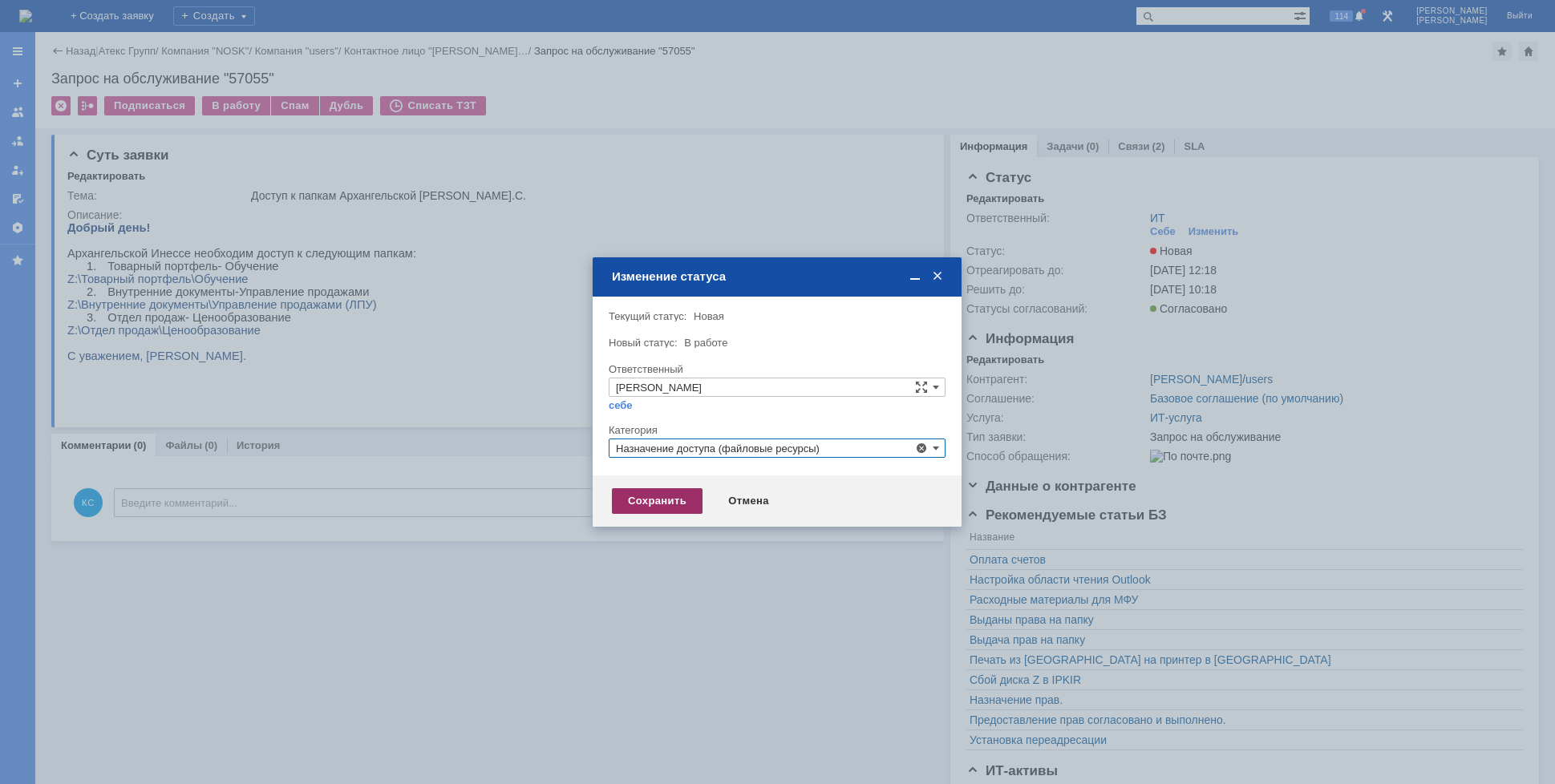
click at [656, 512] on div "Сохранить" at bounding box center [657, 501] width 91 height 26
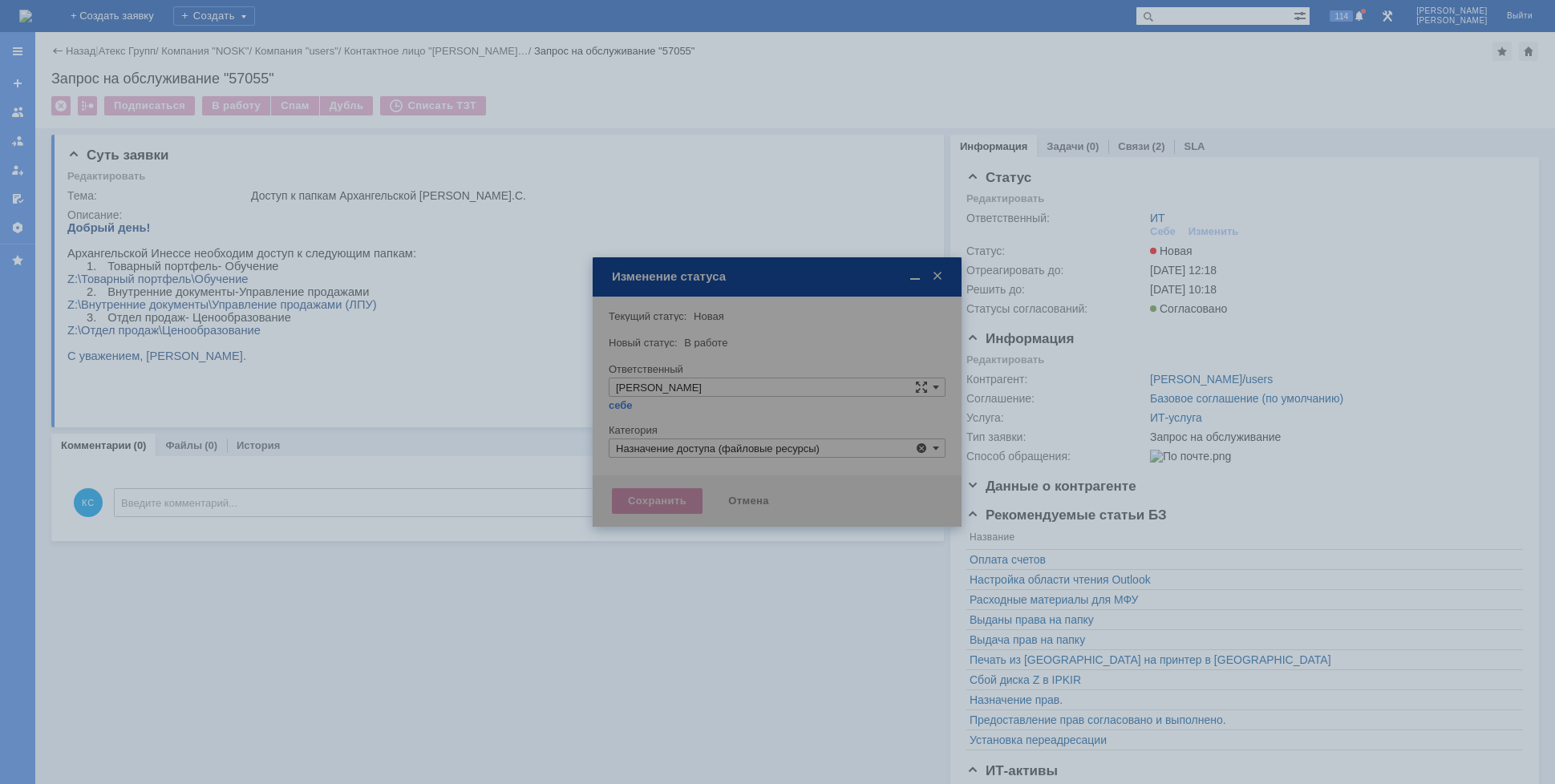
type input "Назначение доступа (файловые ресурсы)"
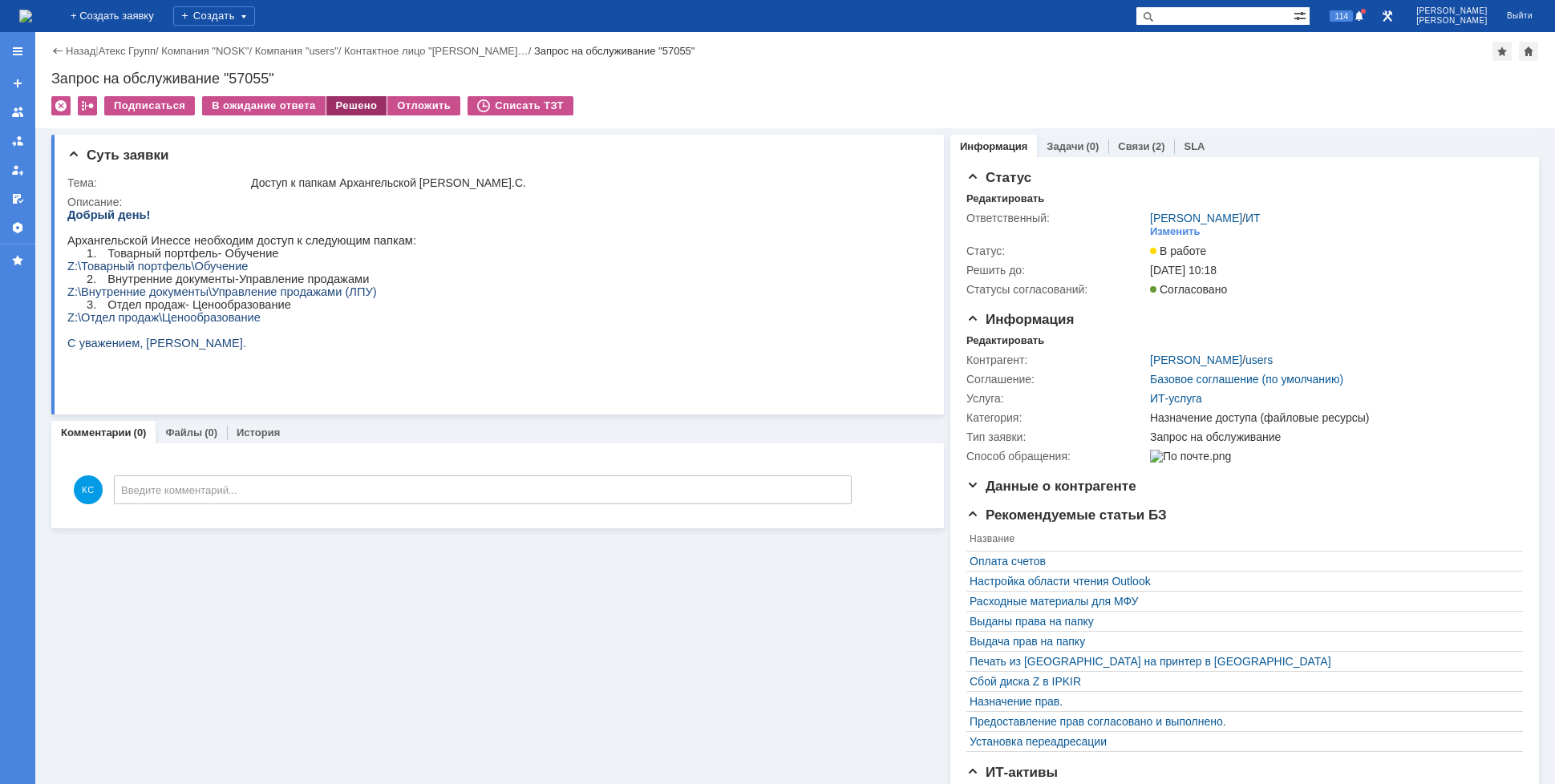
click at [347, 106] on div "Решено" at bounding box center [357, 106] width 61 height 19
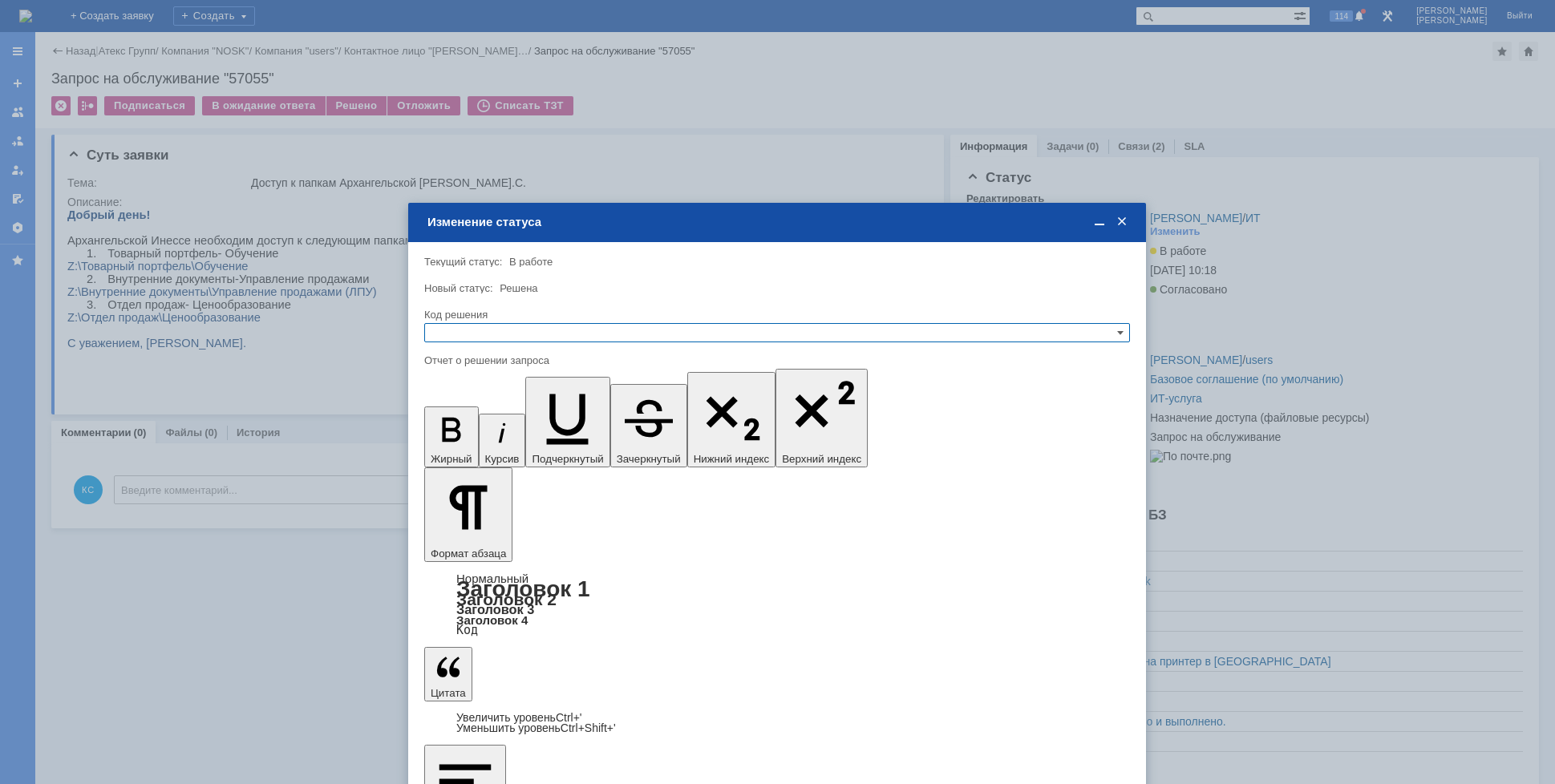
click at [511, 333] on input "text" at bounding box center [777, 333] width 706 height 19
click at [479, 409] on span "Решено" at bounding box center [777, 411] width 691 height 13
type input "Решено"
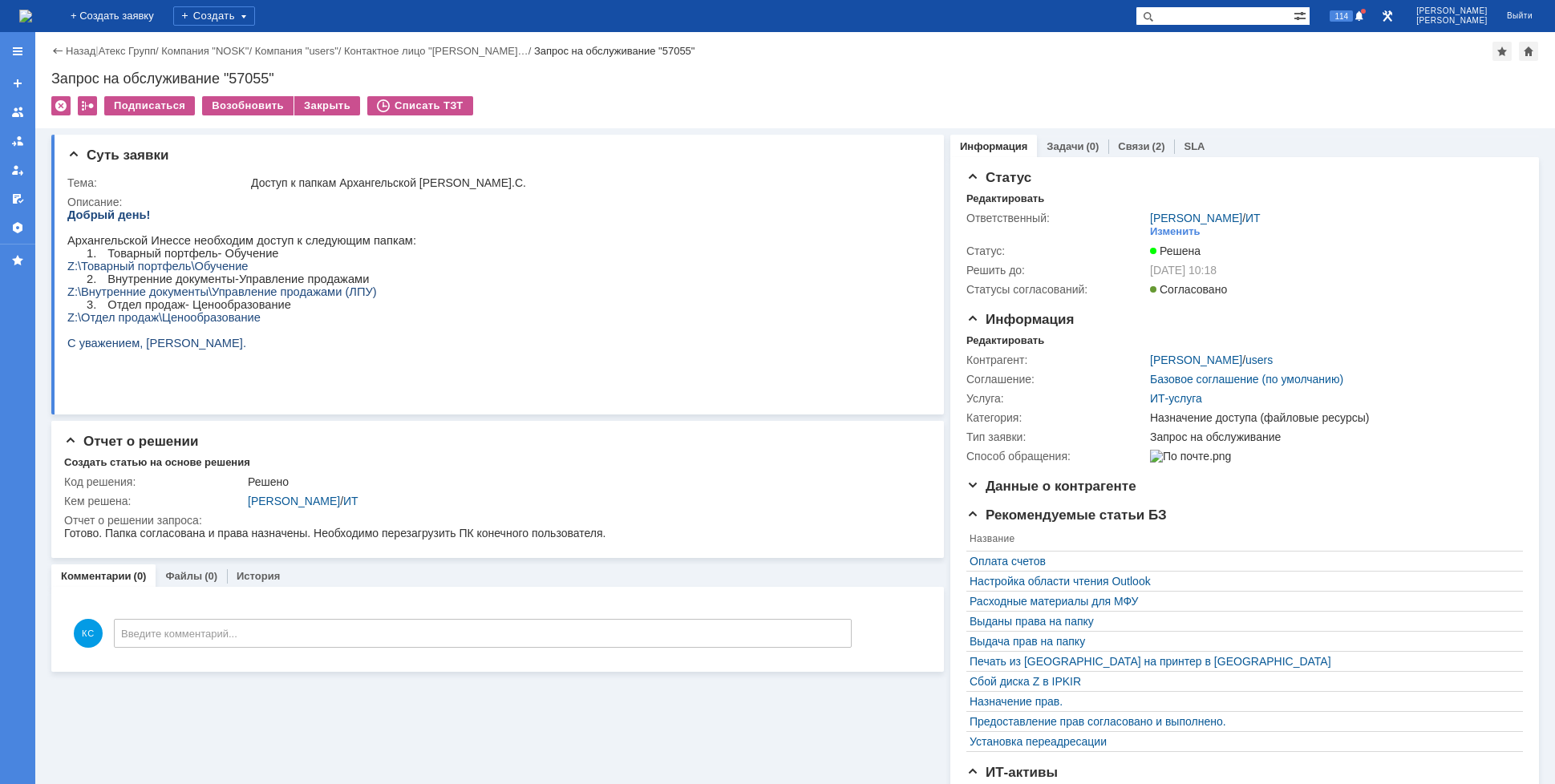
click at [32, 14] on img at bounding box center [26, 17] width 13 height 13
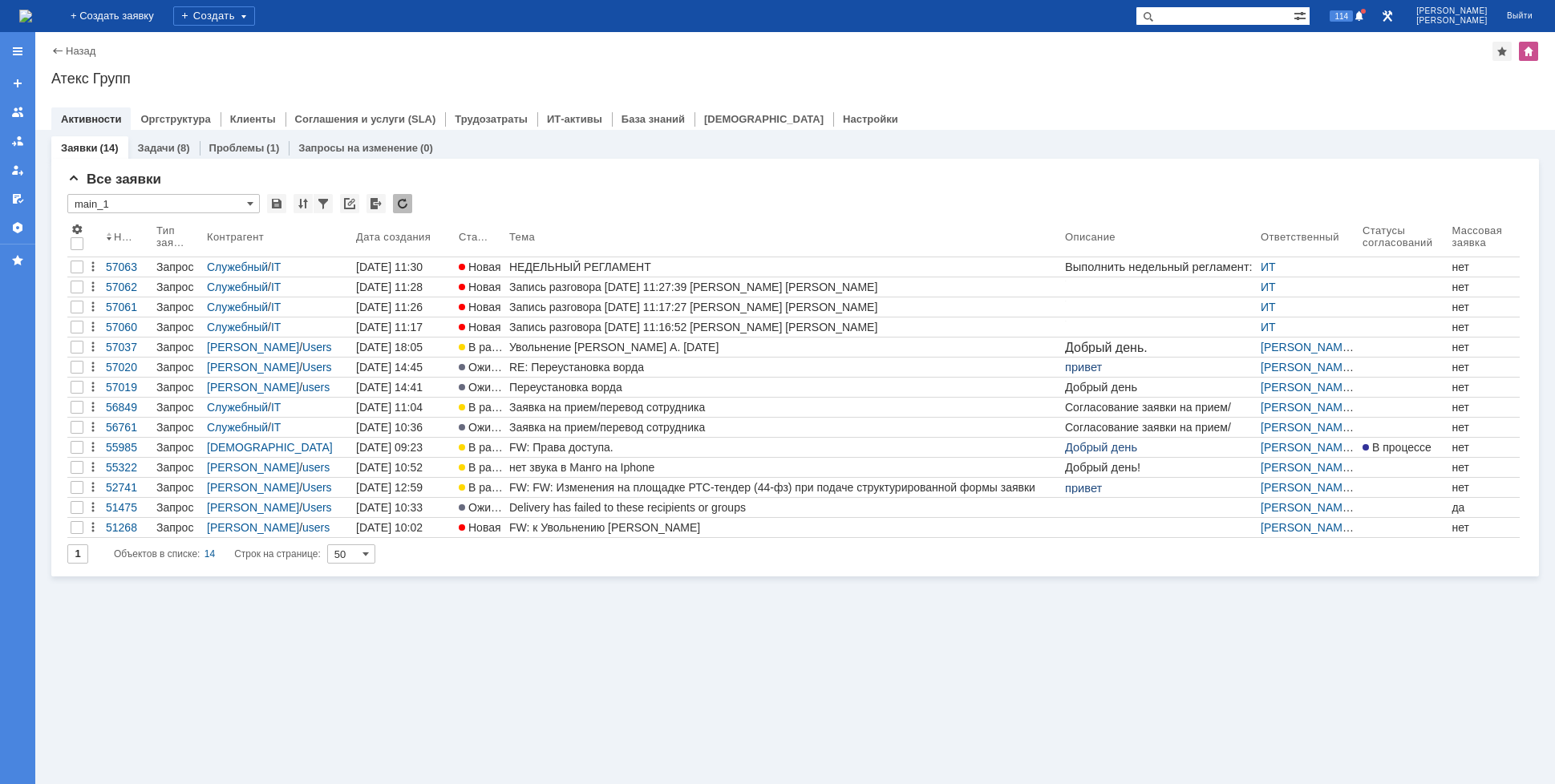
click at [473, 652] on div "Заявки (14) Задачи (8) Проблемы (1) Запросы на изменение (0) Все заявки * main_…" at bounding box center [795, 456] width 1520 height 654
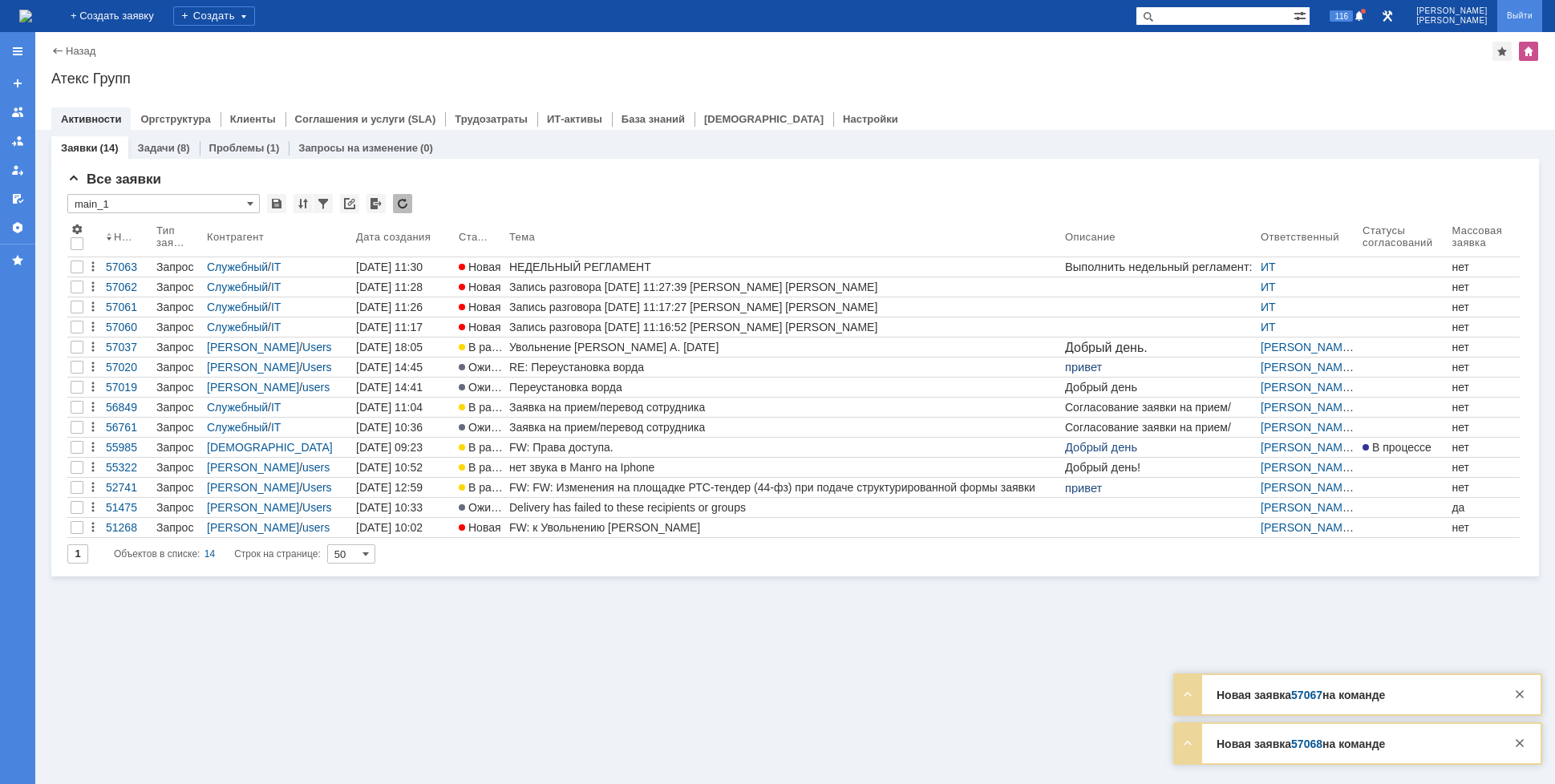
click at [1523, 13] on link "Выйти" at bounding box center [1520, 16] width 45 height 32
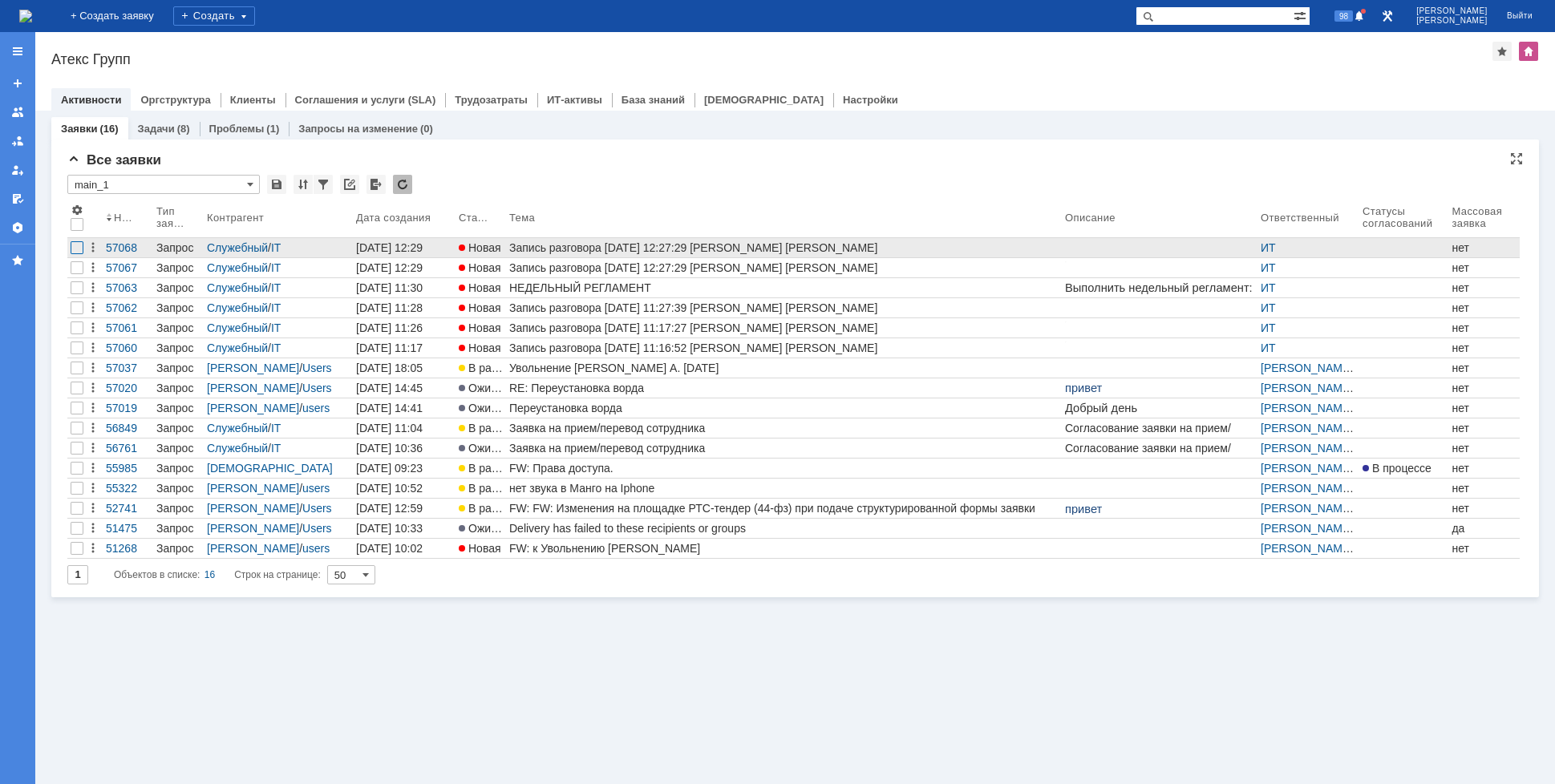
click at [74, 247] on div at bounding box center [77, 248] width 13 height 13
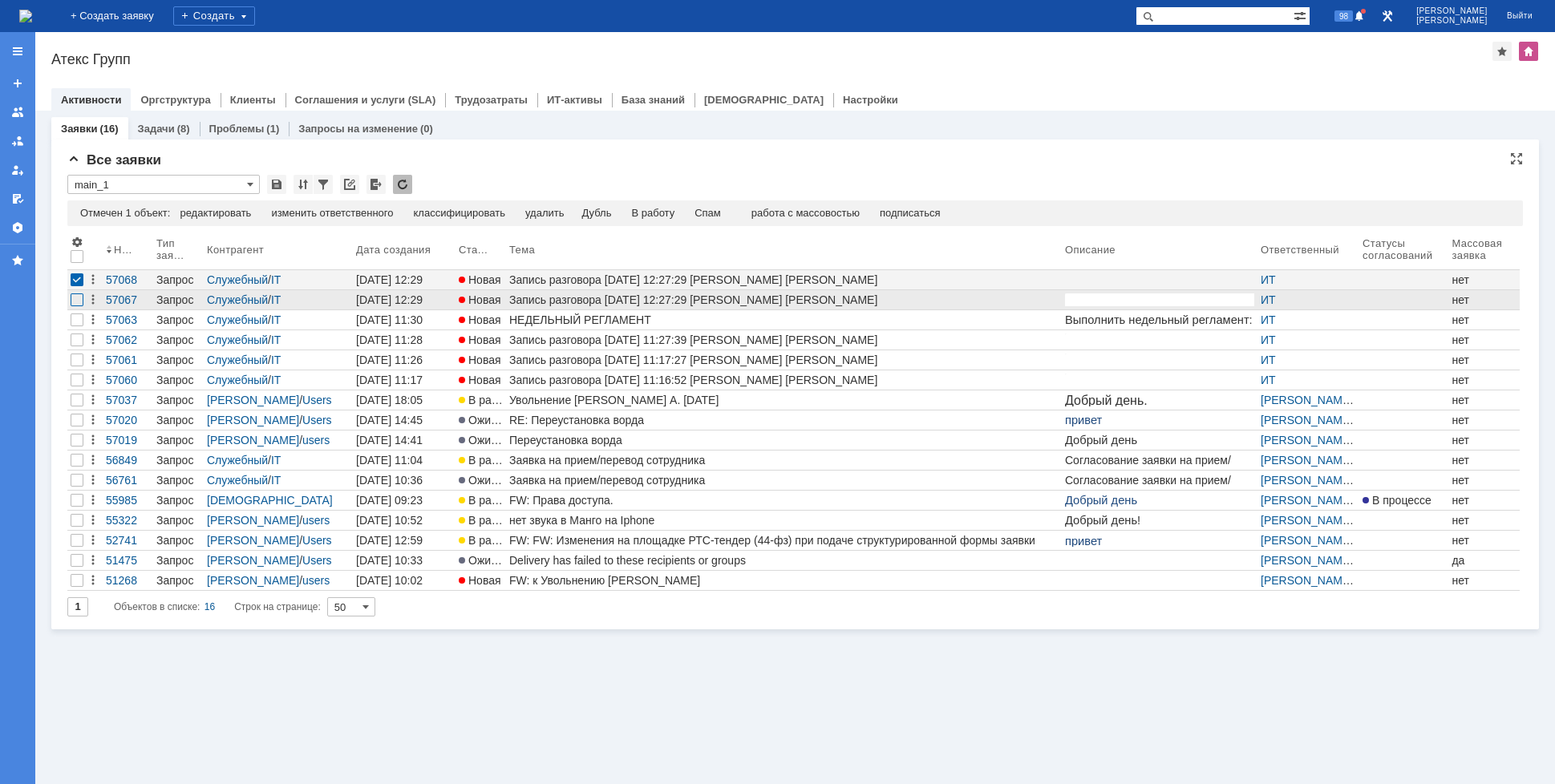
click at [74, 304] on div at bounding box center [77, 300] width 13 height 13
click at [680, 214] on div "Спам" at bounding box center [675, 214] width 26 height 13
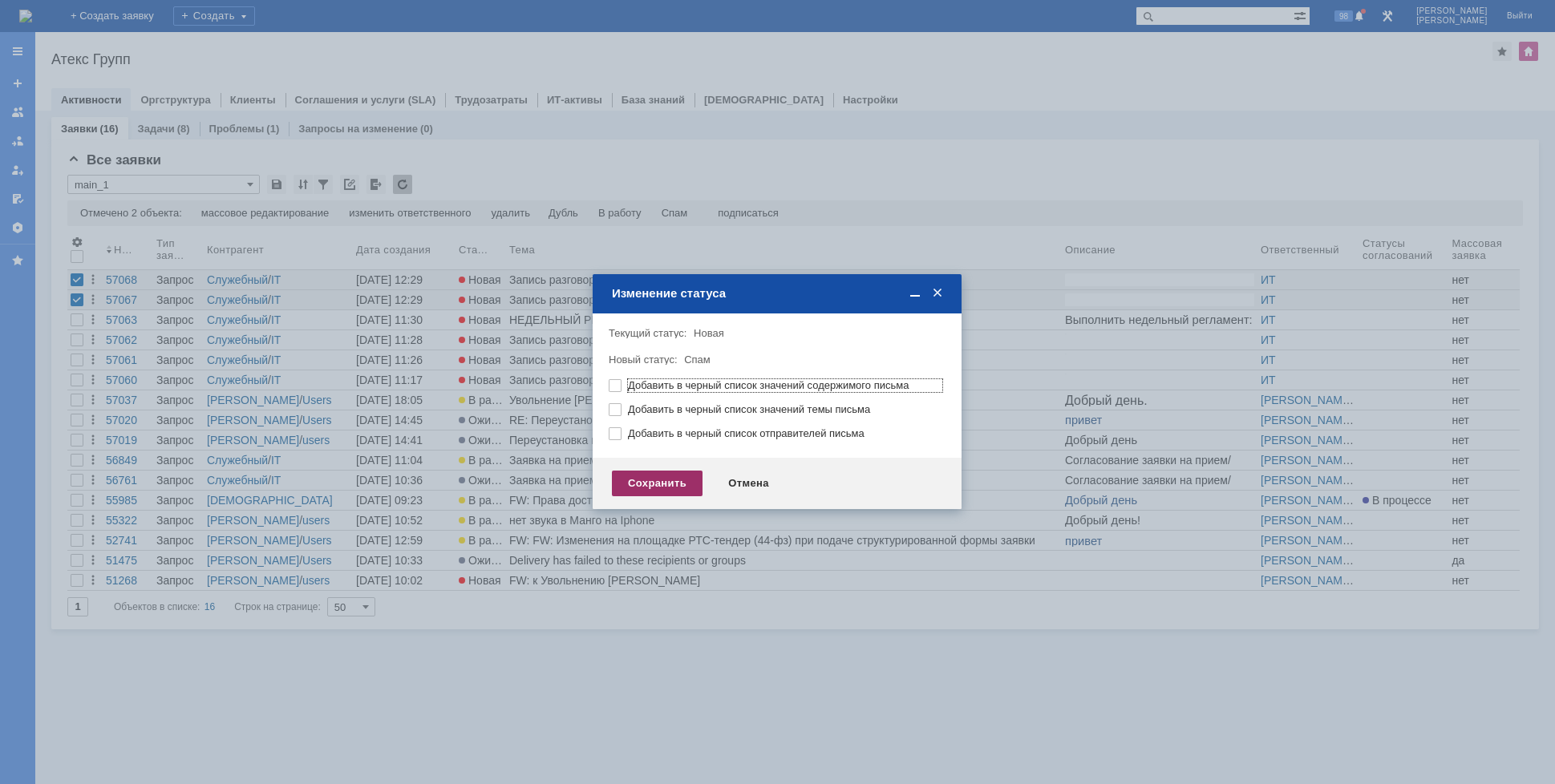
click at [659, 484] on div "Сохранить" at bounding box center [657, 483] width 91 height 26
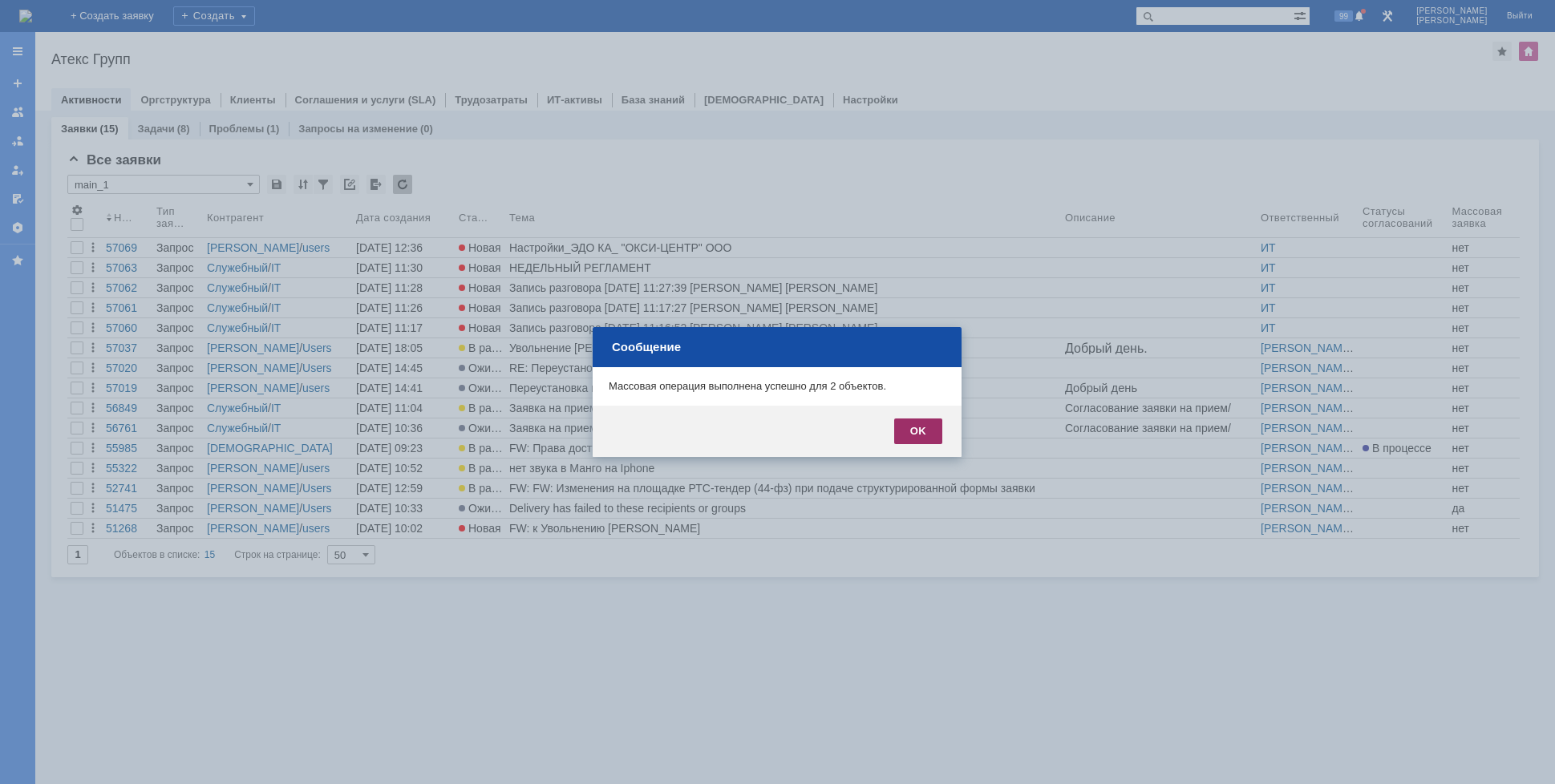
click at [915, 425] on div "OK" at bounding box center [918, 431] width 48 height 26
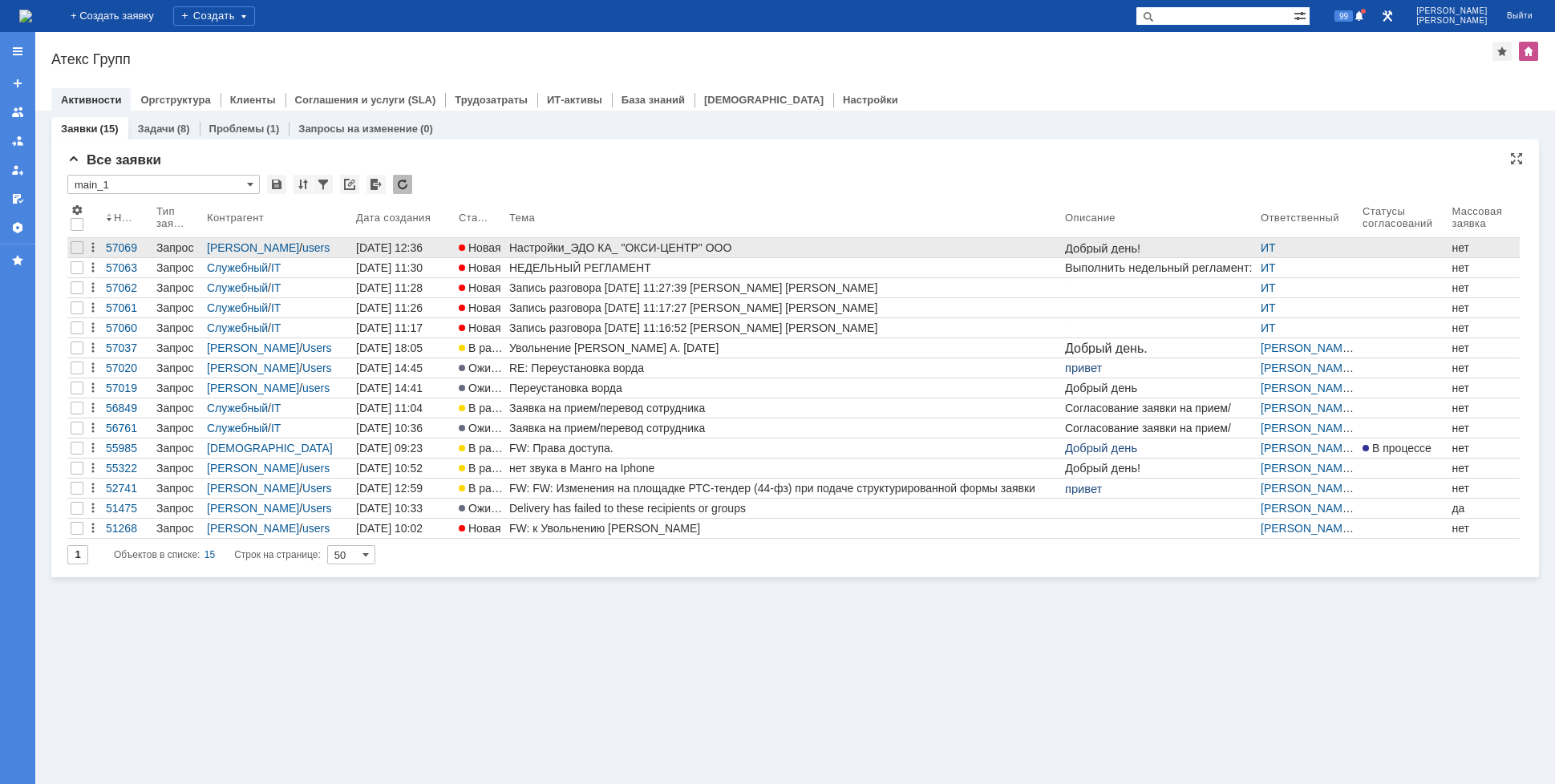
click at [593, 248] on div "Настройки_ЭДО КА_ "ОКСИ-ЦЕНТР" ООО" at bounding box center [784, 248] width 550 height 13
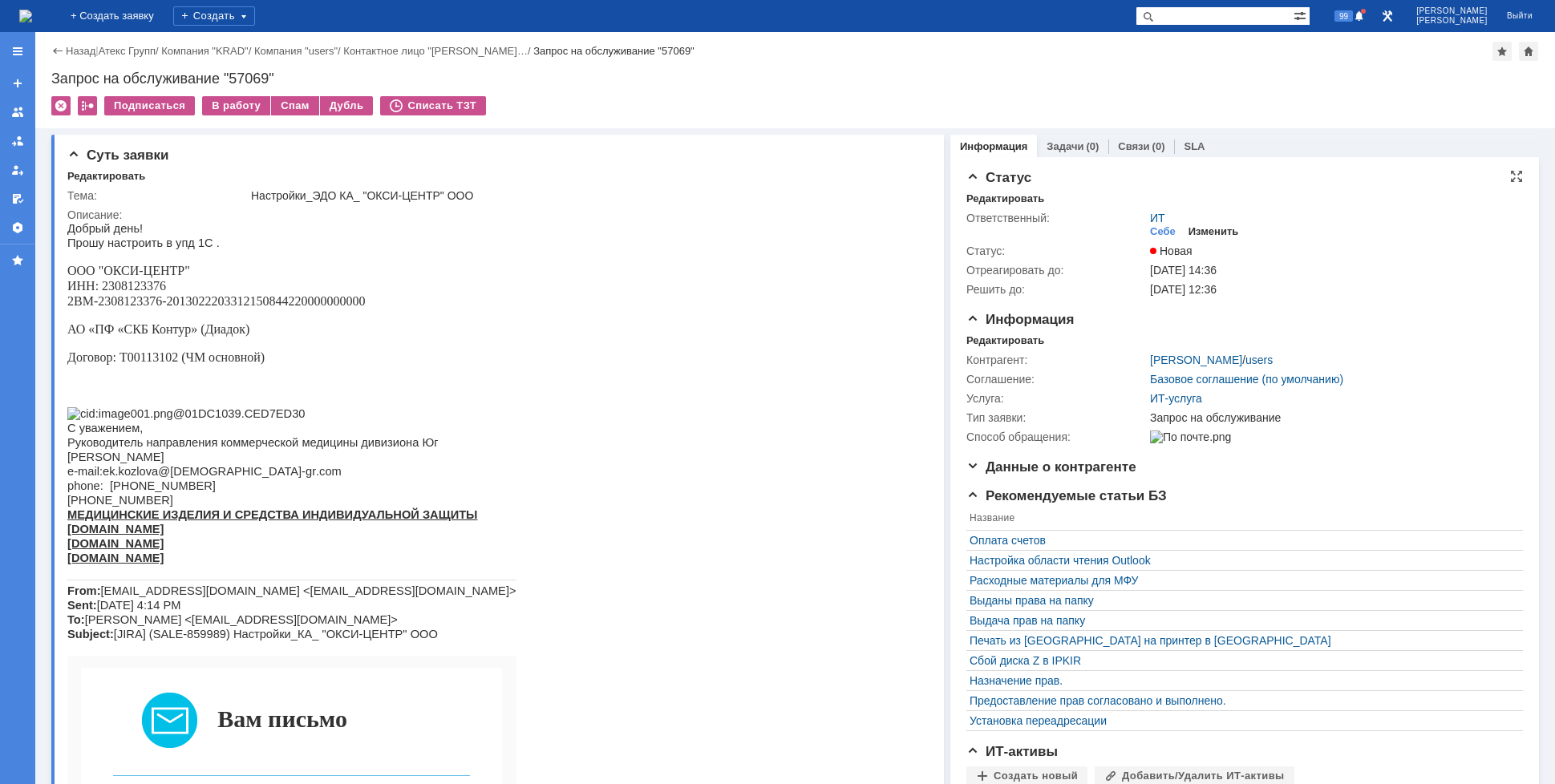
click at [1109, 229] on div "Изменить" at bounding box center [1213, 232] width 50 height 13
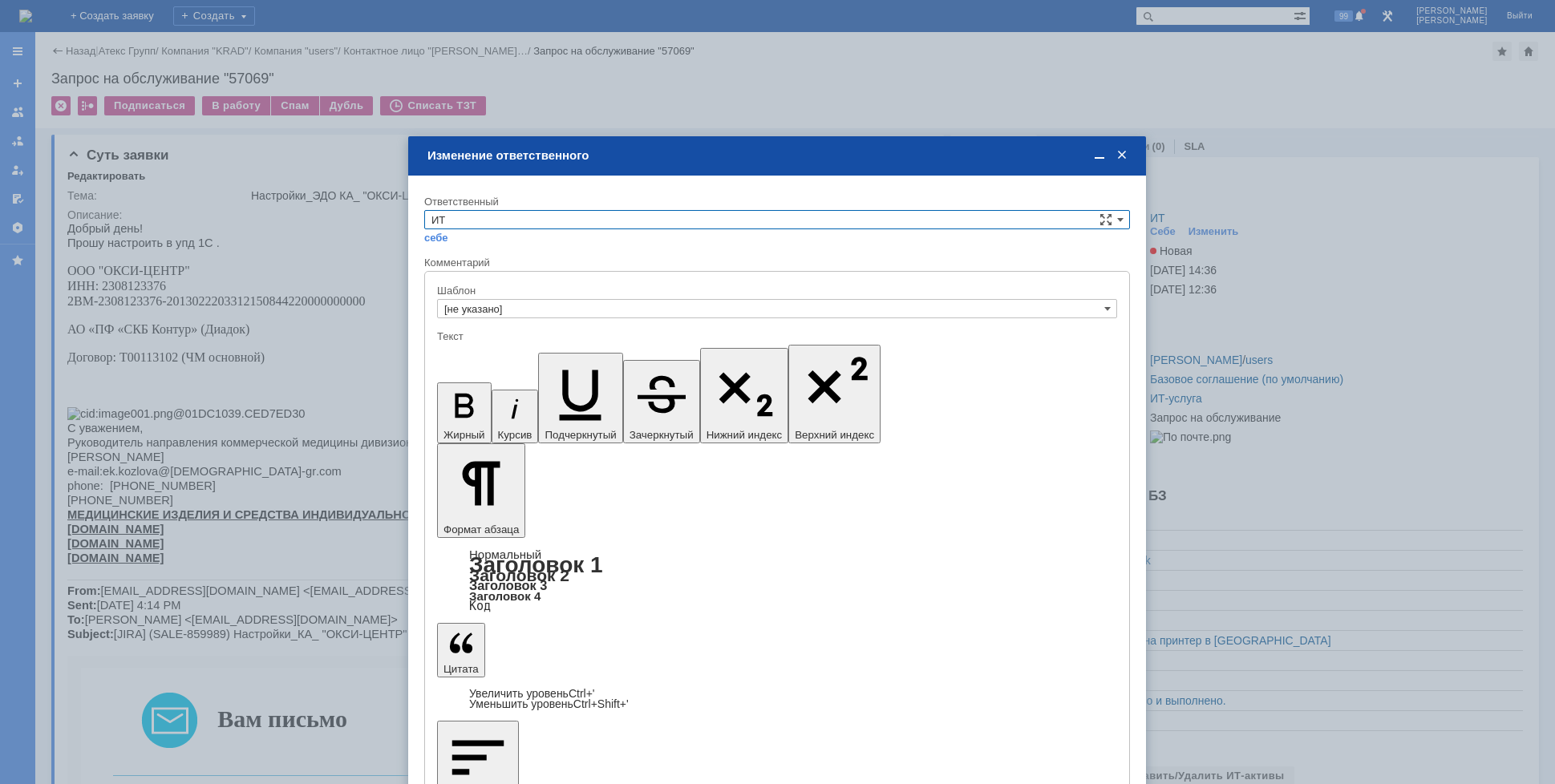
click at [710, 229] on input "ИТ" at bounding box center [777, 220] width 706 height 19
click at [473, 354] on span "АСУ" at bounding box center [777, 353] width 691 height 13
type input "АСУ"
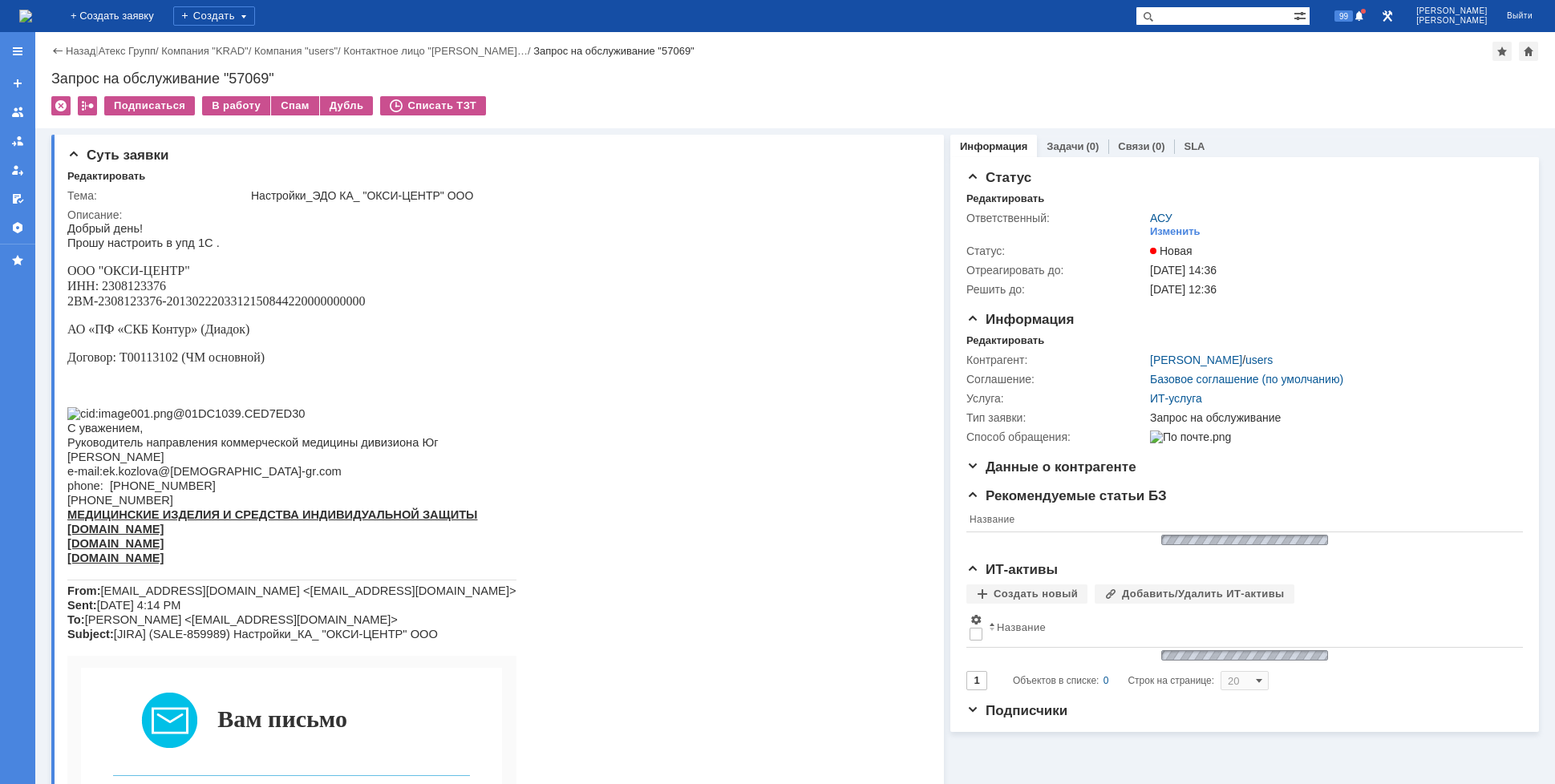
click at [32, 10] on img at bounding box center [26, 17] width 13 height 13
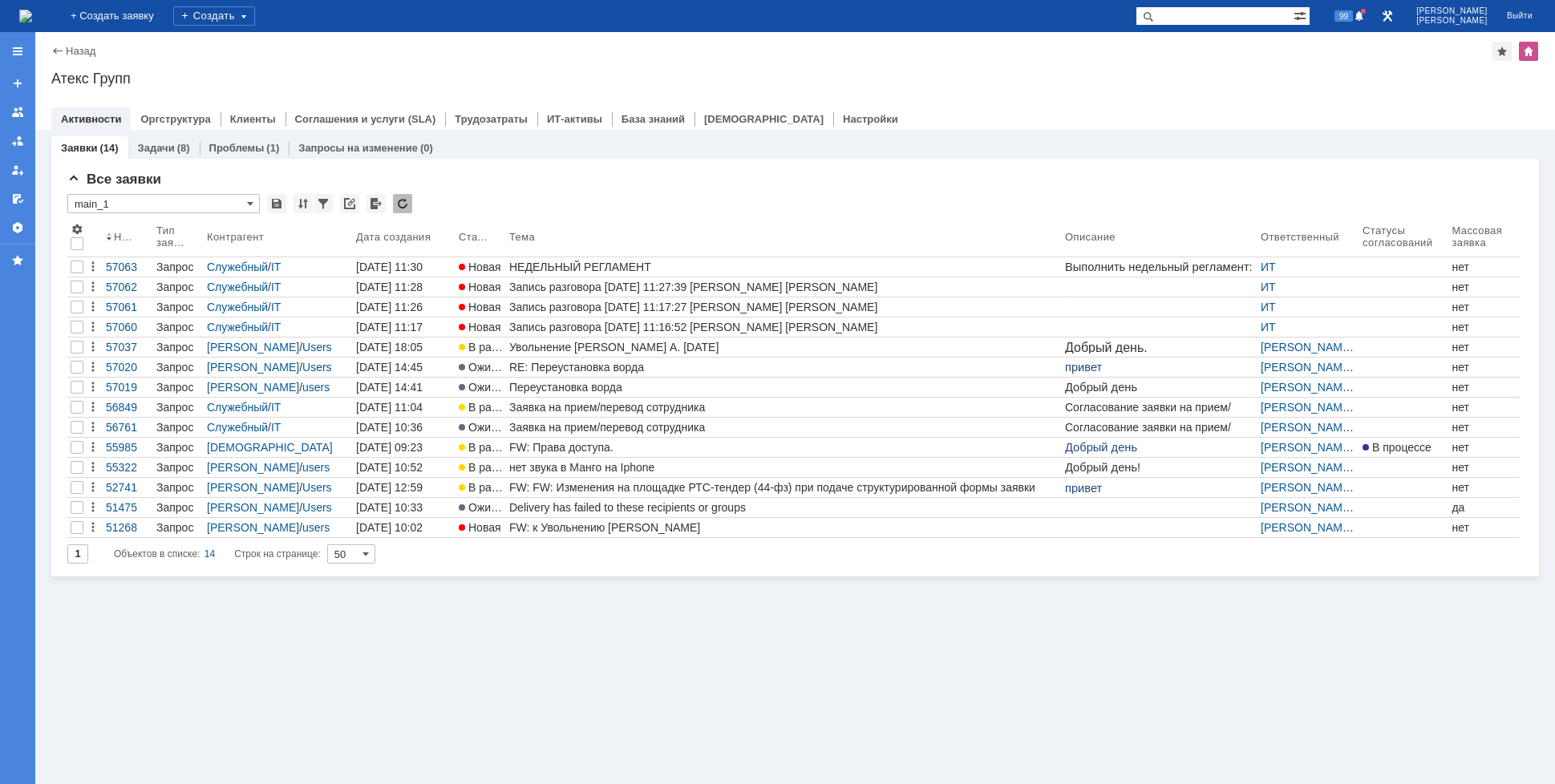
click at [32, 22] on img at bounding box center [26, 17] width 13 height 13
click at [560, 619] on div "Заявки (14) Задачи (8) Проблемы (1) Запросы на изменение (0) Все заявки * main_…" at bounding box center [795, 456] width 1520 height 654
click at [513, 613] on div "Заявки (14) Задачи (8) Проблемы (1) Запросы на изменение (0) Все заявки * main_…" at bounding box center [795, 456] width 1520 height 654
click at [32, 10] on img at bounding box center [26, 17] width 13 height 13
click at [1109, 11] on span "99" at bounding box center [1344, 17] width 18 height 12
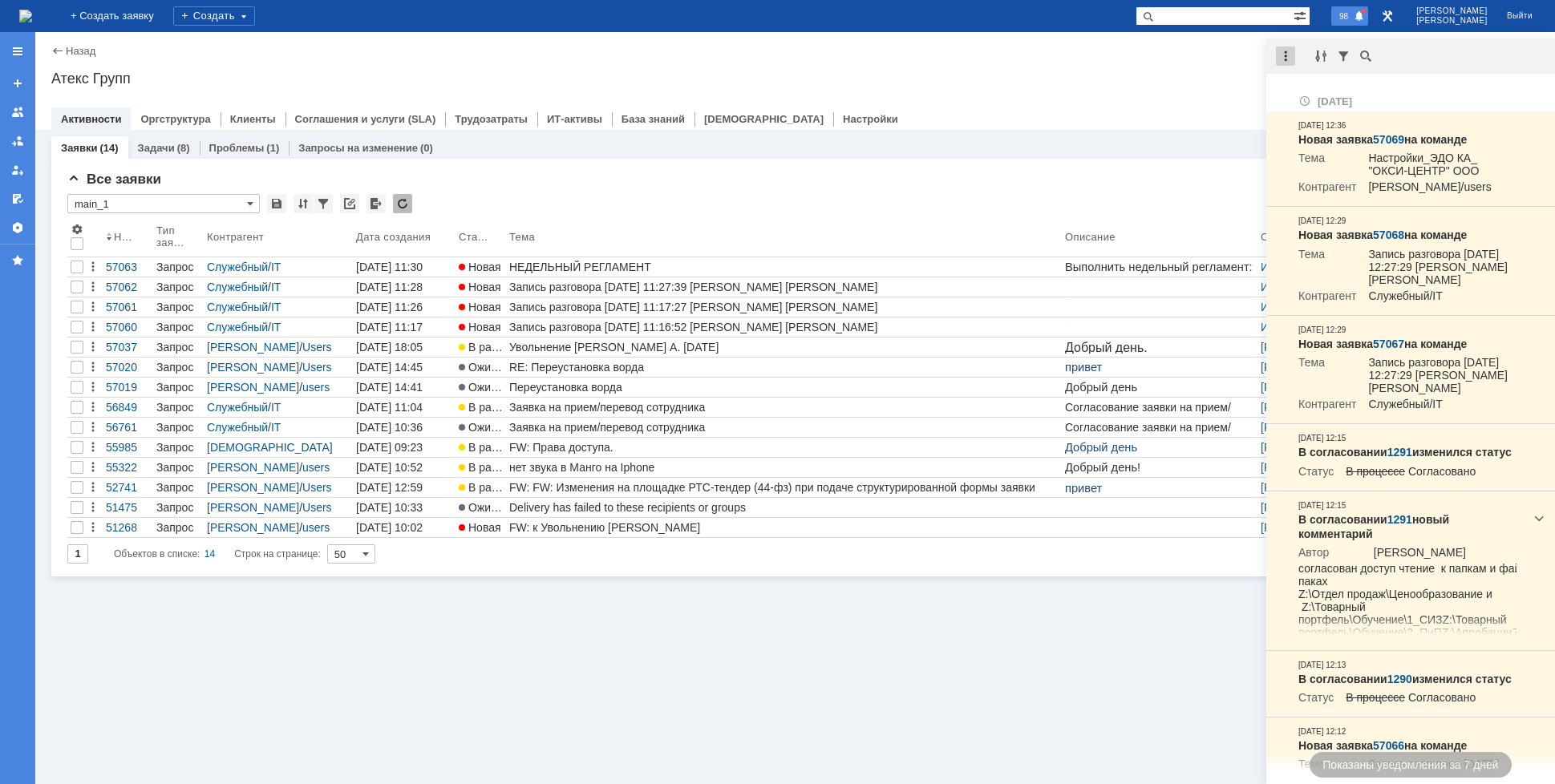
click at [1109, 64] on div at bounding box center [1285, 55] width 19 height 19
click at [1109, 86] on div "Отметить уведомления прочитанными" at bounding box center [1397, 97] width 234 height 24
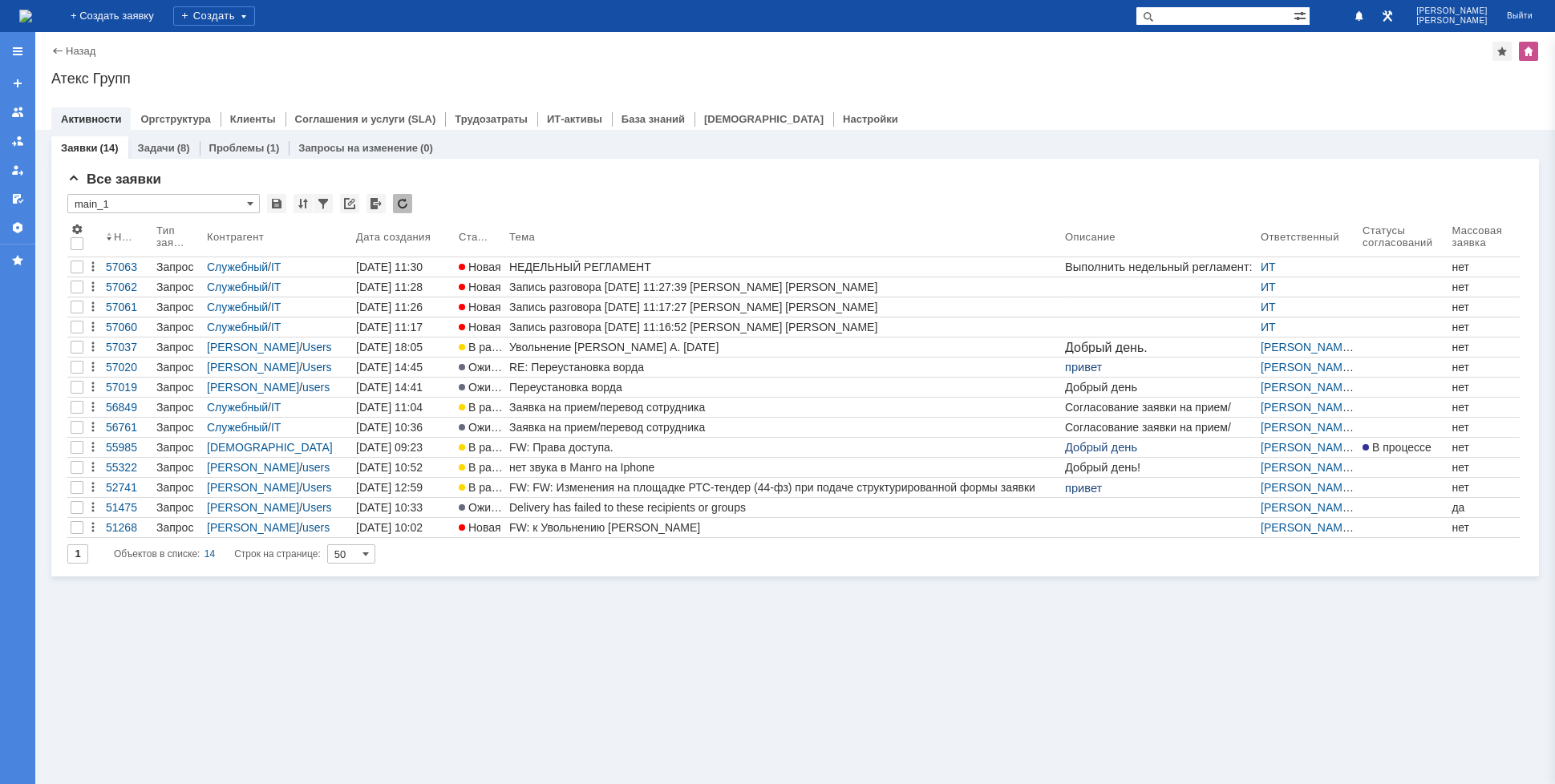
click at [1109, 75] on div "Атекс Групп" at bounding box center [795, 78] width 1487 height 16
click at [1109, 693] on div "Заявки (14) Задачи (8) Проблемы (1) Запросы на изменение (0) Все заявки * main_…" at bounding box center [795, 456] width 1520 height 654
